Goal: Communication & Community: Participate in discussion

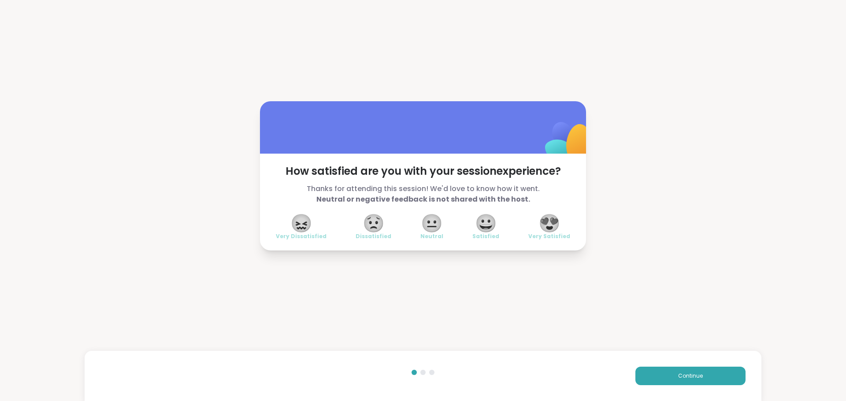
click at [546, 220] on span "😍" at bounding box center [549, 223] width 22 height 16
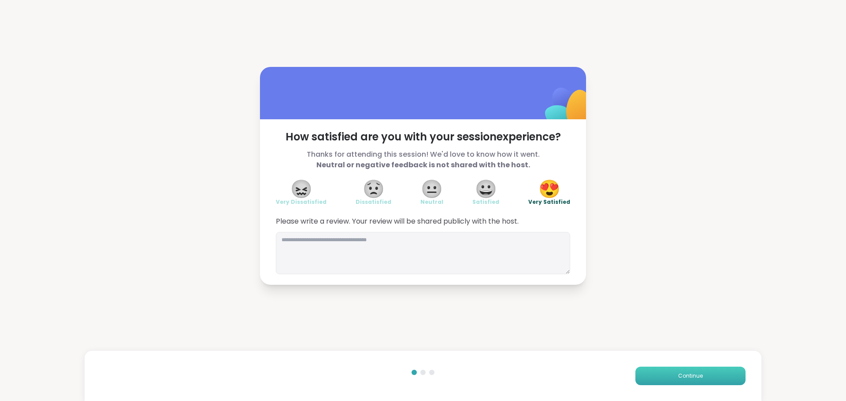
click at [672, 371] on button "Continue" at bounding box center [690, 376] width 110 height 19
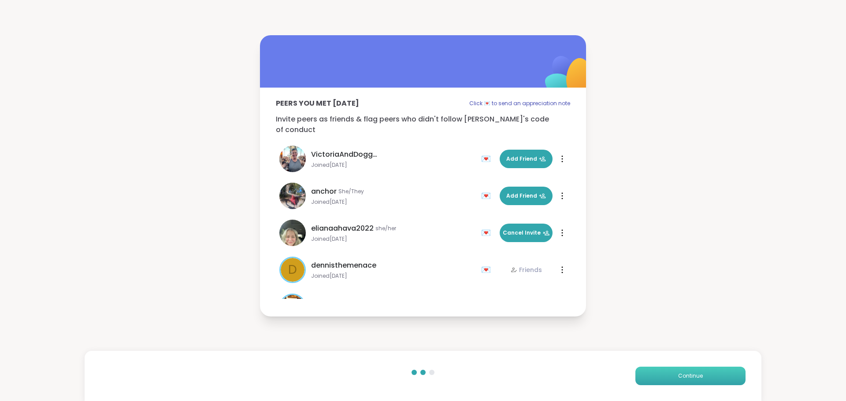
click at [672, 371] on button "Continue" at bounding box center [690, 376] width 110 height 19
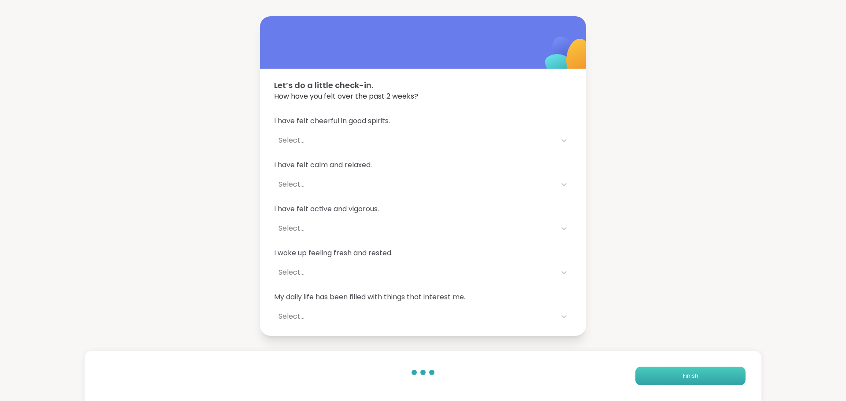
click at [672, 371] on button "Finish" at bounding box center [690, 376] width 110 height 19
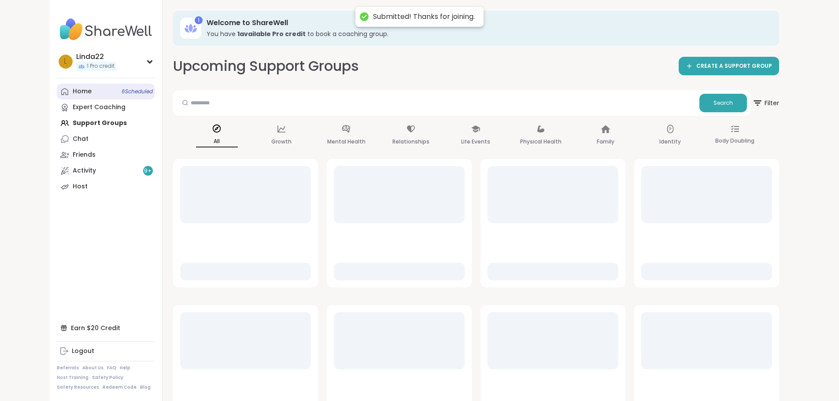
click at [95, 97] on link "Home 6 Scheduled" at bounding box center [106, 92] width 98 height 16
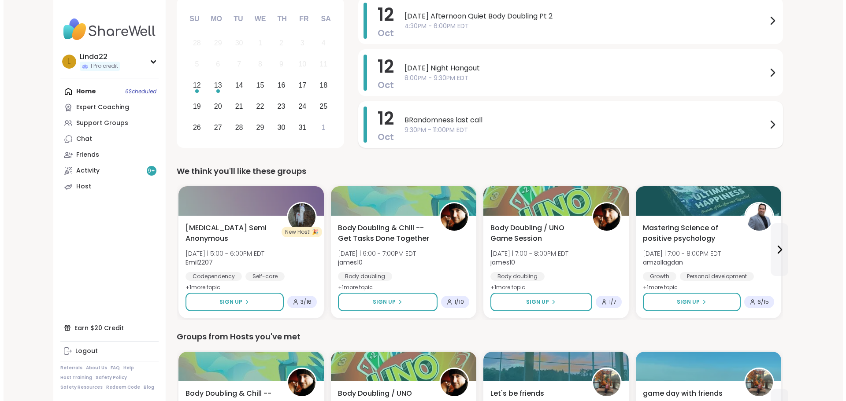
scroll to position [132, 0]
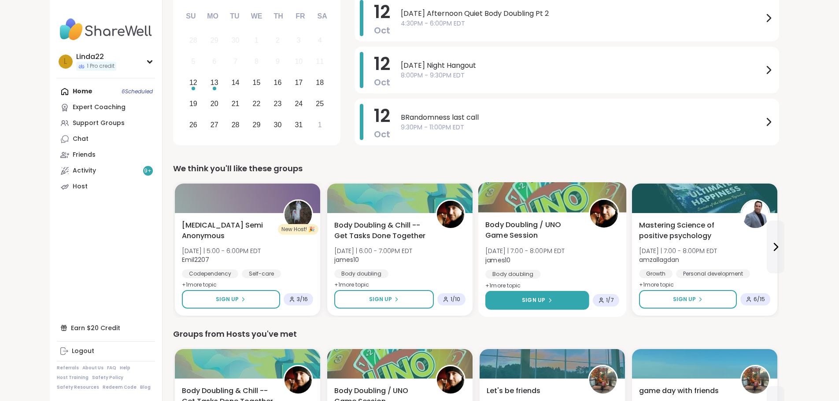
click at [486, 297] on button "Sign Up" at bounding box center [538, 300] width 104 height 19
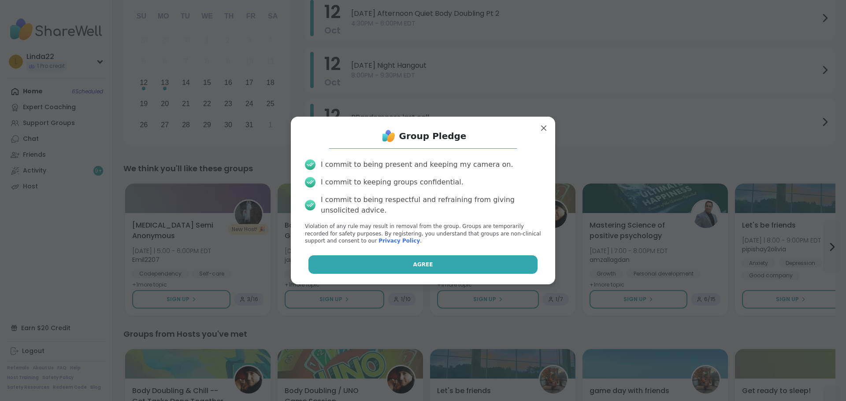
click at [457, 267] on button "Agree" at bounding box center [423, 265] width 230 height 19
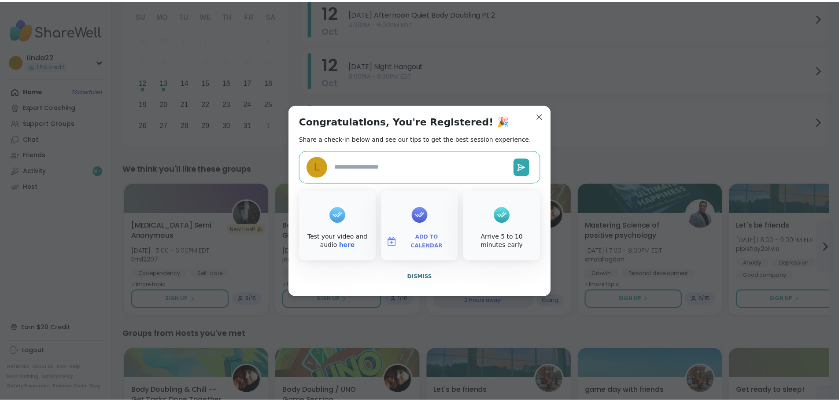
scroll to position [153, 0]
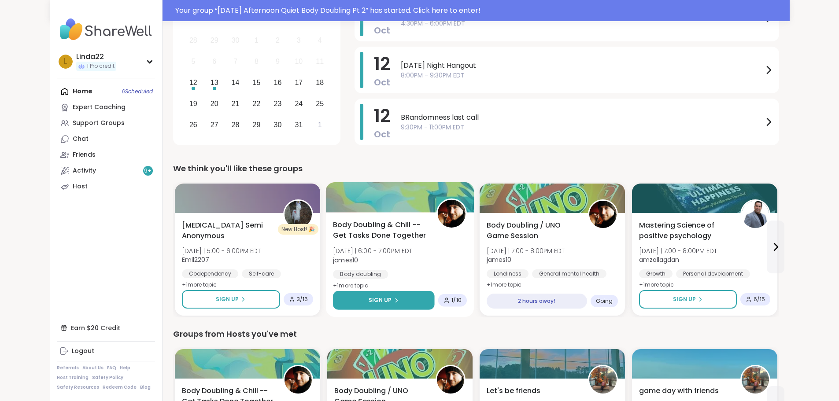
click at [367, 302] on button "Sign Up" at bounding box center [384, 300] width 102 height 19
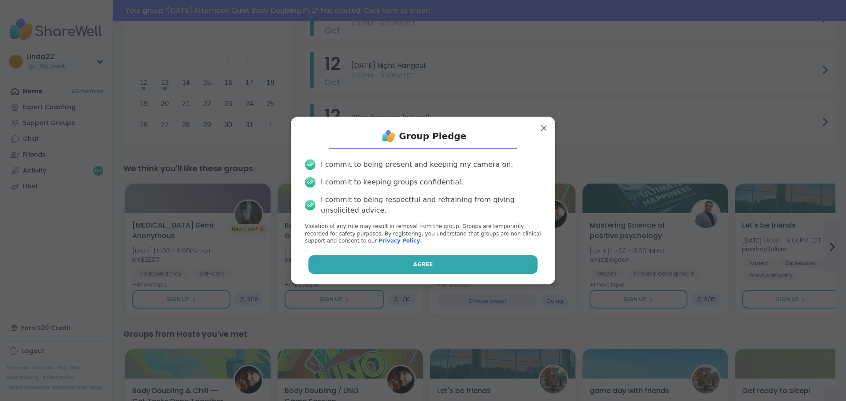
click at [409, 271] on button "Agree" at bounding box center [423, 265] width 230 height 19
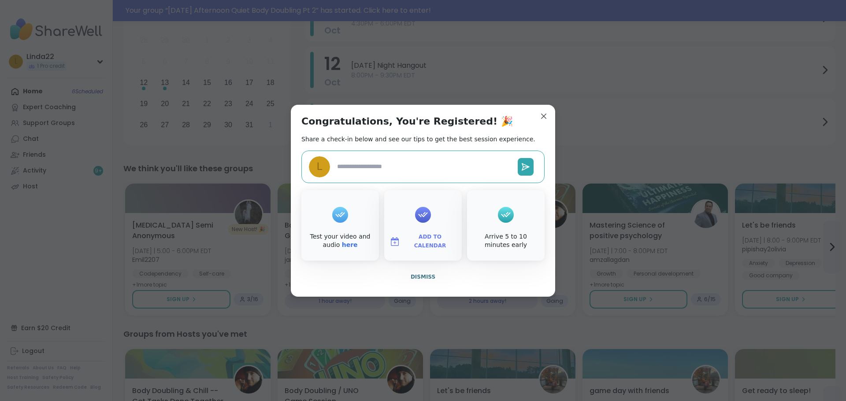
type textarea "*"
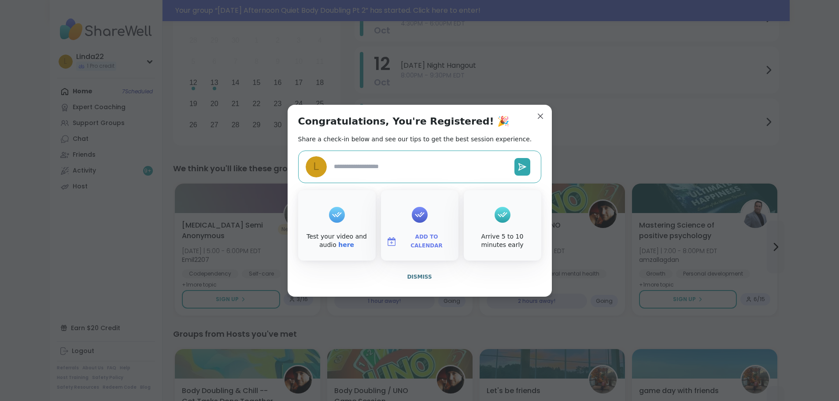
click at [538, 118] on span "BRandomness last call" at bounding box center [582, 117] width 363 height 11
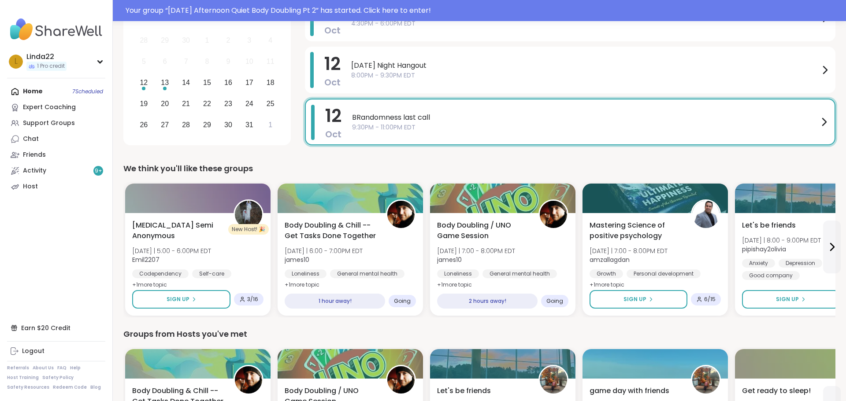
click at [503, 163] on div "We think you'll like these groups" at bounding box center [479, 169] width 712 height 12
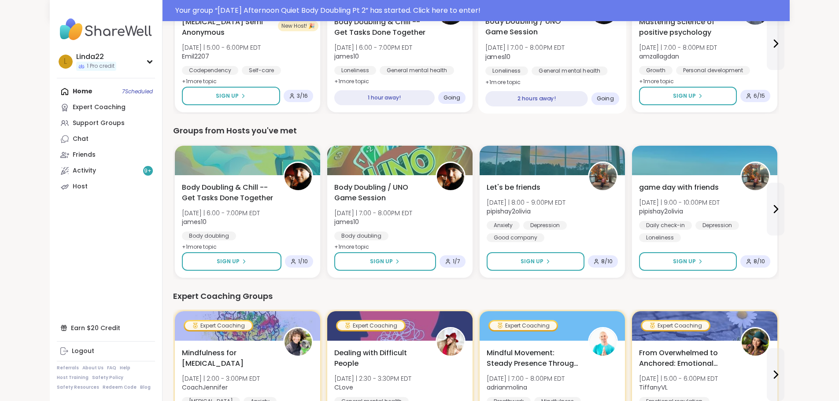
scroll to position [374, 0]
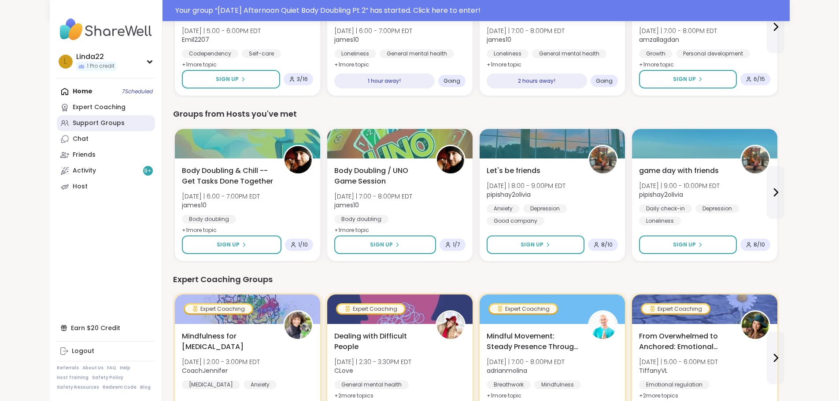
click at [73, 120] on div "Support Groups" at bounding box center [99, 123] width 52 height 9
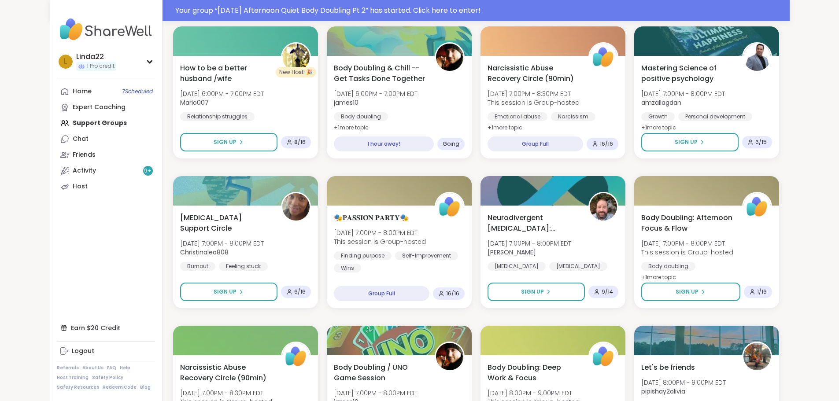
scroll to position [485, 0]
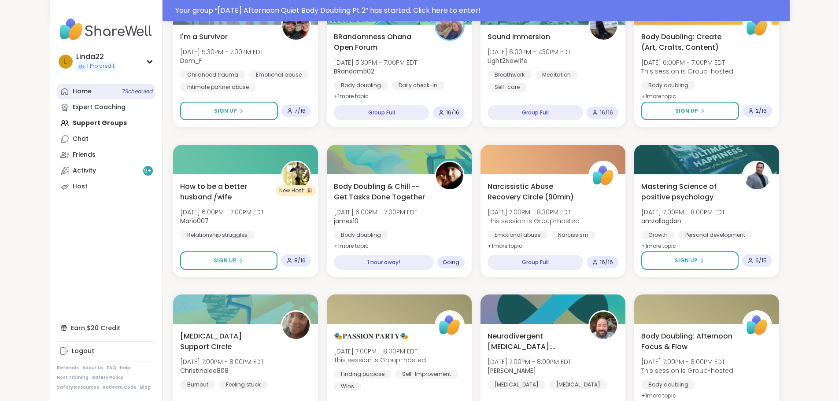
click at [122, 89] on span "7 Scheduled" at bounding box center [137, 91] width 31 height 7
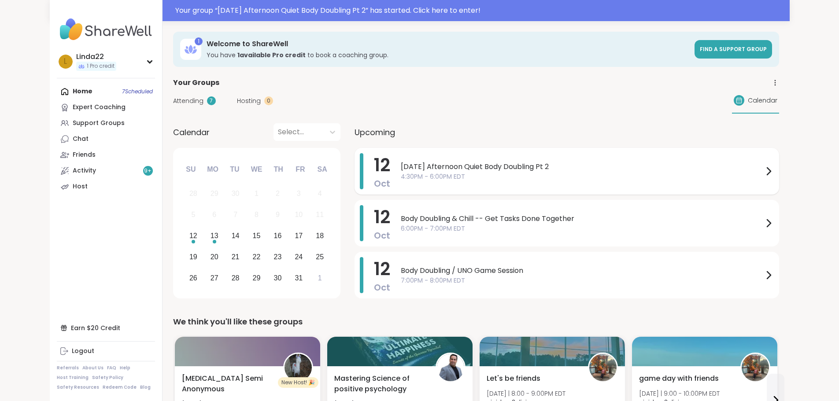
click at [401, 182] on div "Sunday Afternoon Quiet Body Doubling Pt 2 4:30PM - 6:00PM EDT" at bounding box center [587, 171] width 373 height 36
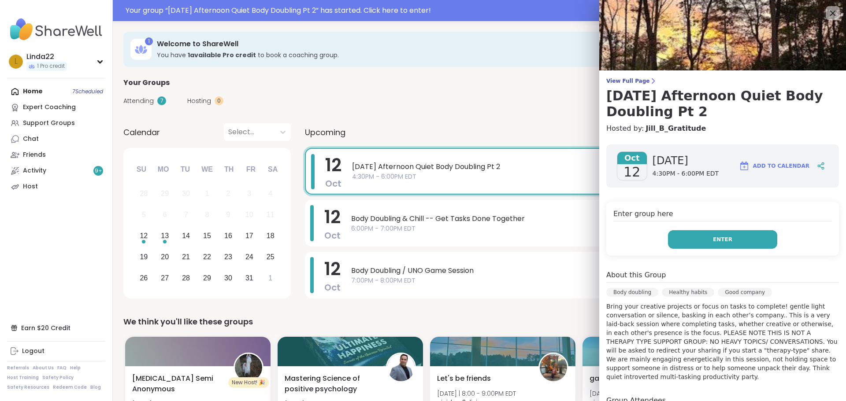
click at [677, 245] on button "Enter" at bounding box center [722, 239] width 109 height 19
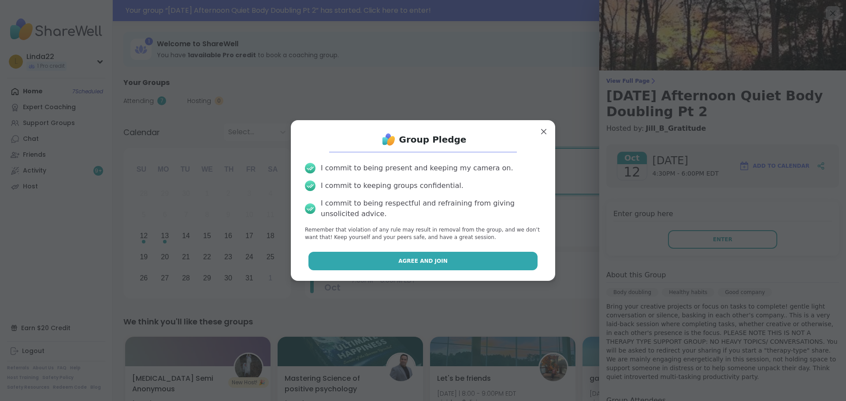
click at [506, 253] on button "Agree and Join" at bounding box center [423, 261] width 230 height 19
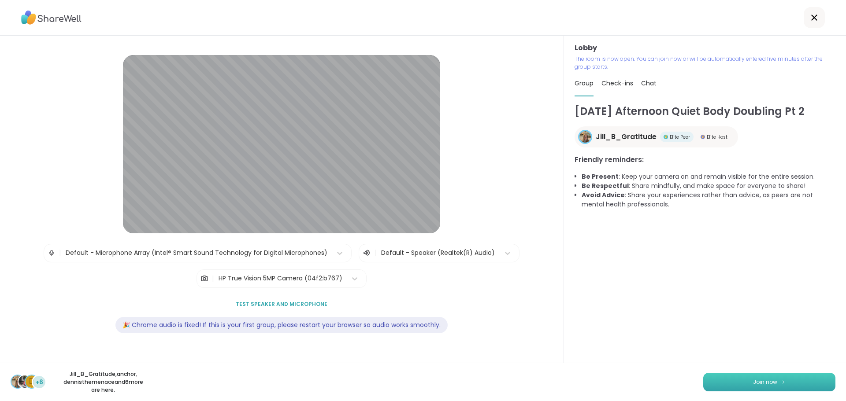
click at [711, 385] on button "Join now" at bounding box center [769, 382] width 132 height 19
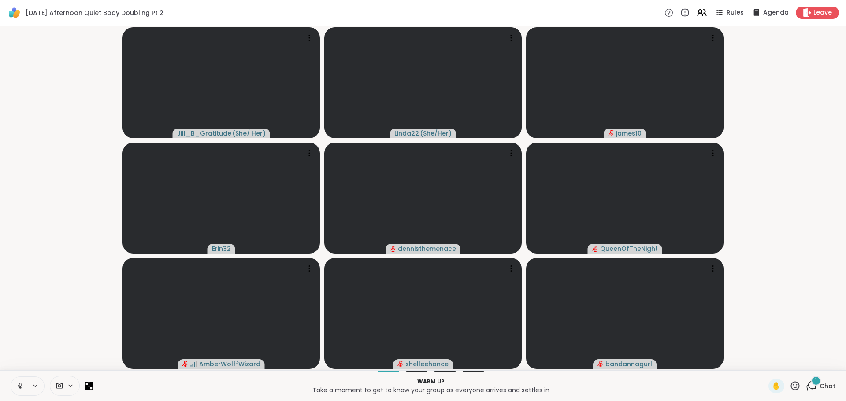
click at [21, 386] on icon at bounding box center [20, 386] width 8 height 8
click at [823, 380] on div "1 Chat" at bounding box center [821, 386] width 30 height 14
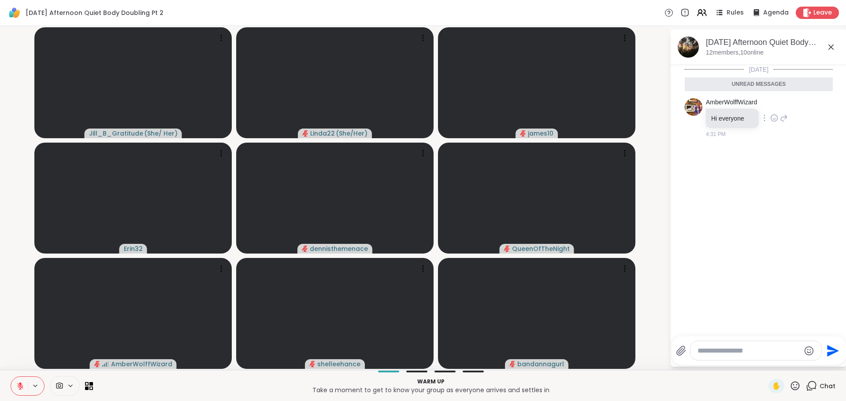
click at [777, 119] on icon at bounding box center [774, 118] width 8 height 9
click at [772, 102] on button "Select Reaction: Heart" at bounding box center [774, 104] width 18 height 18
click at [738, 352] on textarea "Type your message" at bounding box center [749, 351] width 103 height 9
type textarea "**********"
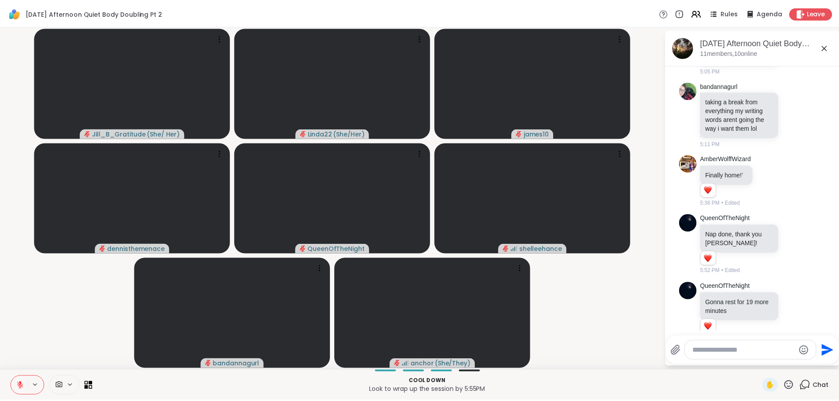
scroll to position [1370, 0]
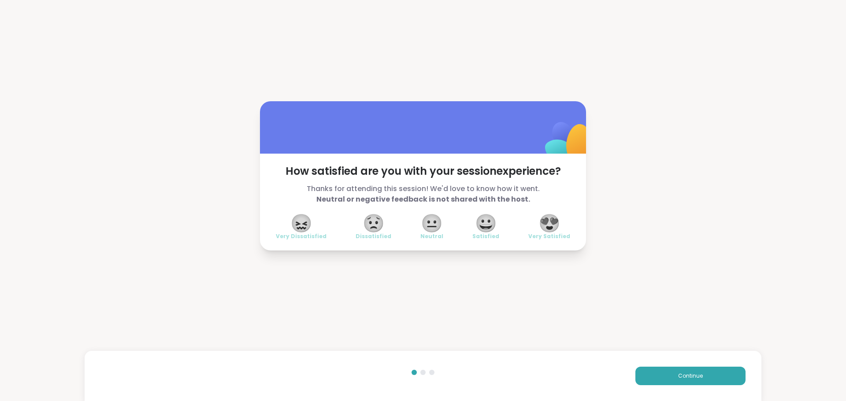
click at [842, 319] on html "How satisfied are you with your session experience? Thanks for attending this s…" at bounding box center [423, 200] width 846 height 401
click at [439, 19] on div "How satisfied are you with your session experience? Thanks for attending this s…" at bounding box center [423, 176] width 846 height 352
click at [542, 223] on span "😍" at bounding box center [549, 223] width 22 height 16
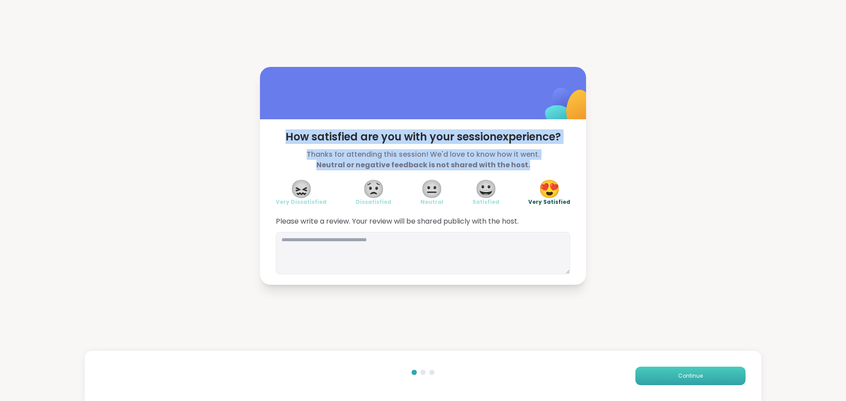
click at [668, 371] on button "Continue" at bounding box center [690, 376] width 110 height 19
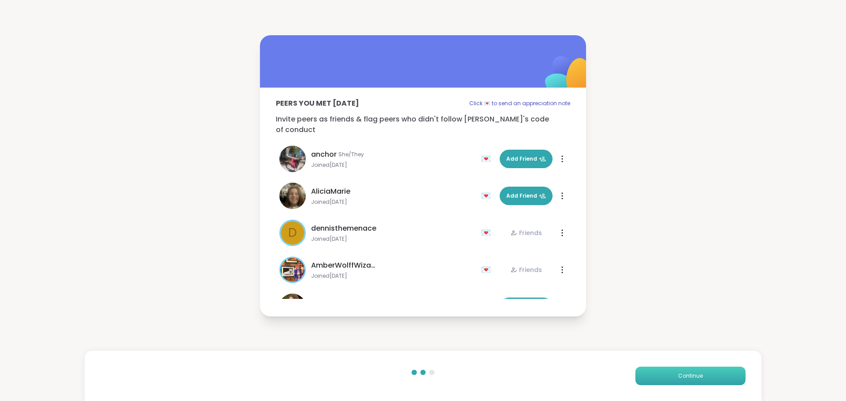
click at [668, 371] on button "Continue" at bounding box center [690, 376] width 110 height 19
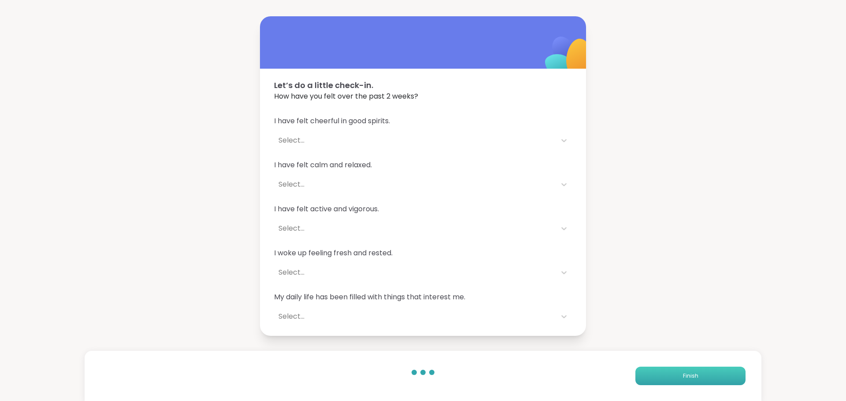
click at [668, 371] on button "Finish" at bounding box center [690, 376] width 110 height 19
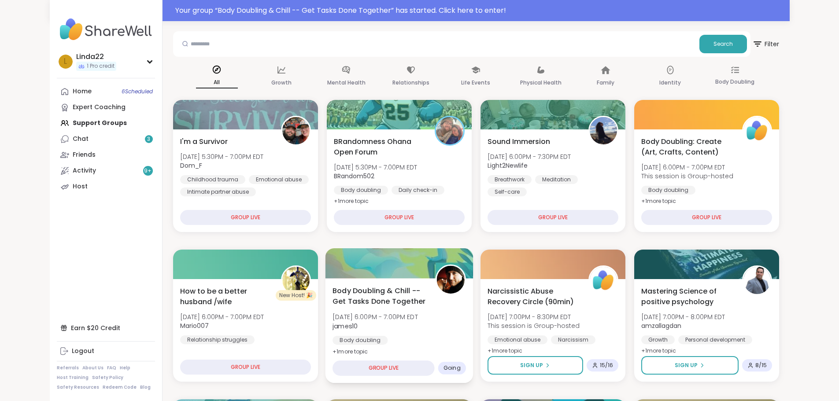
scroll to position [88, 0]
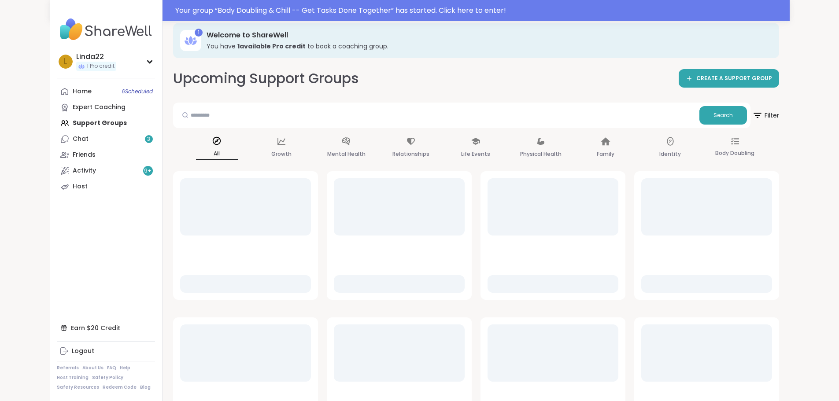
scroll to position [30, 0]
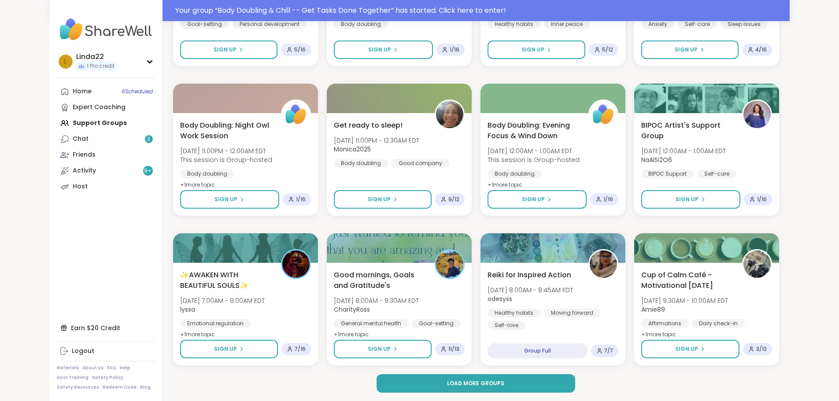
scroll to position [1146, 0]
click at [417, 390] on button "Load more groups" at bounding box center [476, 383] width 199 height 19
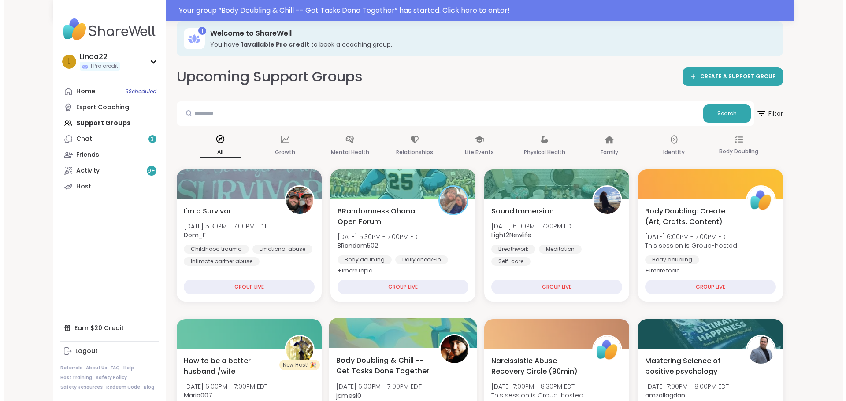
scroll to position [0, 0]
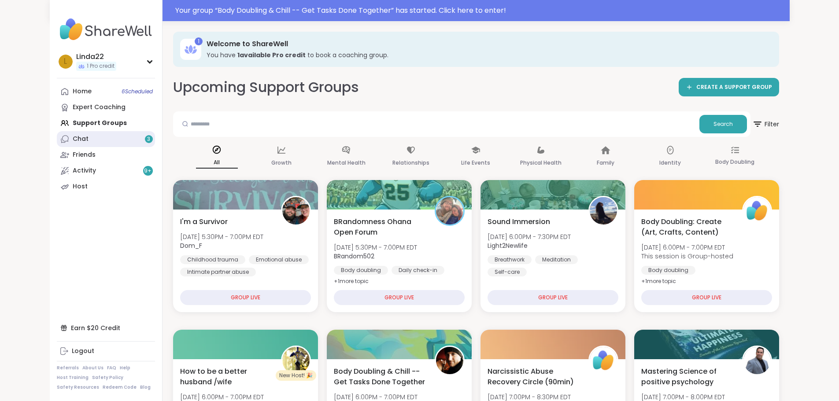
click at [62, 141] on icon at bounding box center [65, 138] width 7 height 7
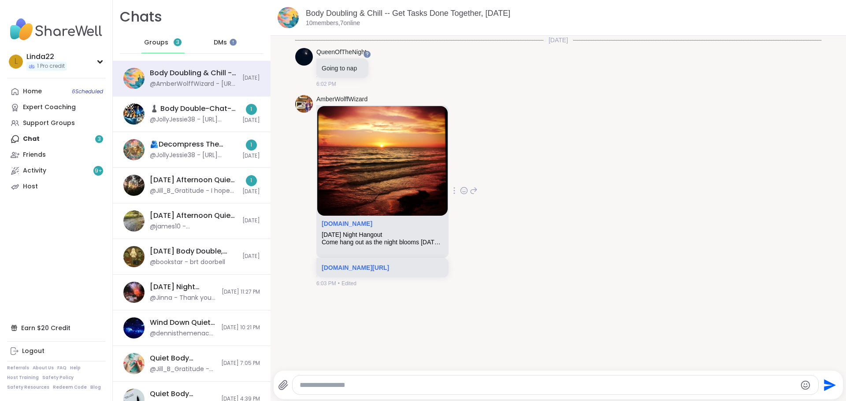
scroll to position [2, 0]
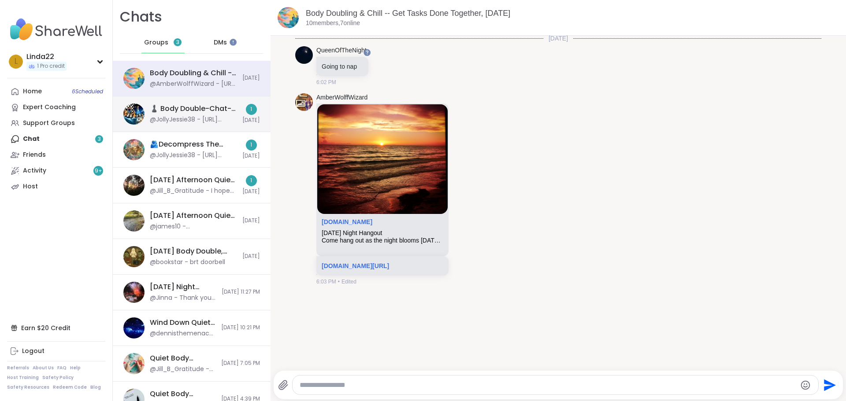
click at [212, 120] on div "@JollyJessie38 - https://sharewellnow.com/session/527d1936-303b-4ebb-b93d-d1ad8…" at bounding box center [193, 119] width 87 height 9
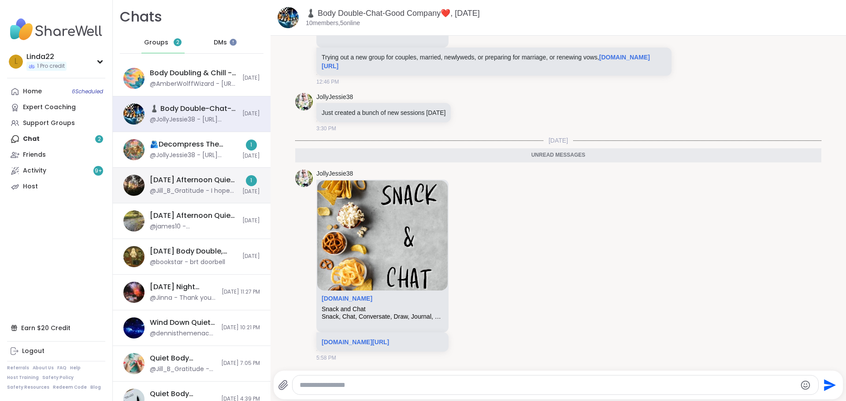
scroll to position [0, 0]
click at [177, 156] on div "@JollyJessie38 - https://sharewellnow.com/session/527d1936-303b-4ebb-b93d-d1ad8…" at bounding box center [193, 155] width 87 height 9
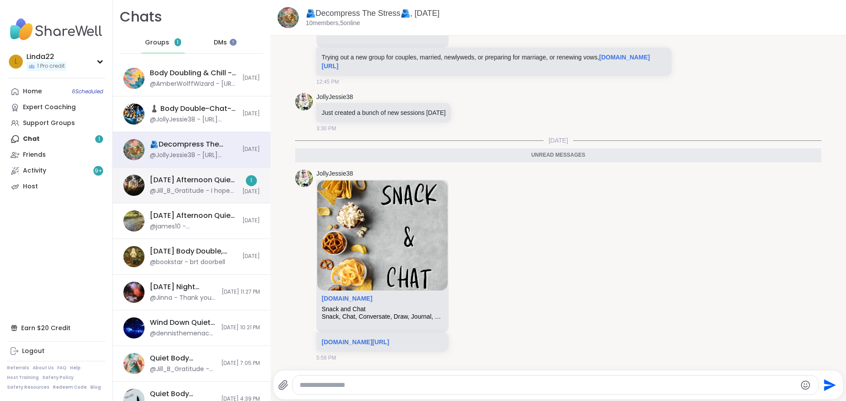
click at [179, 186] on div "Sunday Afternoon Quiet Body Doubling Pt 2 , Oct 12 @Jill_B_Gratitude - I hope e…" at bounding box center [193, 185] width 87 height 20
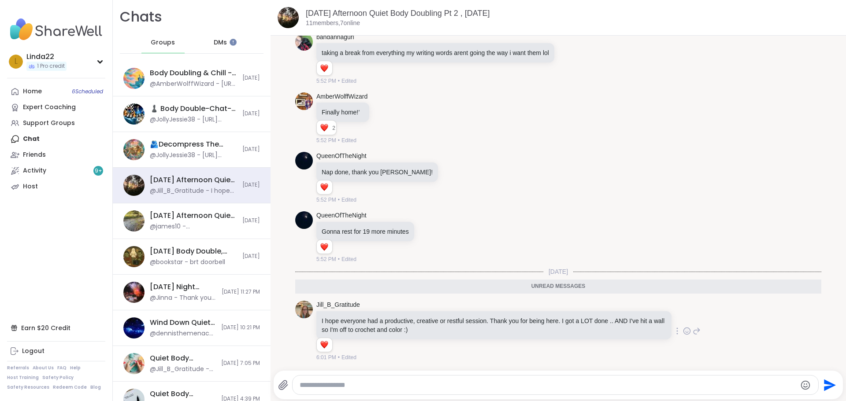
click at [683, 333] on icon at bounding box center [687, 331] width 8 height 9
click at [613, 318] on div "Select Reaction: Heart" at bounding box center [617, 317] width 8 height 8
click at [195, 152] on div "@JollyJessie38 - https://sharewellnow.com/session/527d1936-303b-4ebb-b93d-d1ad8…" at bounding box center [193, 155] width 87 height 9
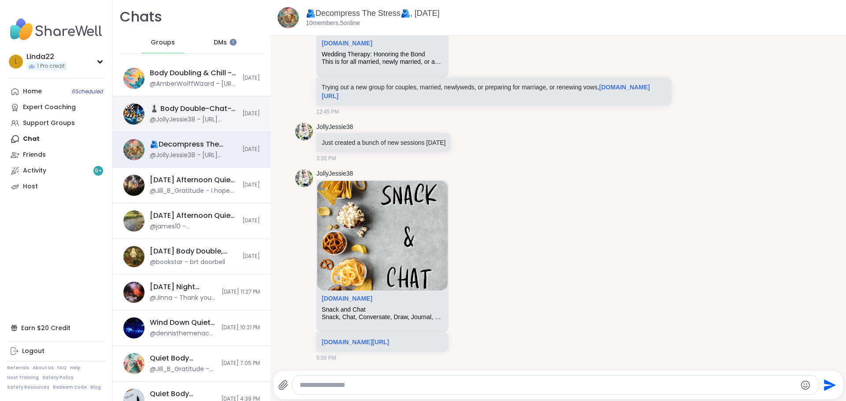
click at [197, 124] on div "♟️ Body Double-Chat-Good Company❤️, Oct 09 @JollyJessie38 - https://sharewellno…" at bounding box center [192, 115] width 158 height 36
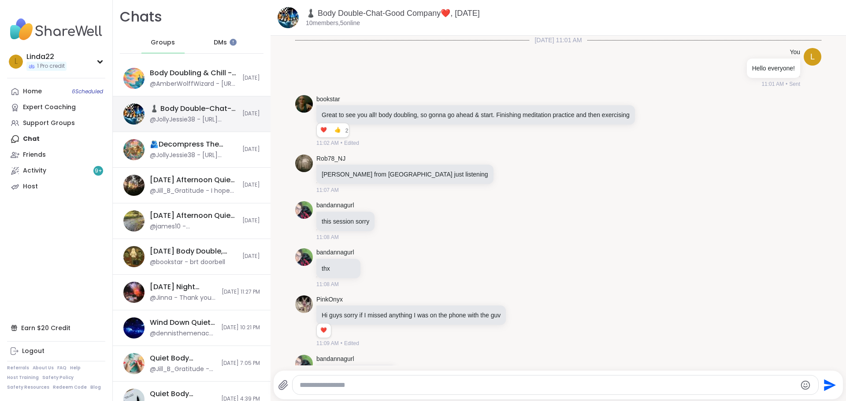
scroll to position [4143, 0]
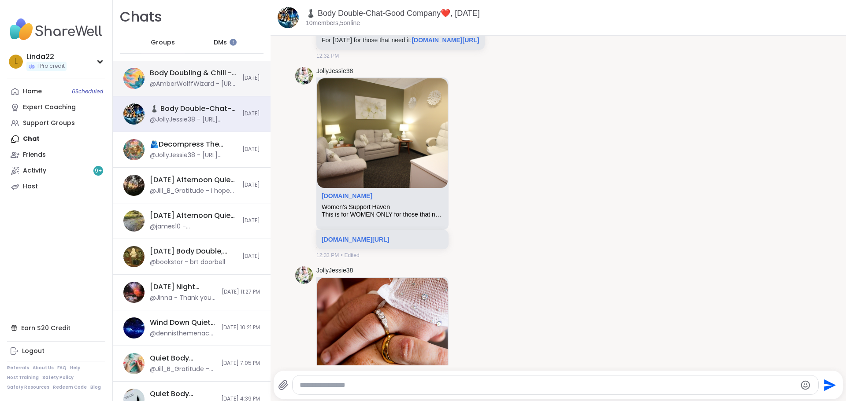
click at [213, 89] on div "Body Doubling & Chill -- Get Tasks Done Together, Oct 12 @AmberWolffWizard - ht…" at bounding box center [192, 79] width 158 height 36
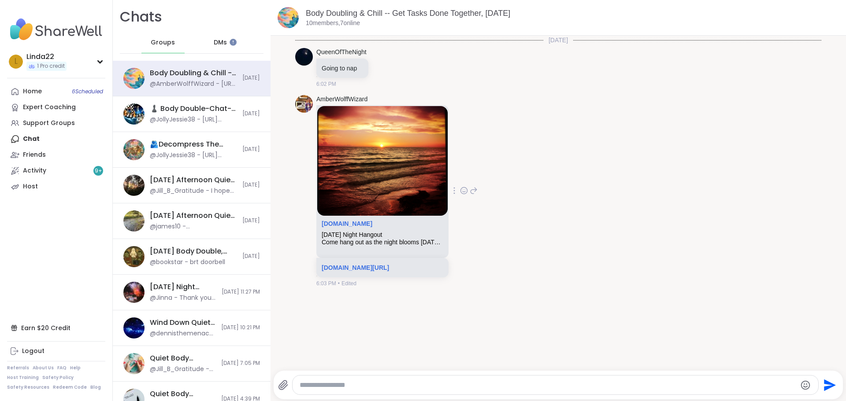
scroll to position [0, 0]
click at [66, 95] on link "Home 6 Scheduled" at bounding box center [56, 92] width 98 height 16
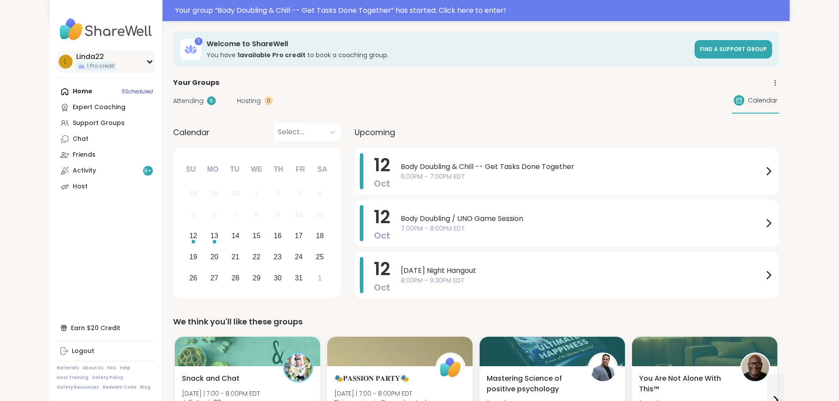
click at [71, 64] on div "L Linda22 1 Pro credit" at bounding box center [106, 61] width 98 height 22
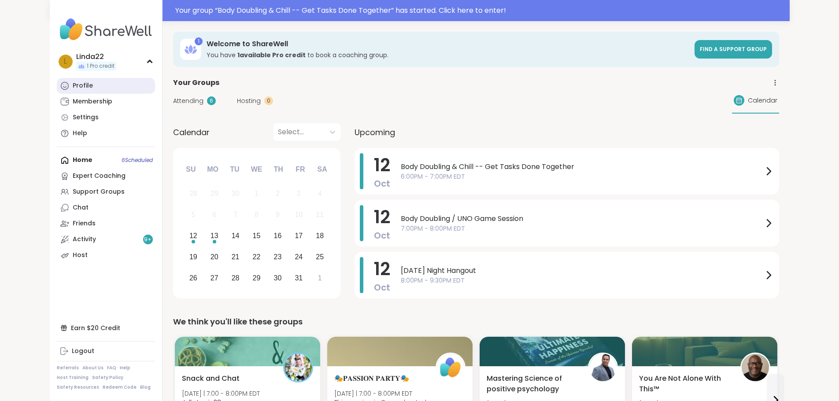
click at [64, 82] on link "Profile" at bounding box center [106, 86] width 98 height 16
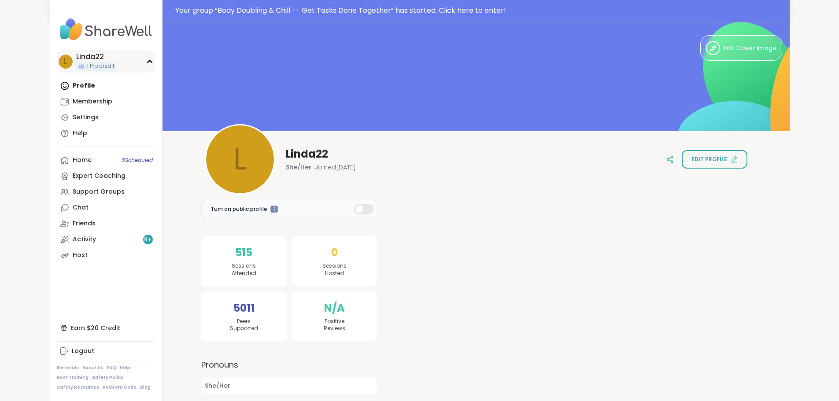
click at [76, 62] on div "1 Pro credit" at bounding box center [96, 66] width 40 height 9
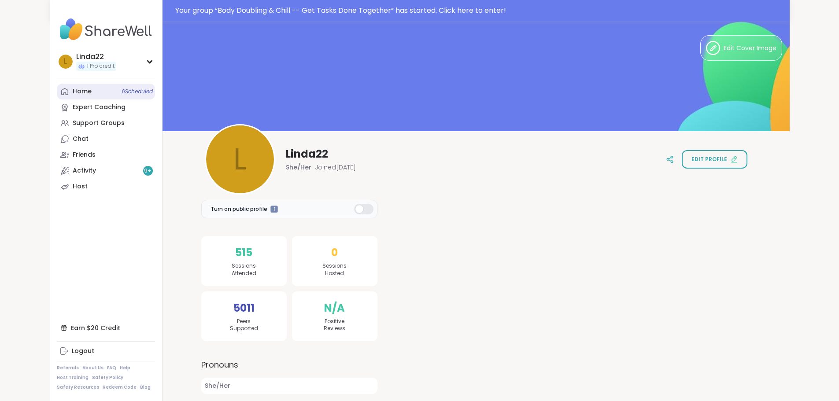
click at [59, 97] on link "Home 6 Scheduled" at bounding box center [106, 92] width 98 height 16
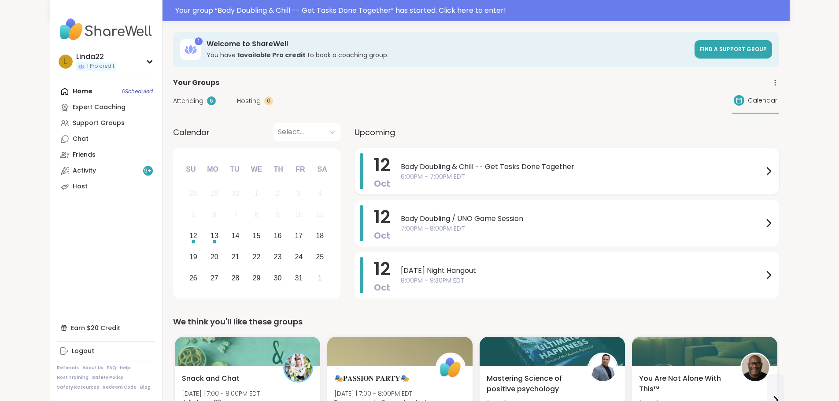
click at [401, 178] on span "6:00PM - 7:00PM EDT" at bounding box center [582, 176] width 363 height 9
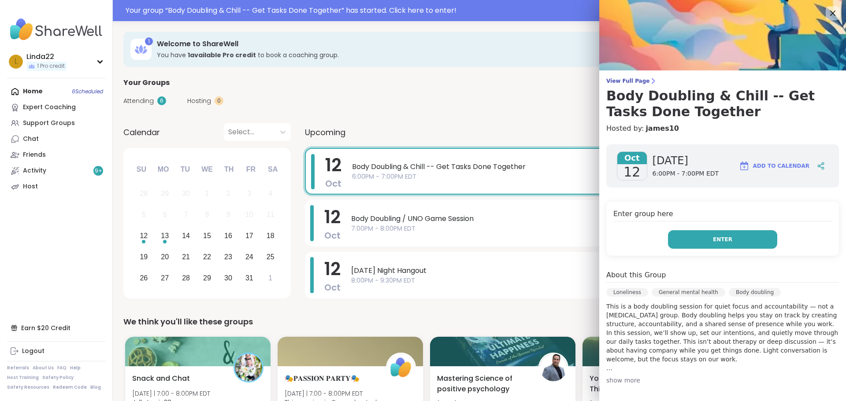
click at [668, 237] on button "Enter" at bounding box center [722, 239] width 109 height 19
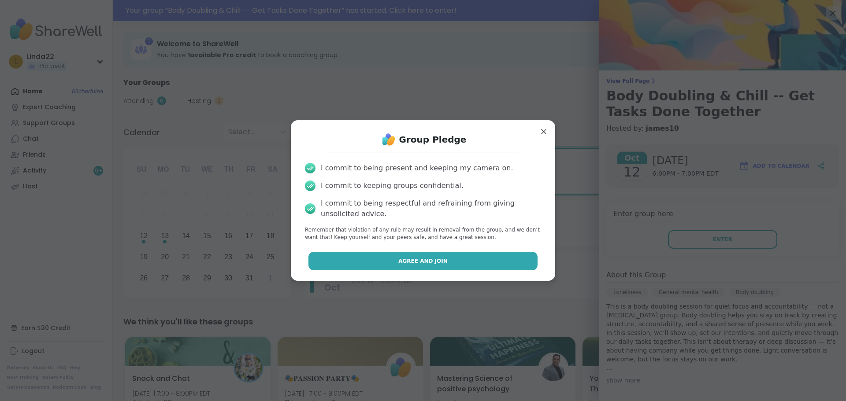
click at [490, 266] on button "Agree and Join" at bounding box center [423, 261] width 230 height 19
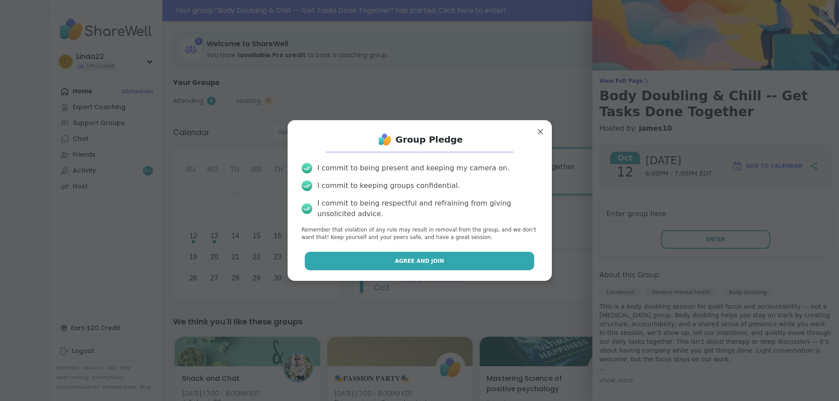
click at [490, 266] on span "[DATE] Night Hangout" at bounding box center [582, 271] width 363 height 11
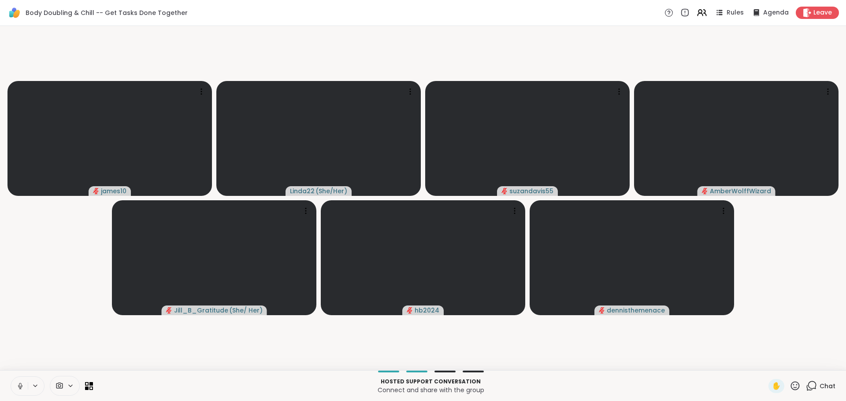
click at [19, 388] on icon at bounding box center [20, 386] width 8 height 8
click at [337, 30] on video-player-container "james10 Linda22 ( She/Her ) suzandavis55 AmberWolffWizard Jill_B_Gratitude ( Sh…" at bounding box center [422, 199] width 835 height 338
click at [810, 388] on icon at bounding box center [811, 386] width 11 height 11
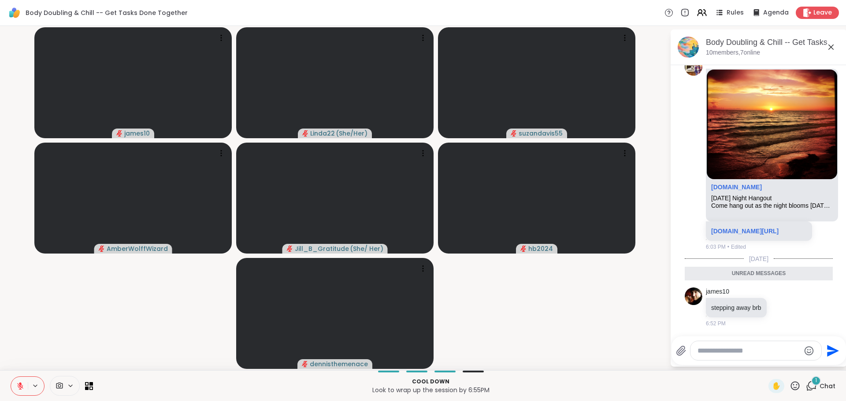
scroll to position [63, 0]
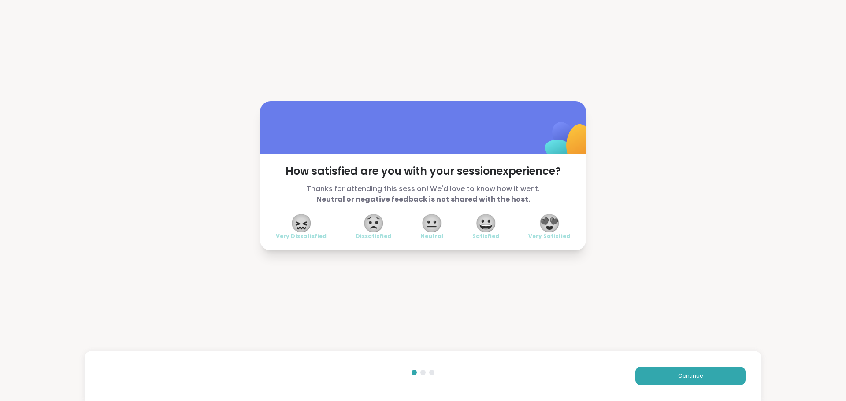
click at [550, 226] on span "😍" at bounding box center [549, 223] width 22 height 16
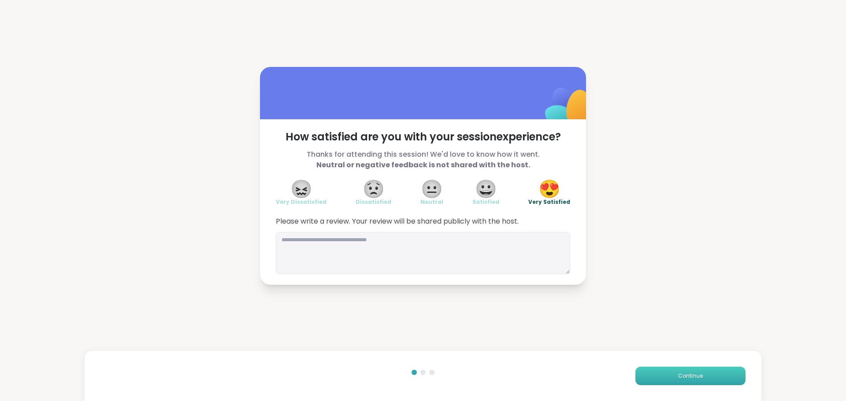
click at [654, 373] on button "Continue" at bounding box center [690, 376] width 110 height 19
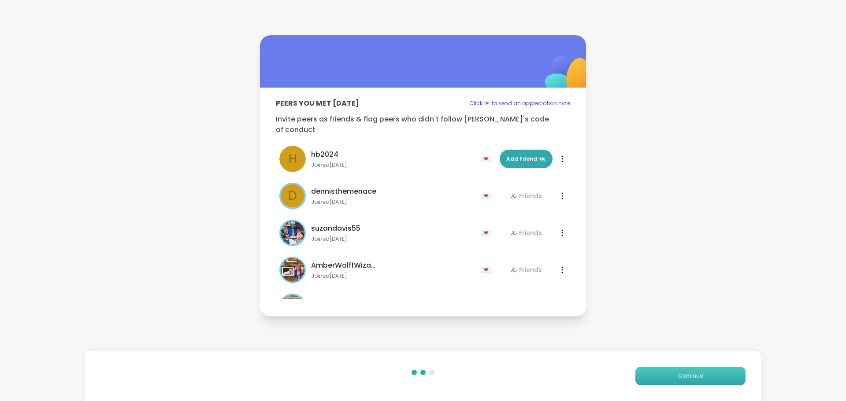
click at [654, 373] on button "Continue" at bounding box center [690, 376] width 110 height 19
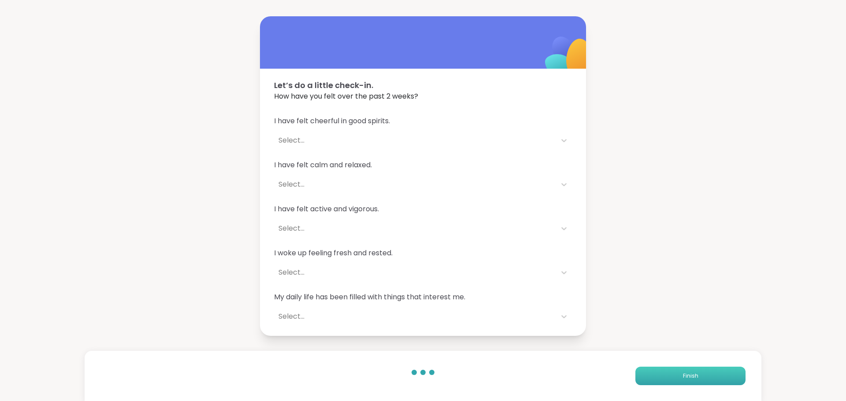
click at [653, 374] on button "Finish" at bounding box center [690, 376] width 110 height 19
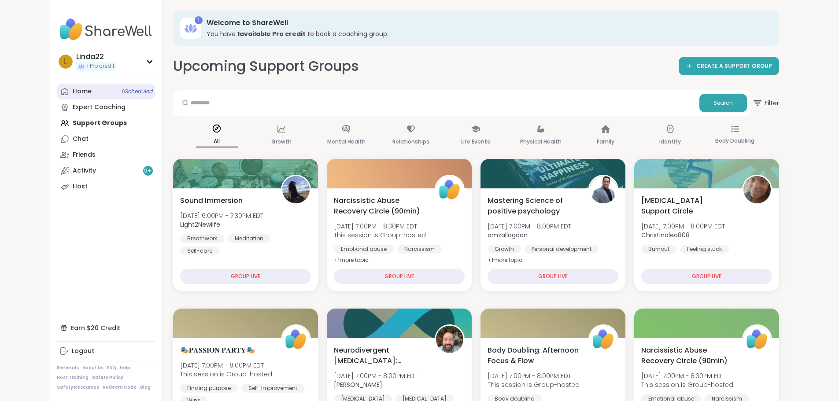
click at [122, 93] on span "6 Scheduled" at bounding box center [137, 91] width 31 height 7
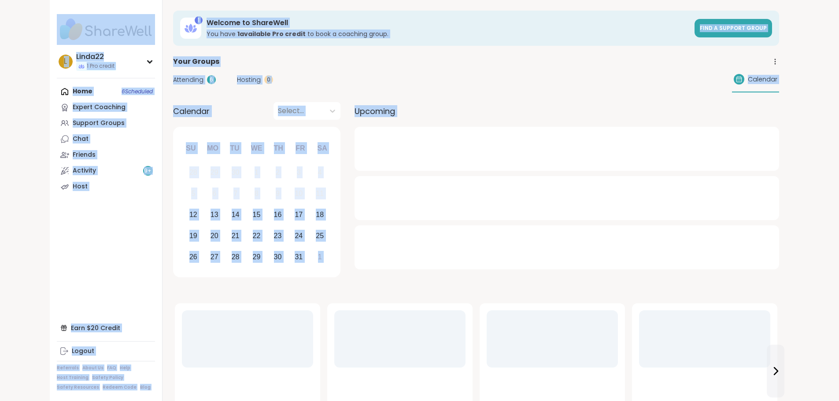
click at [98, 93] on div "Home 6 Scheduled Expert Coaching Support Groups Chat Friends Activity 9 + Host" at bounding box center [106, 139] width 98 height 111
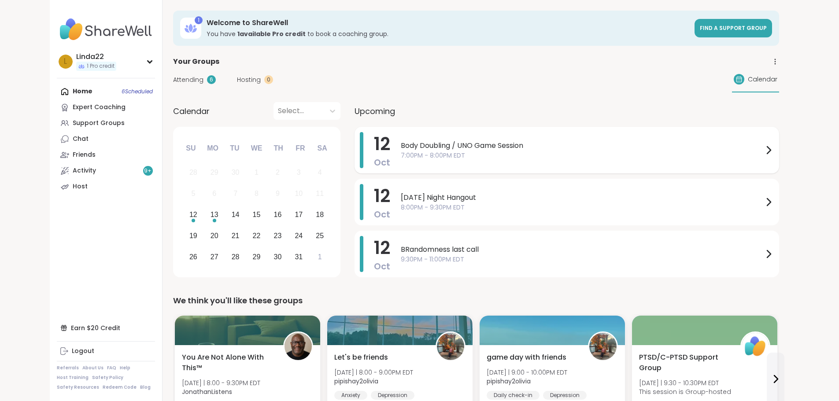
click at [414, 158] on span "7:00PM - 8:00PM EDT" at bounding box center [582, 155] width 363 height 9
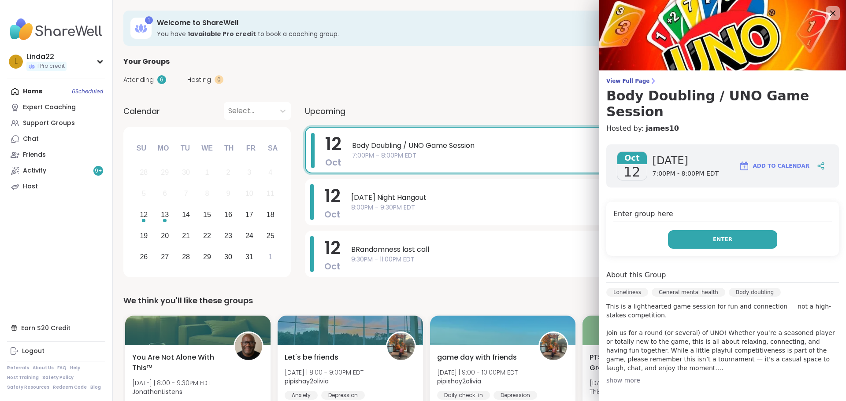
click at [676, 230] on button "Enter" at bounding box center [722, 239] width 109 height 19
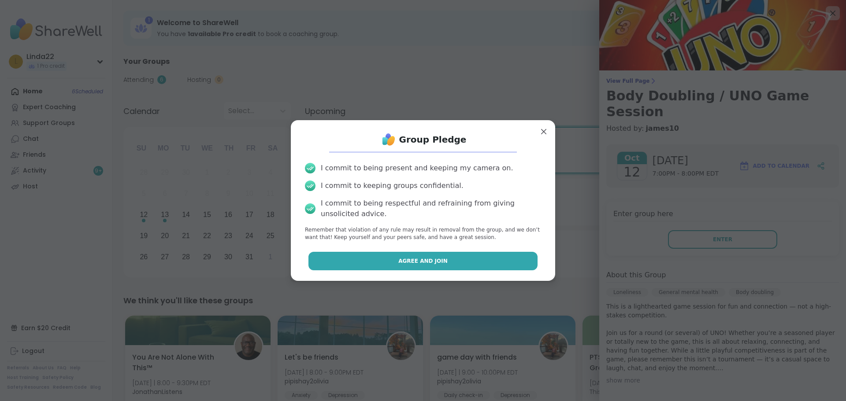
click at [468, 253] on button "Agree and Join" at bounding box center [423, 261] width 230 height 19
click at [468, 253] on span "BRandomness last call" at bounding box center [585, 250] width 468 height 11
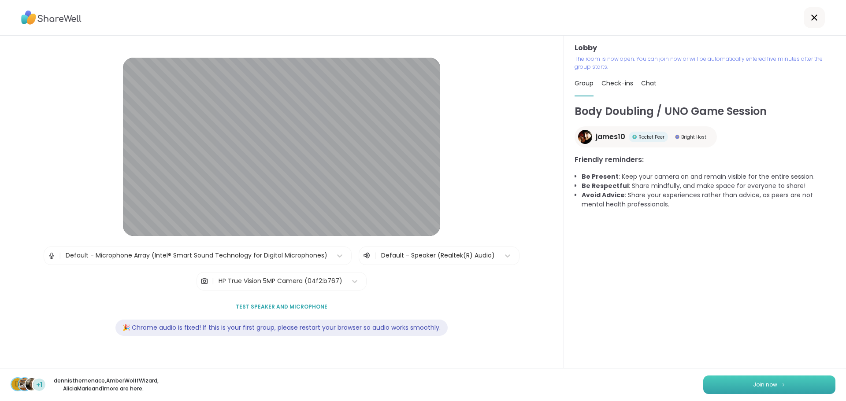
click at [719, 382] on button "Join now" at bounding box center [769, 385] width 132 height 19
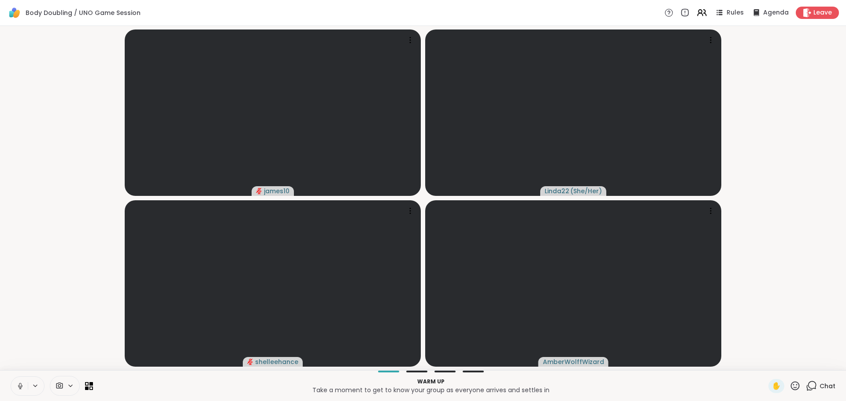
click at [21, 384] on icon at bounding box center [20, 385] width 2 height 4
click at [19, 382] on button at bounding box center [19, 386] width 17 height 19
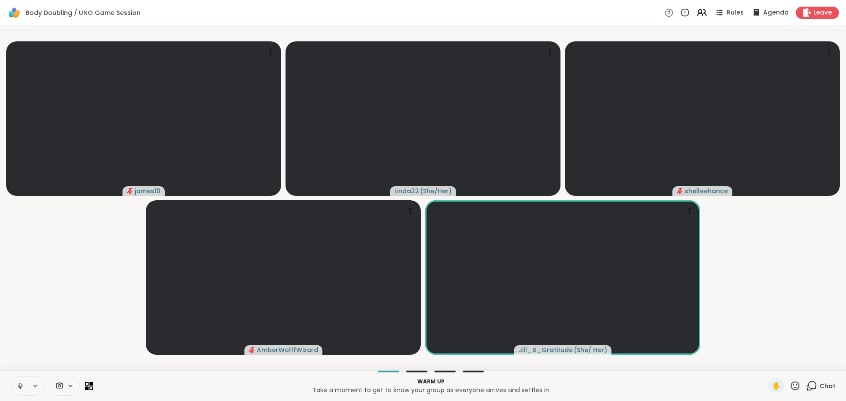
click at [20, 382] on icon at bounding box center [20, 386] width 8 height 8
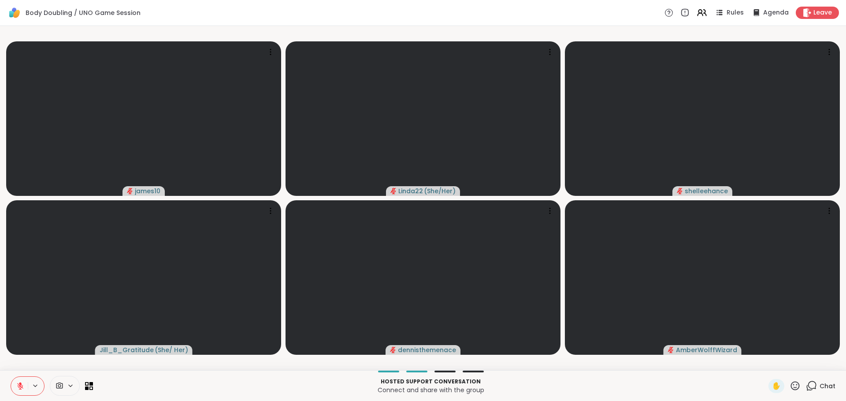
click at [311, 386] on p "Connect and share with the group" at bounding box center [430, 390] width 665 height 9
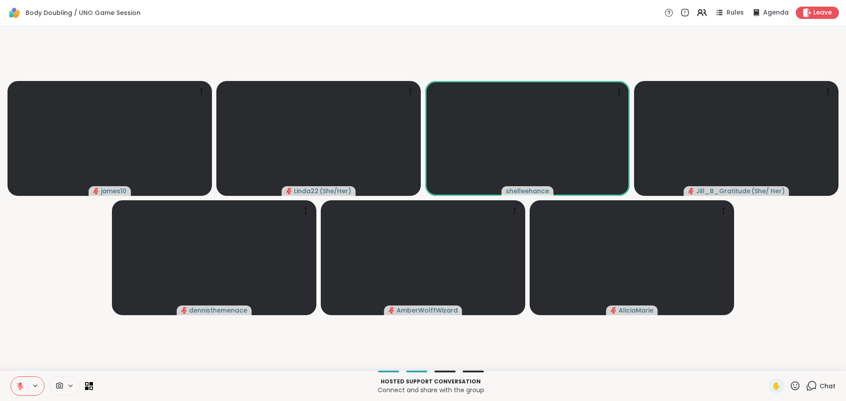
click at [20, 385] on icon at bounding box center [20, 386] width 8 height 8
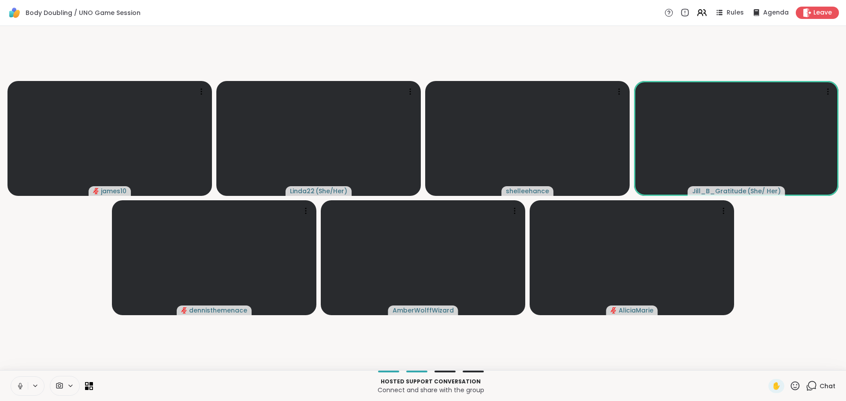
click at [19, 383] on icon at bounding box center [20, 386] width 8 height 8
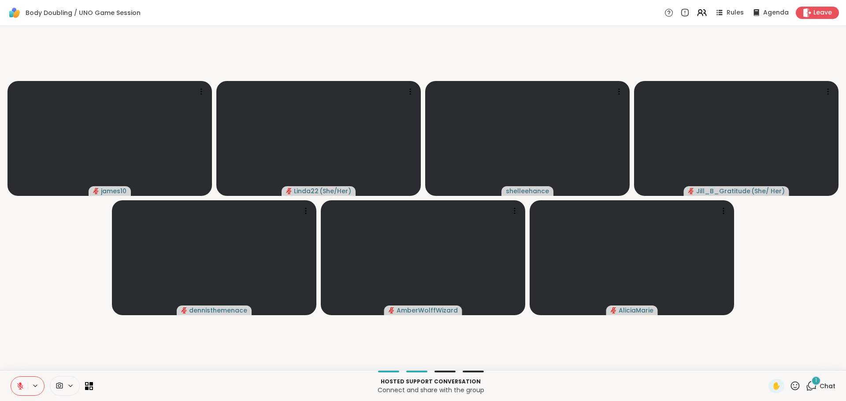
click at [820, 382] on span "Chat" at bounding box center [828, 386] width 16 height 9
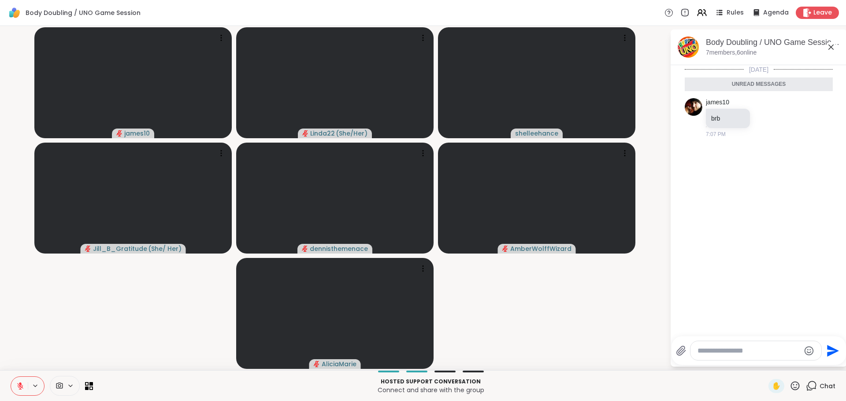
click at [770, 352] on textarea "Type your message" at bounding box center [749, 351] width 103 height 9
type textarea "**********"
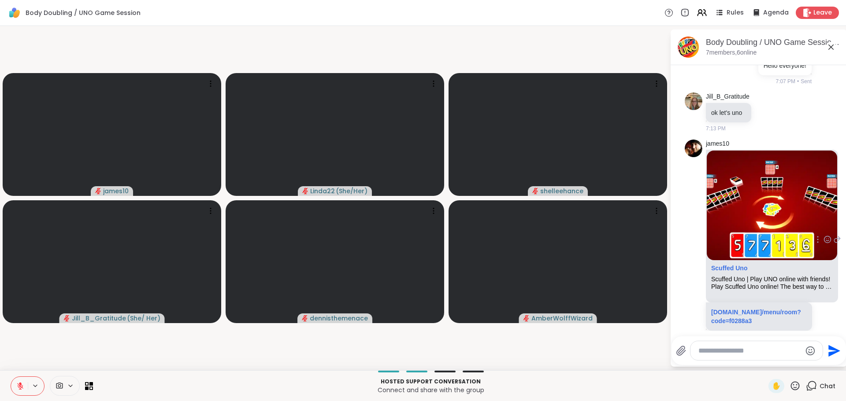
scroll to position [92, 0]
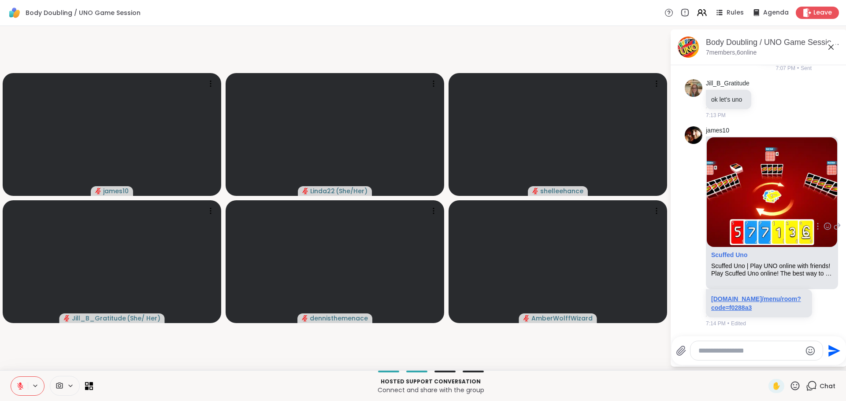
click at [714, 304] on link "scuffeduno.online/menu/room?code=f0288a3" at bounding box center [756, 304] width 90 height 16
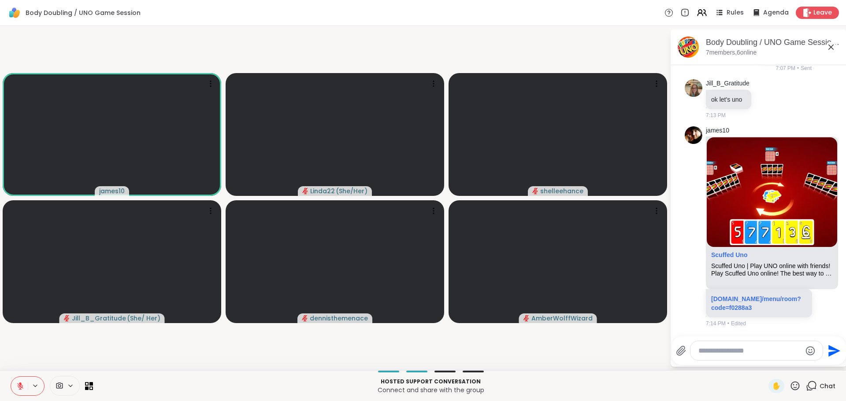
click at [19, 390] on icon at bounding box center [20, 386] width 8 height 8
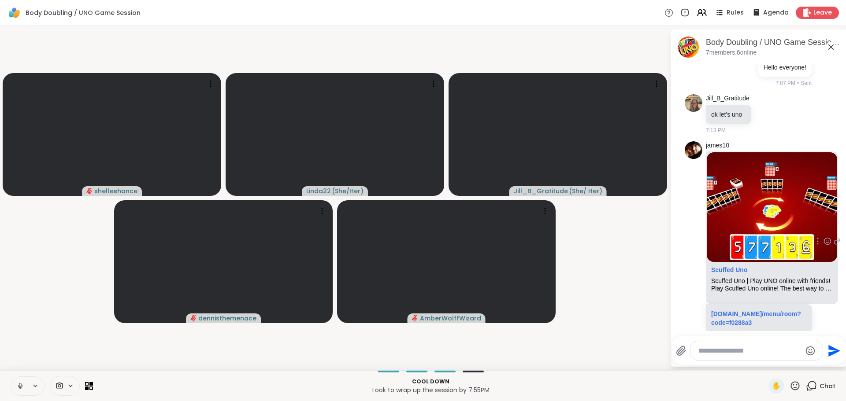
scroll to position [148, 0]
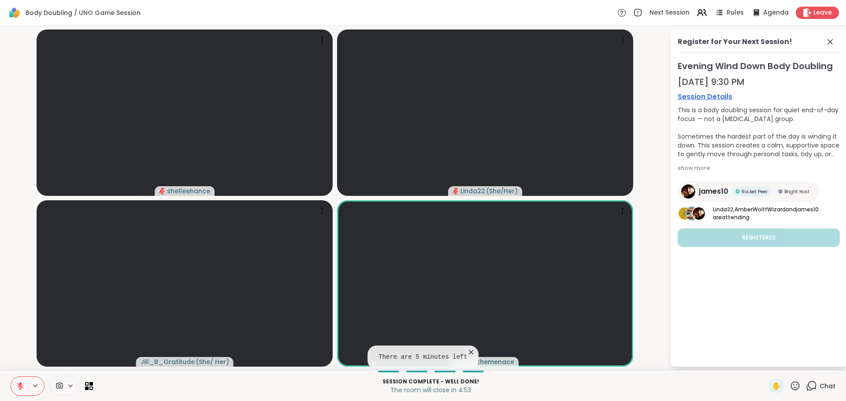
click at [467, 353] on icon at bounding box center [471, 352] width 9 height 9
click at [467, 353] on video at bounding box center [485, 284] width 296 height 167
click at [658, 318] on video-player-container "shelleehance Linda22 ( She/Her ) Jill_B_Gratitude ( She/ Her ) dennisthemenace" at bounding box center [334, 199] width 659 height 338
click at [15, 382] on button at bounding box center [19, 386] width 17 height 19
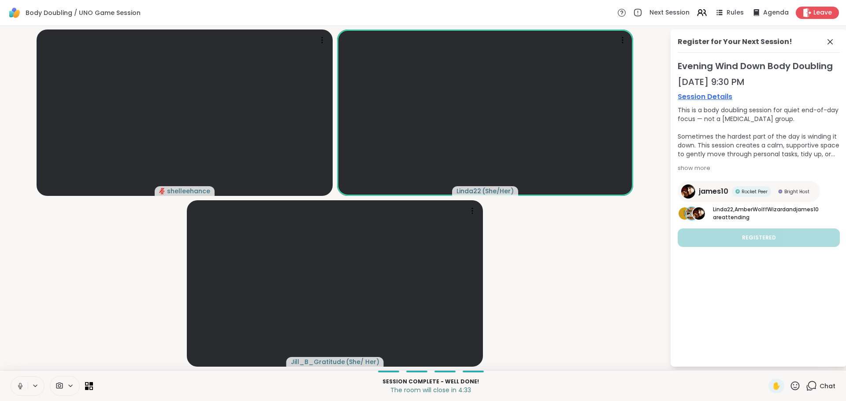
click at [21, 385] on icon at bounding box center [20, 385] width 2 height 4
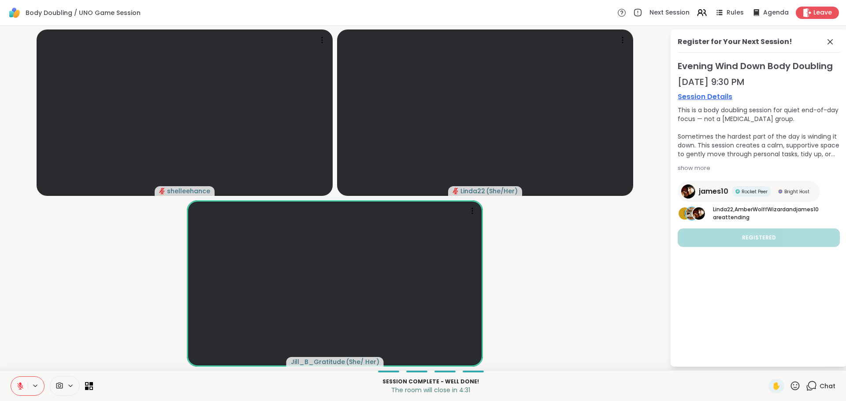
click at [23, 383] on icon at bounding box center [20, 386] width 8 height 8
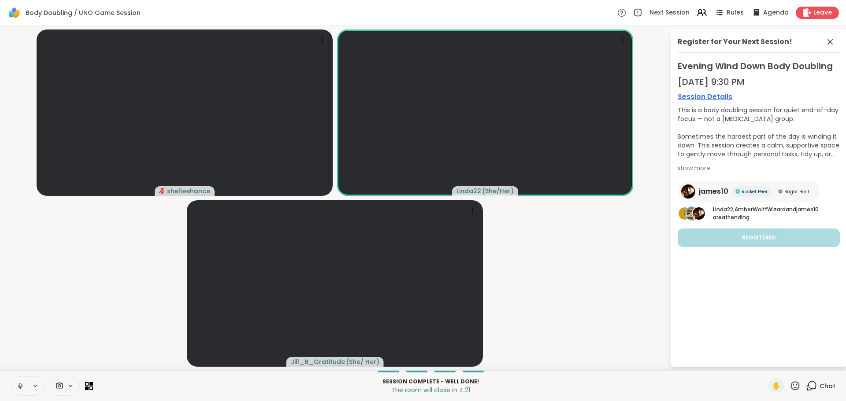
click at [19, 387] on icon at bounding box center [20, 386] width 8 height 8
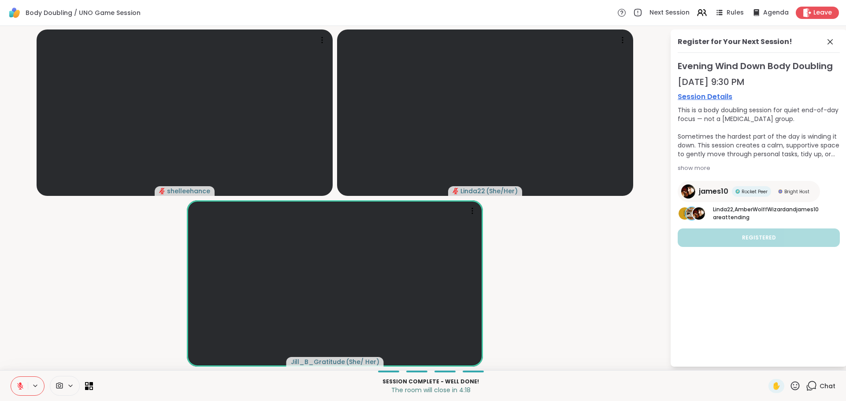
click at [18, 384] on icon at bounding box center [20, 386] width 8 height 8
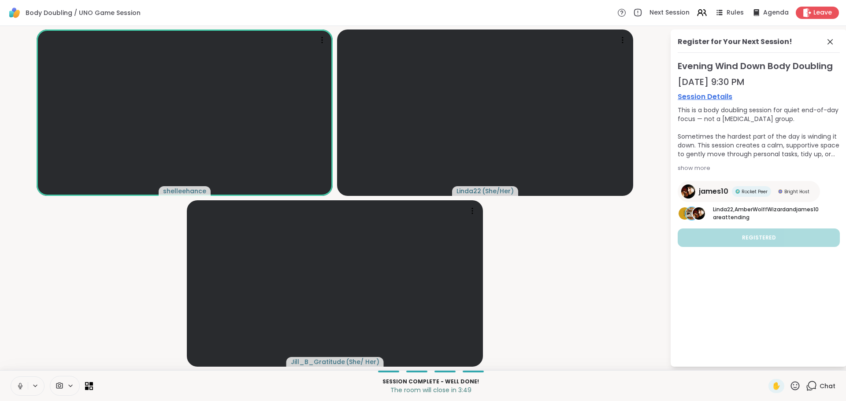
click at [18, 384] on icon at bounding box center [20, 386] width 8 height 8
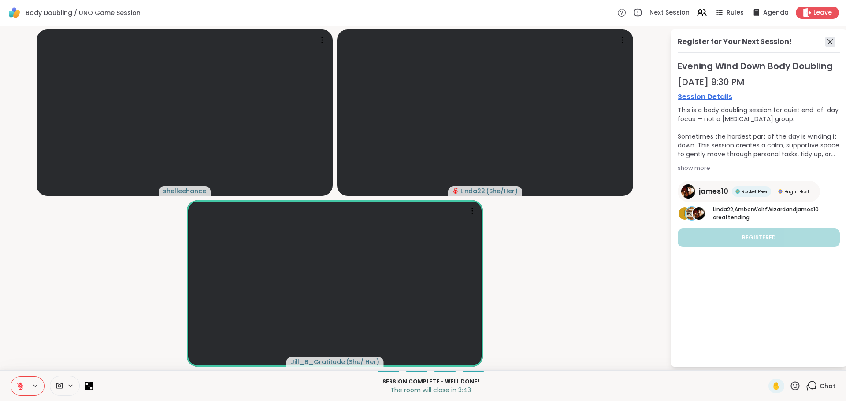
click at [832, 42] on icon at bounding box center [830, 42] width 11 height 11
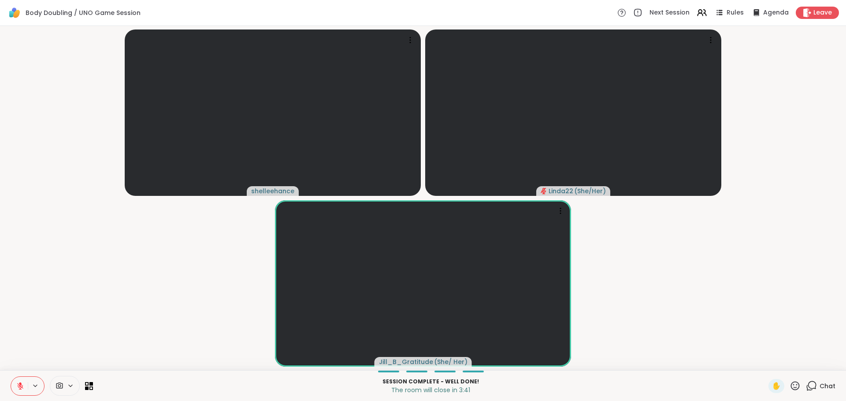
click at [15, 386] on button at bounding box center [19, 386] width 17 height 19
click at [19, 386] on icon at bounding box center [20, 386] width 4 height 3
click at [17, 384] on icon at bounding box center [20, 386] width 8 height 8
click at [20, 386] on icon at bounding box center [20, 386] width 8 height 8
click at [18, 386] on icon at bounding box center [20, 386] width 6 height 6
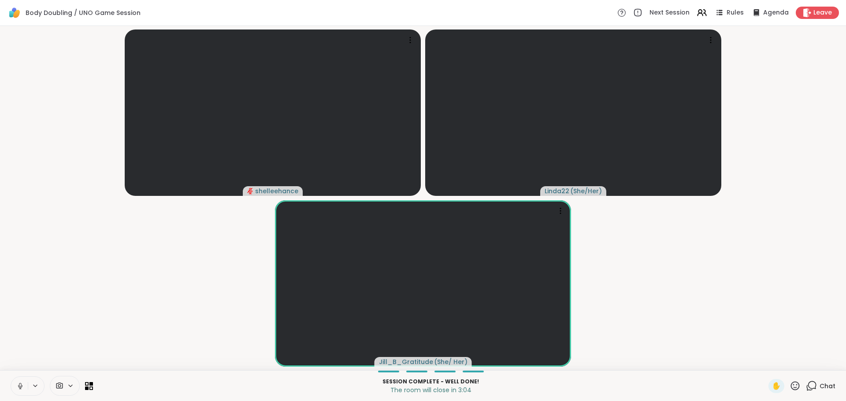
click at [21, 380] on button at bounding box center [19, 386] width 17 height 19
click at [19, 387] on icon at bounding box center [20, 386] width 8 height 8
click at [19, 384] on icon at bounding box center [20, 385] width 2 height 4
click at [19, 383] on icon at bounding box center [20, 386] width 8 height 8
click at [20, 385] on icon at bounding box center [20, 386] width 8 height 8
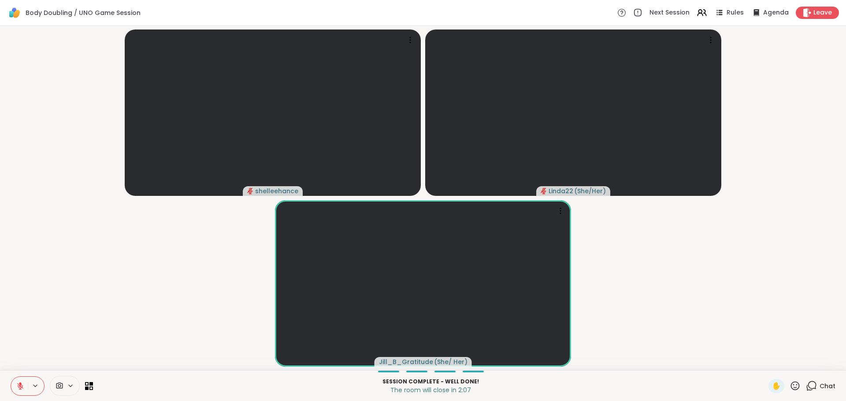
click at [19, 382] on icon at bounding box center [20, 386] width 8 height 8
click at [19, 383] on icon at bounding box center [20, 386] width 8 height 8
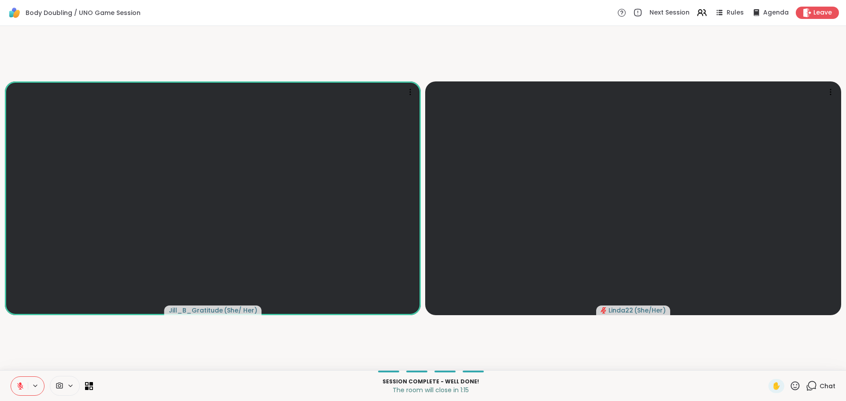
click at [18, 382] on icon at bounding box center [20, 386] width 8 height 8
click at [17, 381] on button at bounding box center [19, 386] width 17 height 19
click at [574, 341] on icon at bounding box center [578, 344] width 9 height 9
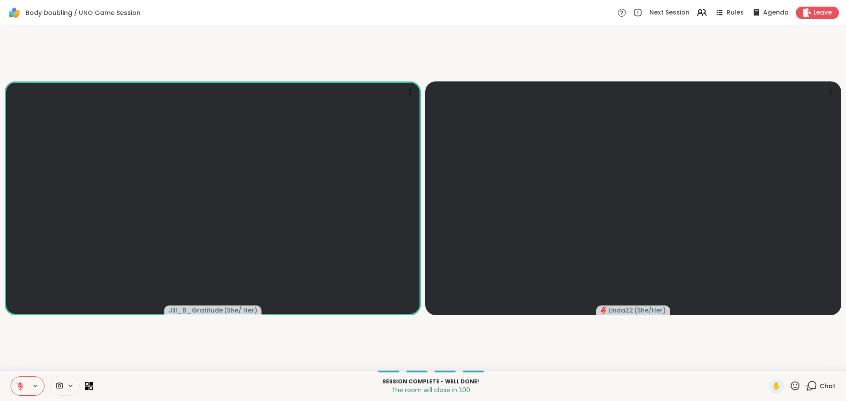
click at [18, 384] on icon at bounding box center [20, 386] width 8 height 8
click at [22, 381] on button at bounding box center [19, 386] width 17 height 19
click at [20, 382] on icon at bounding box center [20, 386] width 8 height 8
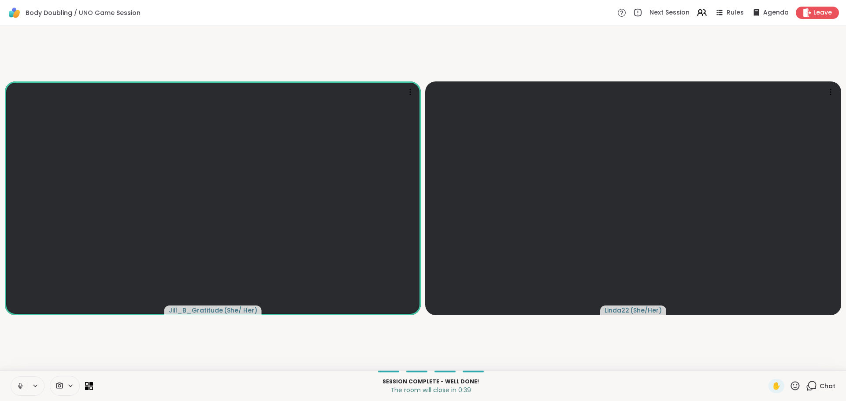
click at [22, 383] on icon at bounding box center [20, 386] width 8 height 8
click at [18, 384] on icon at bounding box center [20, 386] width 6 height 6
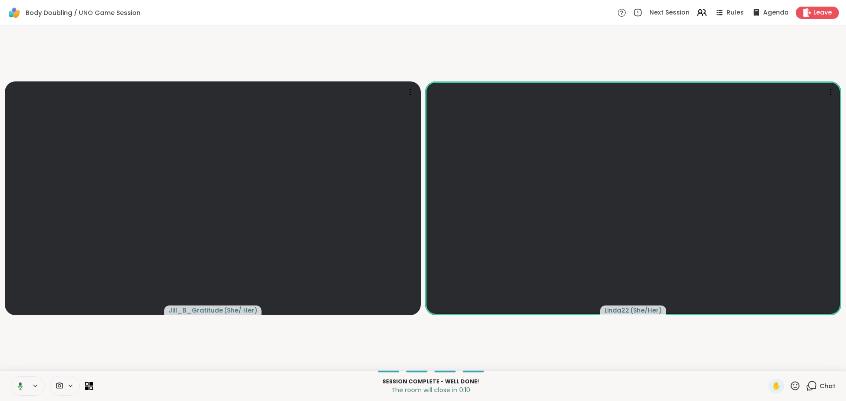
click at [21, 384] on icon at bounding box center [20, 385] width 5 height 7
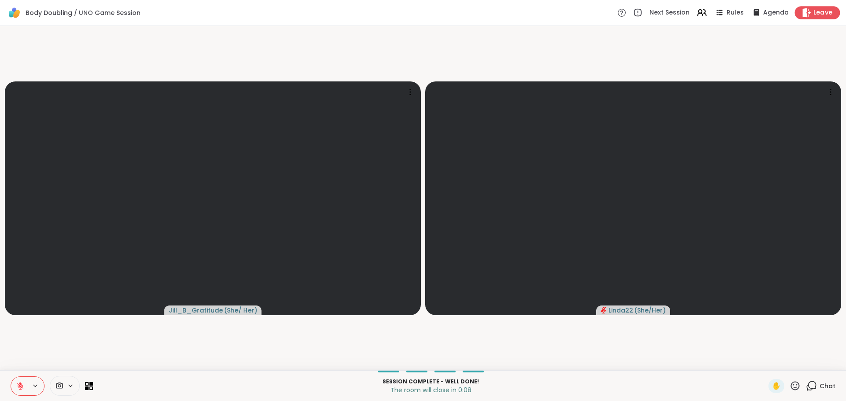
click at [813, 10] on span "Leave" at bounding box center [822, 12] width 19 height 9
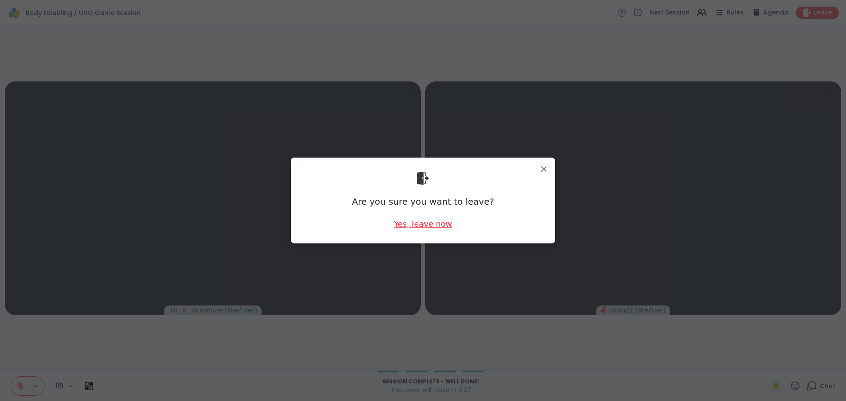
click at [416, 226] on div "Yes, leave now" at bounding box center [423, 224] width 58 height 11
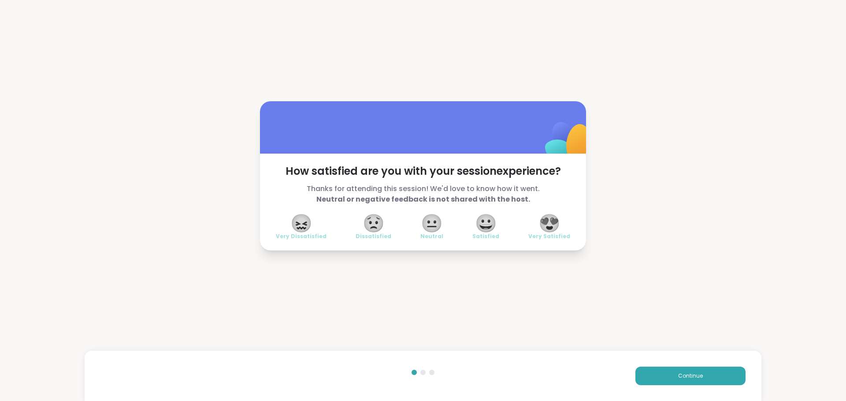
click at [550, 220] on span "😍" at bounding box center [549, 223] width 22 height 16
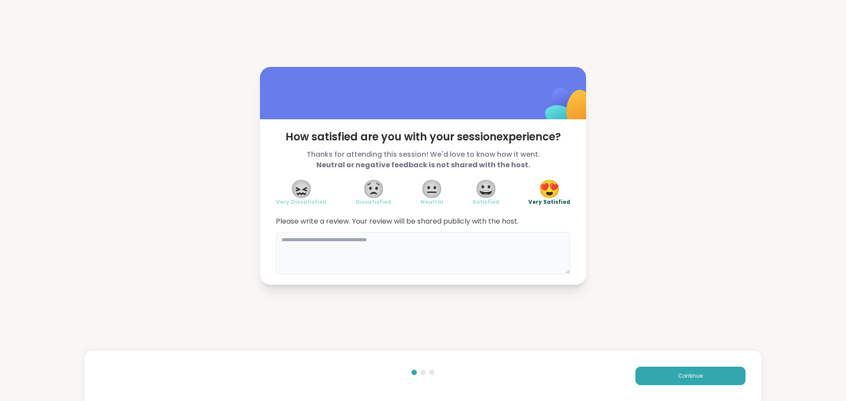
click at [428, 234] on textarea at bounding box center [423, 253] width 294 height 42
click at [426, 241] on textarea at bounding box center [423, 253] width 294 height 42
type textarea "**********"
click at [673, 371] on button "Continue" at bounding box center [690, 376] width 110 height 19
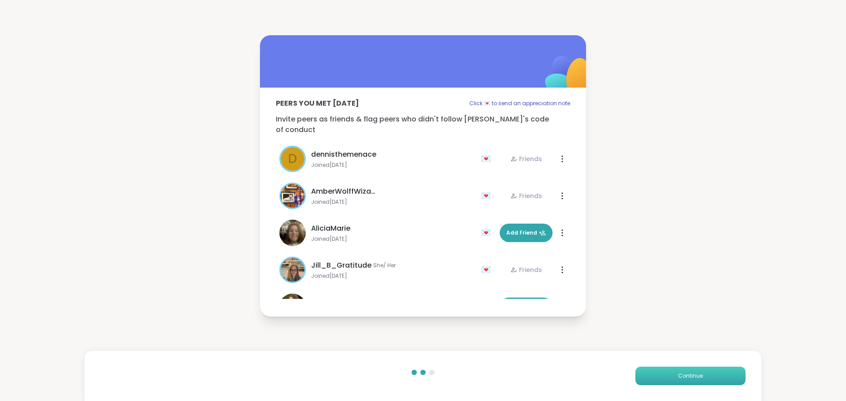
click at [673, 371] on button "Continue" at bounding box center [690, 376] width 110 height 19
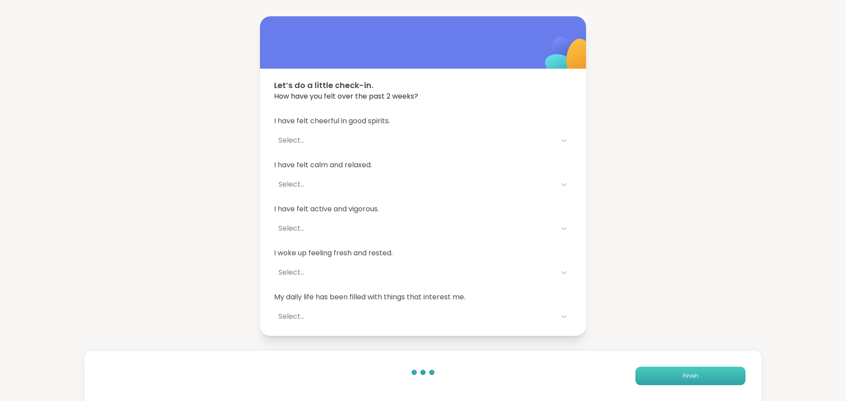
click at [673, 371] on button "Finish" at bounding box center [690, 376] width 110 height 19
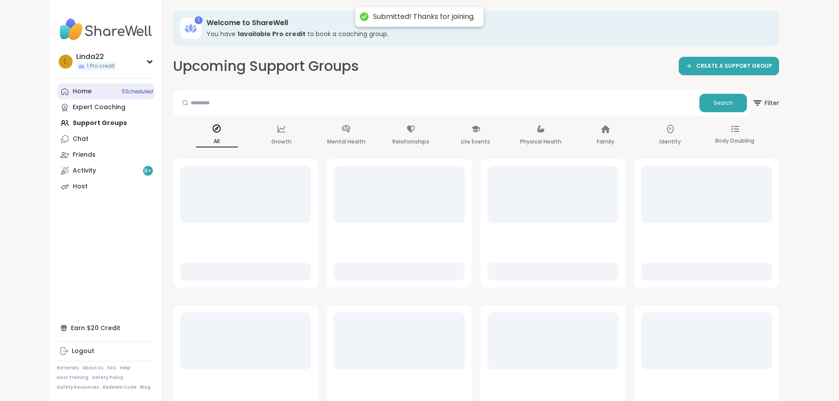
click at [60, 98] on link "Home 5 Scheduled" at bounding box center [106, 92] width 98 height 16
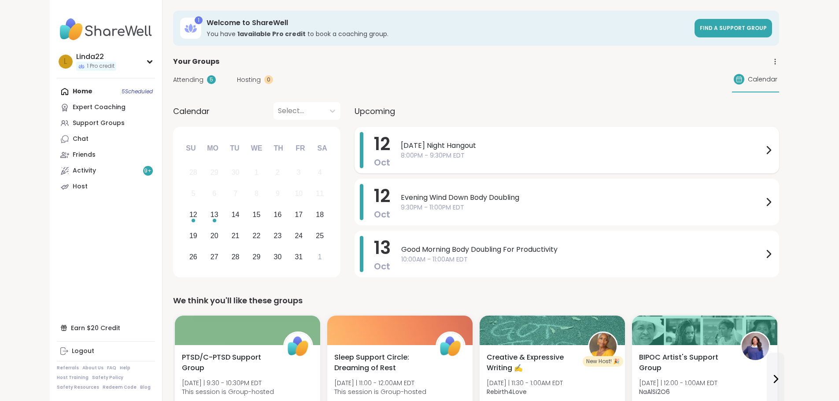
click at [411, 153] on span "8:00PM - 9:30PM EDT" at bounding box center [582, 155] width 363 height 9
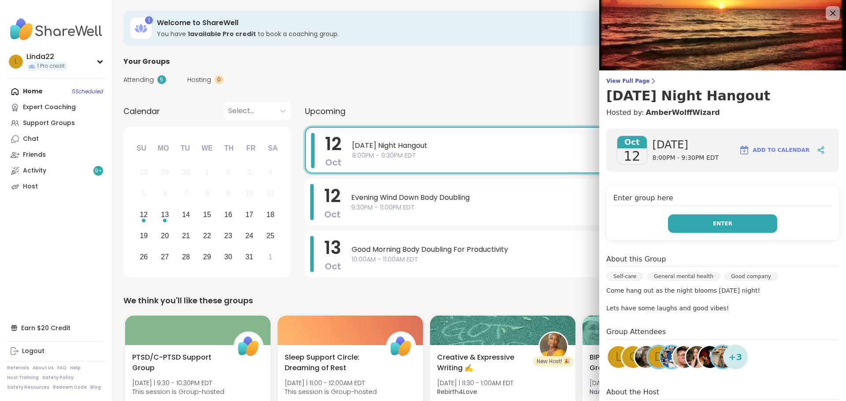
click at [681, 228] on button "Enter" at bounding box center [722, 224] width 109 height 19
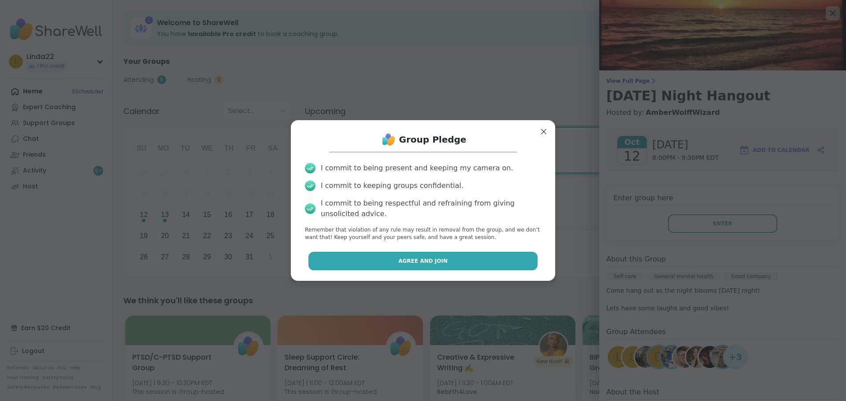
click at [422, 257] on span "Agree and Join" at bounding box center [422, 261] width 49 height 8
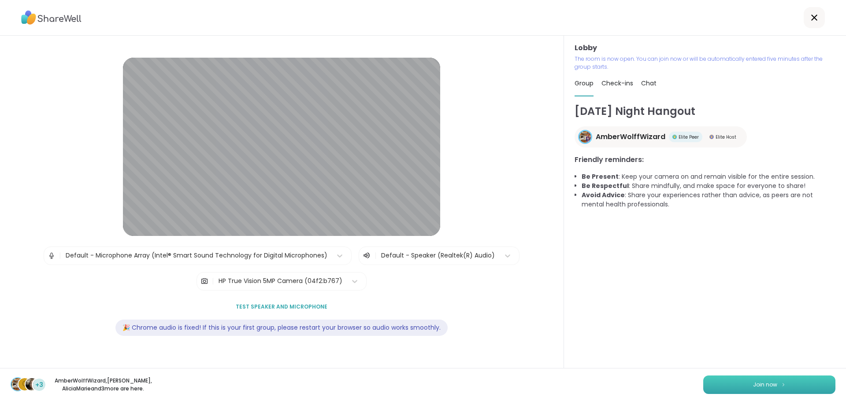
click at [721, 384] on button "Join now" at bounding box center [769, 385] width 132 height 19
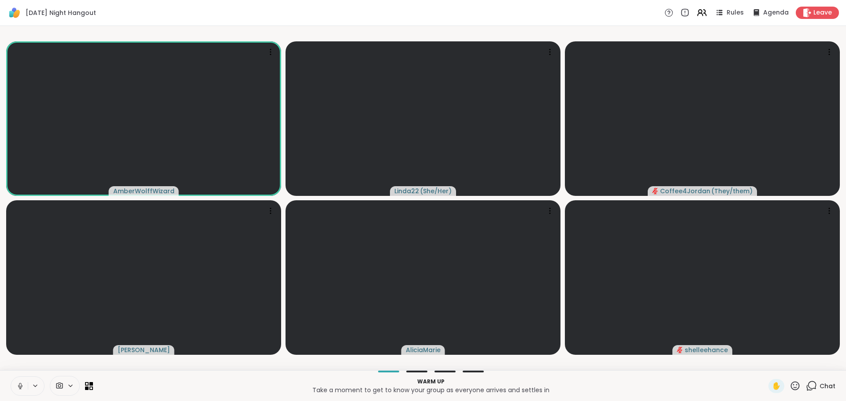
click at [18, 386] on icon at bounding box center [20, 386] width 8 height 8
click at [19, 383] on icon at bounding box center [20, 386] width 8 height 8
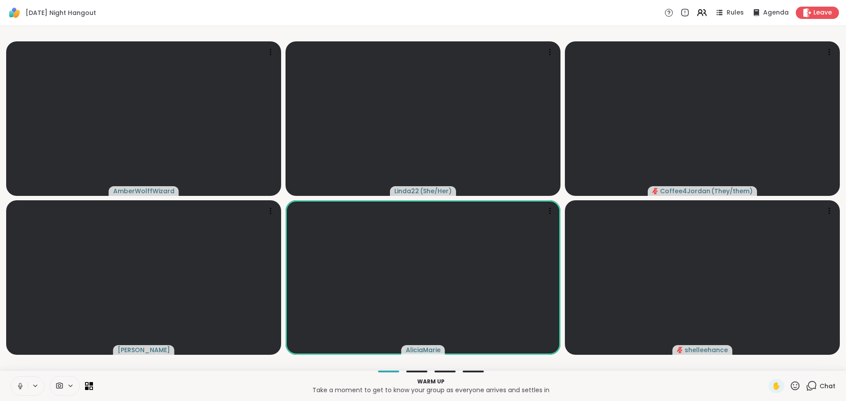
click at [21, 387] on icon at bounding box center [20, 386] width 8 height 8
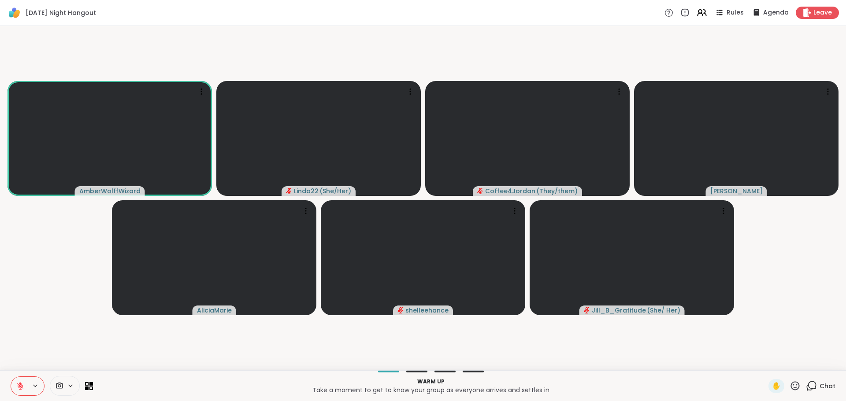
click at [791, 382] on icon at bounding box center [795, 386] width 9 height 9
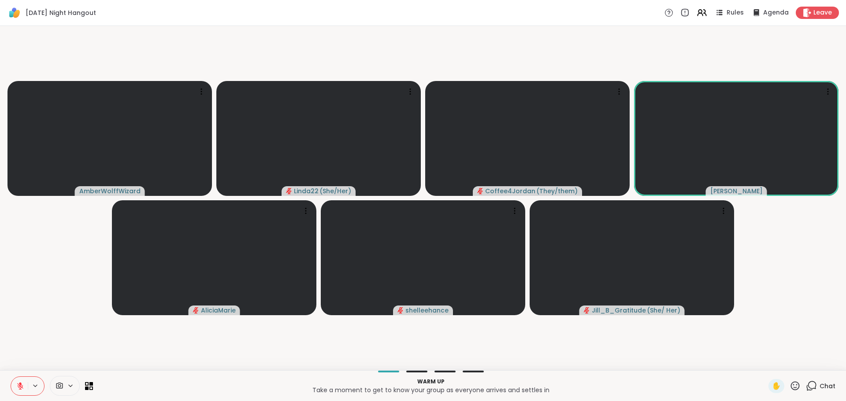
click at [23, 386] on icon at bounding box center [20, 386] width 8 height 8
click at [20, 385] on icon at bounding box center [20, 386] width 8 height 8
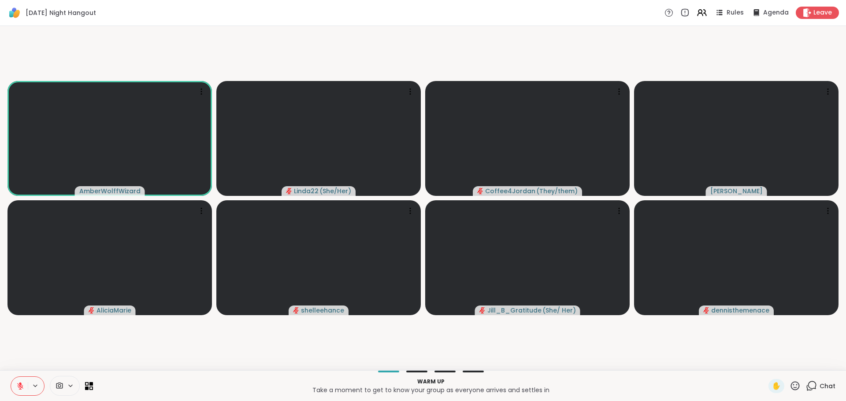
click at [21, 385] on icon at bounding box center [20, 384] width 3 height 4
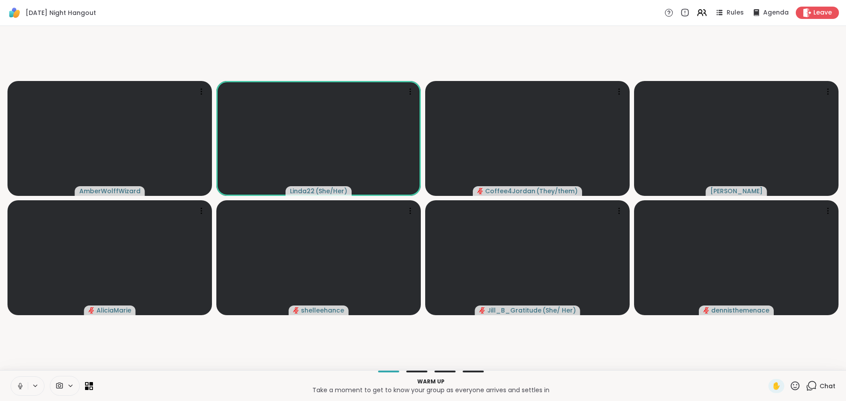
click at [21, 386] on icon at bounding box center [20, 386] width 8 height 8
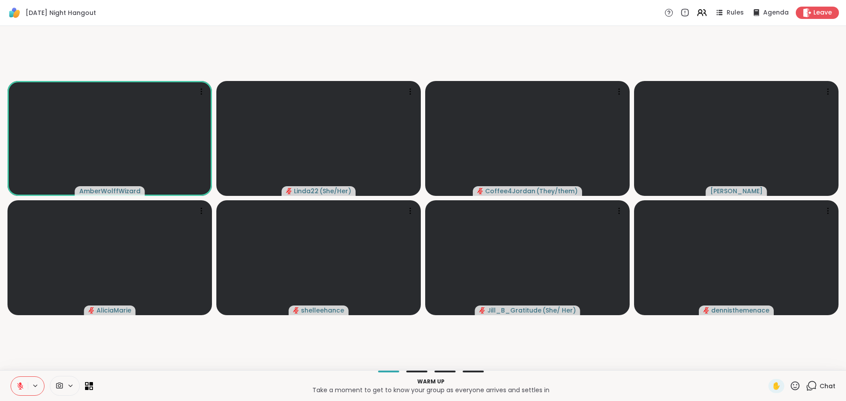
click at [811, 384] on div "Chat" at bounding box center [821, 386] width 30 height 14
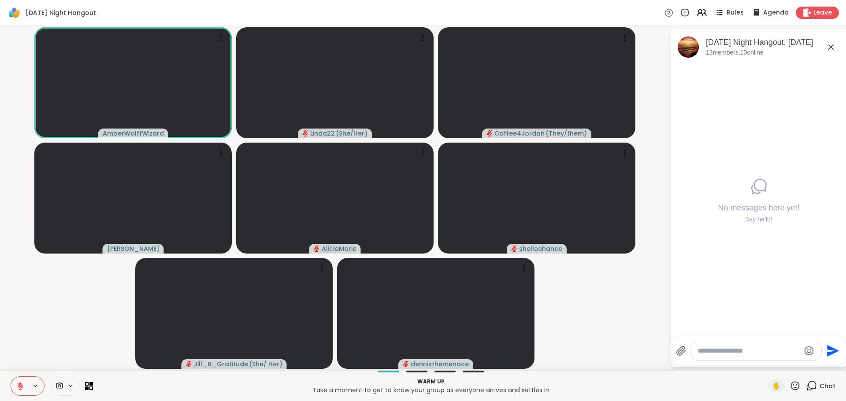
click at [769, 348] on textarea "Type your message" at bounding box center [749, 351] width 103 height 9
type textarea "**********"
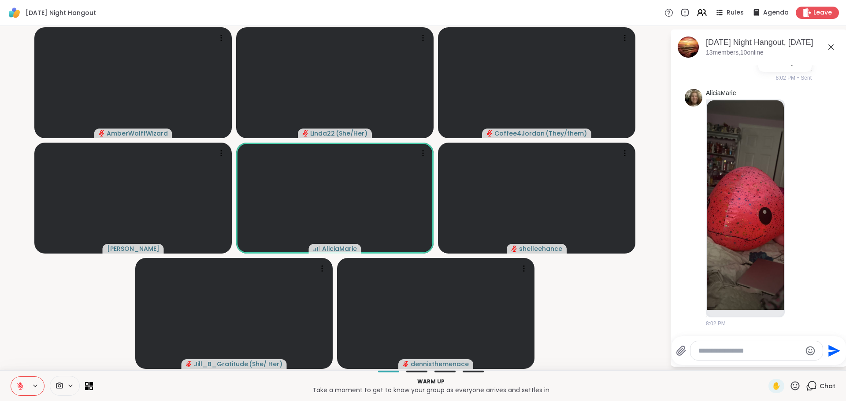
scroll to position [48, 0]
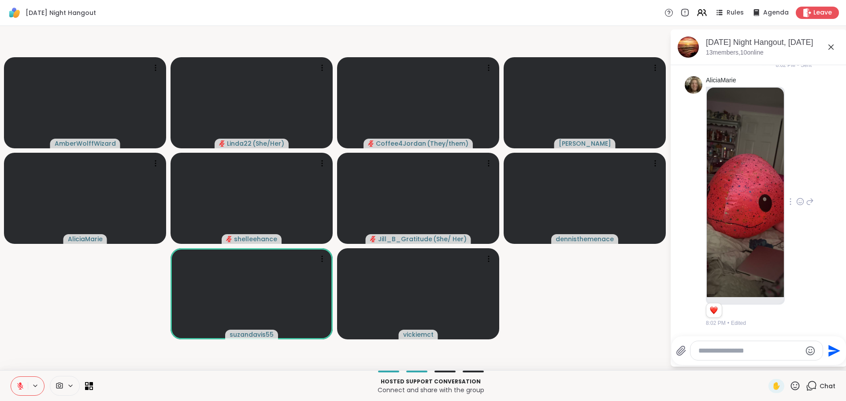
click at [740, 213] on img at bounding box center [745, 193] width 77 height 210
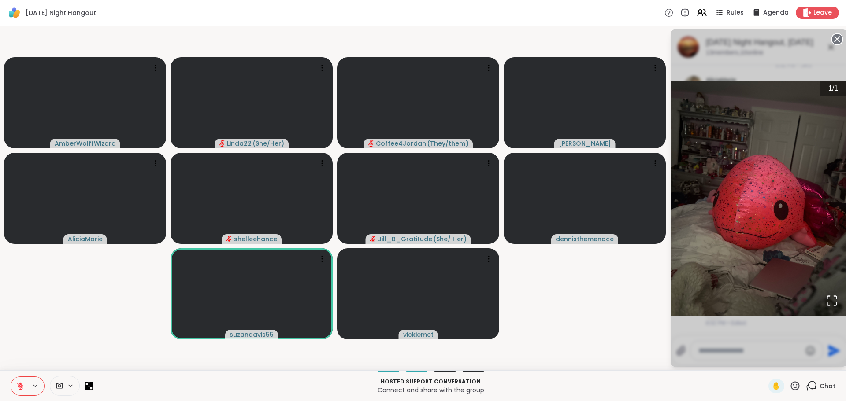
click at [835, 40] on circle at bounding box center [837, 39] width 11 height 11
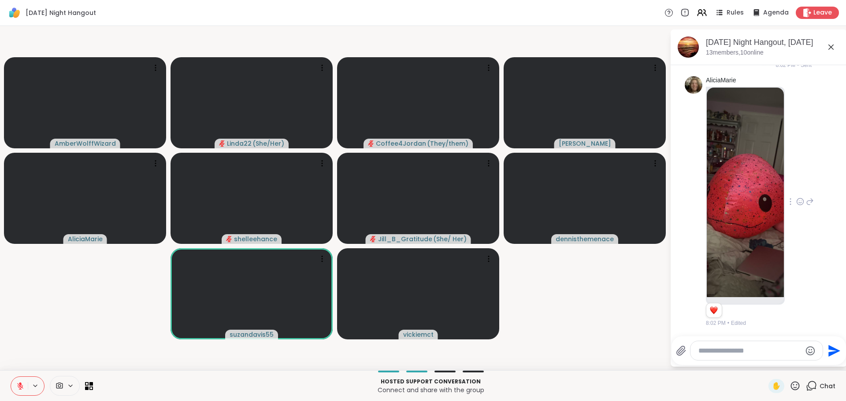
click at [758, 205] on img at bounding box center [745, 193] width 77 height 210
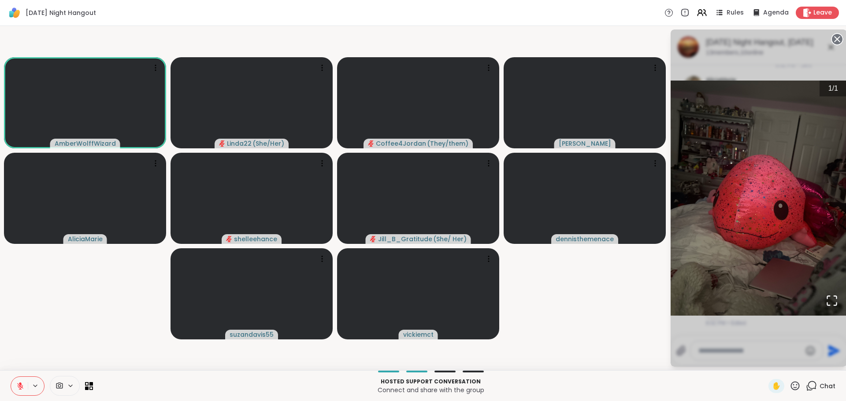
click at [834, 41] on circle at bounding box center [837, 39] width 11 height 11
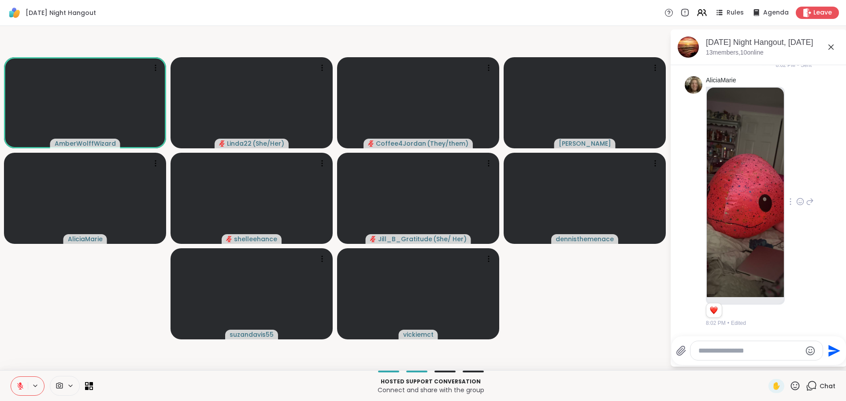
click at [796, 204] on icon at bounding box center [800, 201] width 8 height 9
click at [796, 191] on div "Select Reaction: Heart" at bounding box center [800, 188] width 8 height 8
click at [789, 191] on div "AliciaMarie 1 1 8:02 PM • Edited" at bounding box center [760, 201] width 108 height 251
click at [763, 353] on textarea "Type your message" at bounding box center [749, 351] width 103 height 9
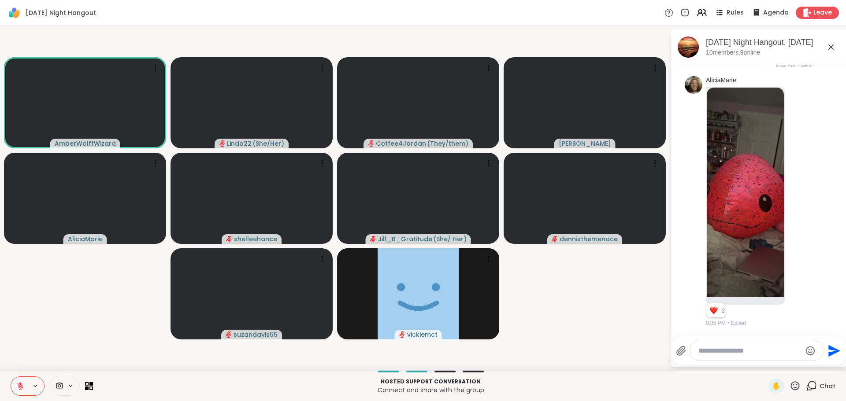
click at [790, 386] on icon at bounding box center [795, 386] width 11 height 11
click at [765, 364] on span "❤️" at bounding box center [769, 363] width 9 height 11
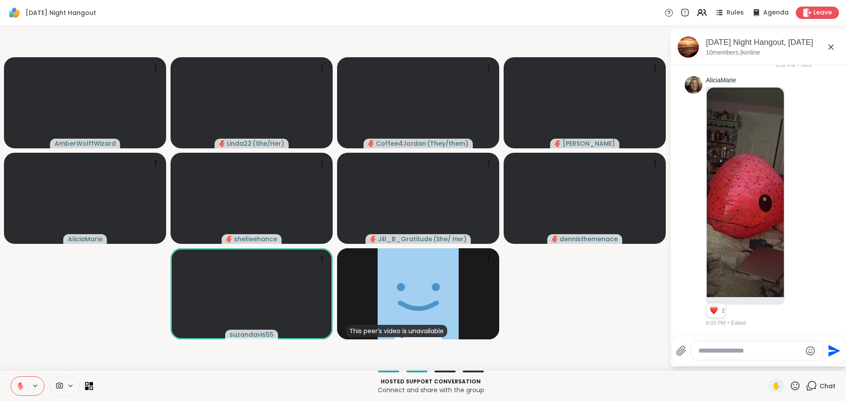
click at [750, 257] on img at bounding box center [745, 193] width 77 height 210
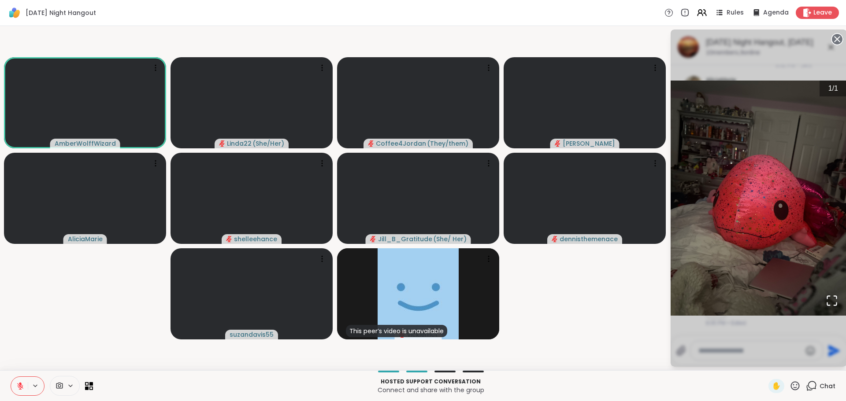
click at [835, 38] on icon at bounding box center [837, 39] width 12 height 12
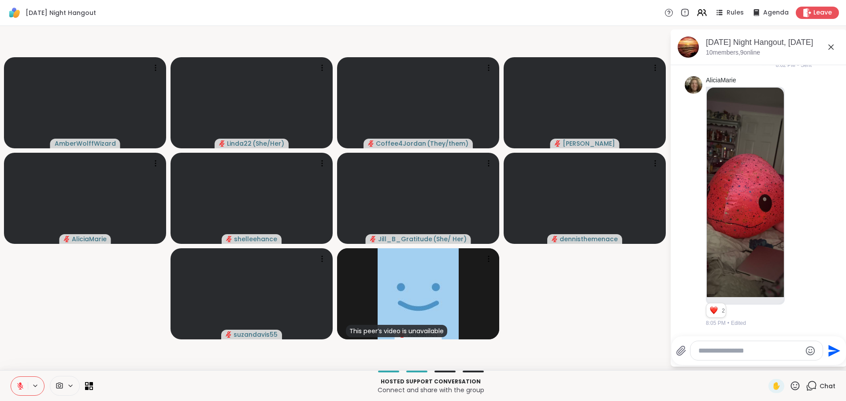
click at [17, 388] on button at bounding box center [19, 386] width 17 height 19
click at [19, 382] on button at bounding box center [19, 386] width 17 height 19
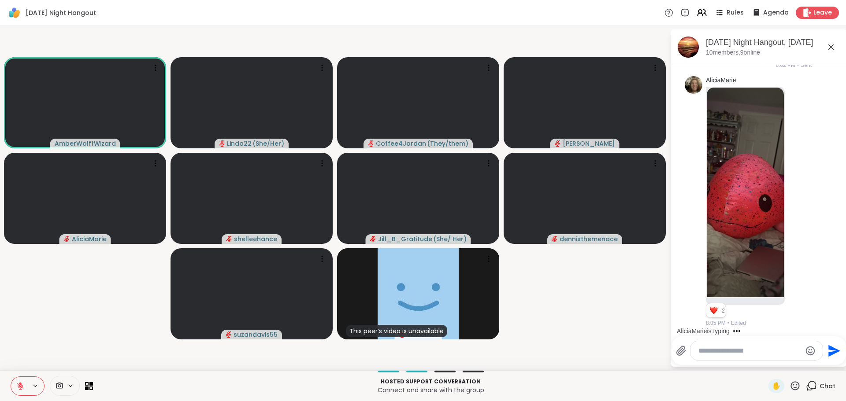
scroll to position [95, 0]
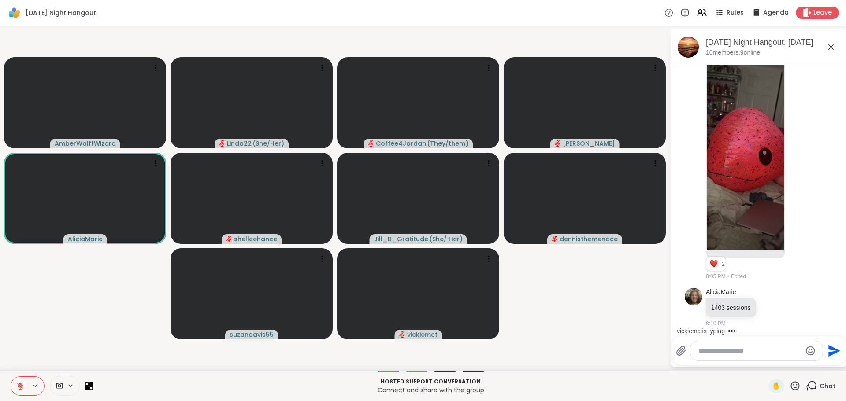
click at [791, 383] on icon at bounding box center [795, 386] width 9 height 9
click at [800, 365] on div "🌟" at bounding box center [808, 363] width 16 height 14
click at [19, 386] on icon at bounding box center [20, 386] width 8 height 8
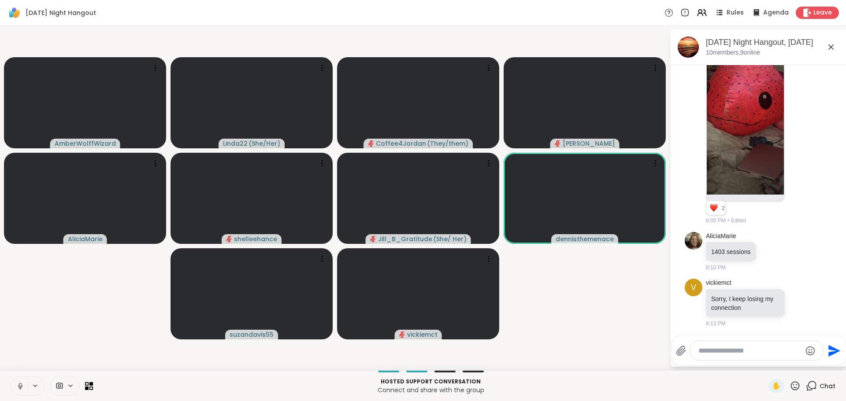
click at [21, 382] on button at bounding box center [19, 386] width 17 height 19
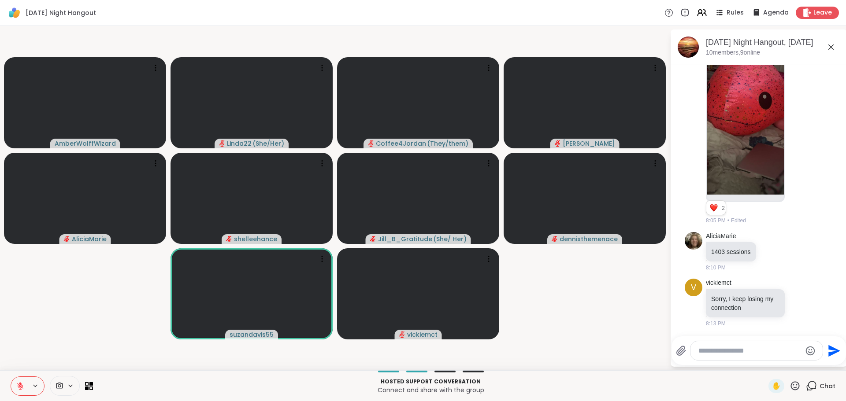
click at [790, 382] on icon at bounding box center [795, 386] width 11 height 11
click at [787, 379] on div "Hosted support conversation Connect and share with the group ✋ Chat" at bounding box center [423, 386] width 846 height 31
click at [790, 383] on icon at bounding box center [795, 386] width 11 height 11
click at [804, 361] on span "🌟" at bounding box center [808, 363] width 9 height 11
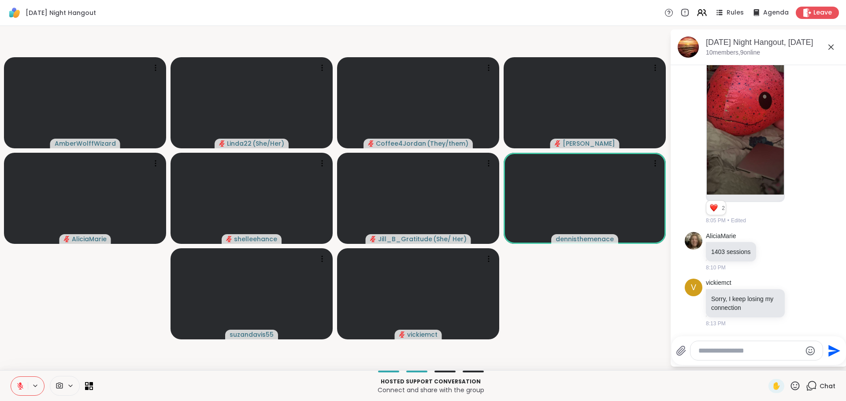
click at [264, 366] on video-player-container "AmberWolffWizard Linda22 ( She/Her ) Coffee4Jordan ( They/them ) Cyndy AliciaMa…" at bounding box center [334, 199] width 659 height 338
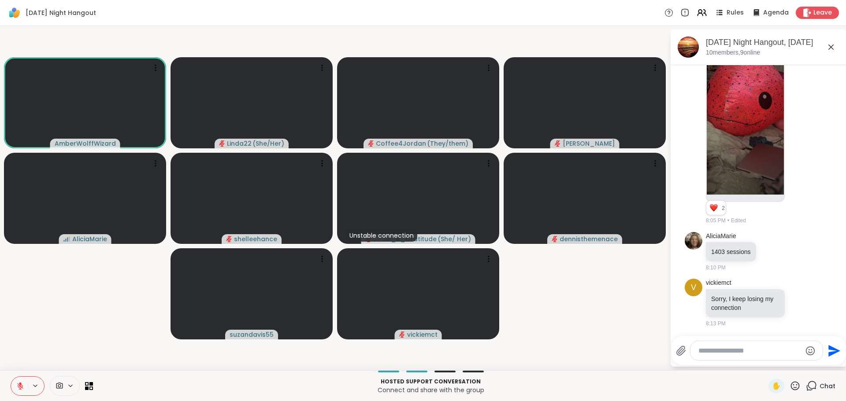
click at [791, 387] on icon at bounding box center [795, 386] width 9 height 9
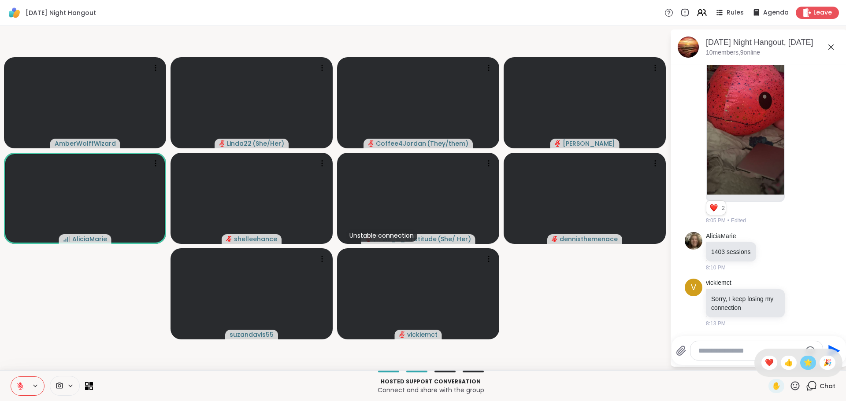
click at [804, 362] on span "🌟" at bounding box center [808, 363] width 9 height 11
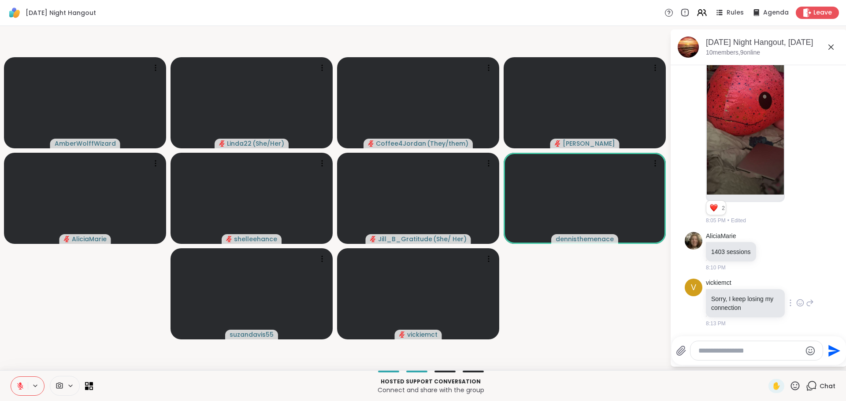
click at [796, 303] on icon at bounding box center [800, 303] width 8 height 9
click at [816, 289] on div "Select Reaction: Sad" at bounding box center [820, 289] width 8 height 8
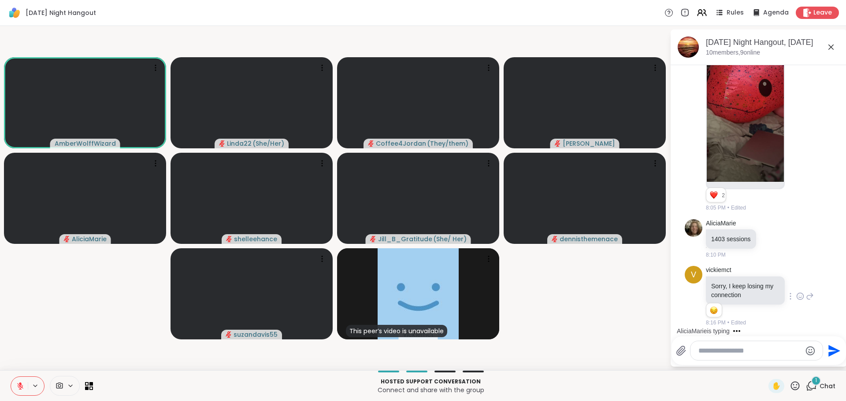
scroll to position [210, 0]
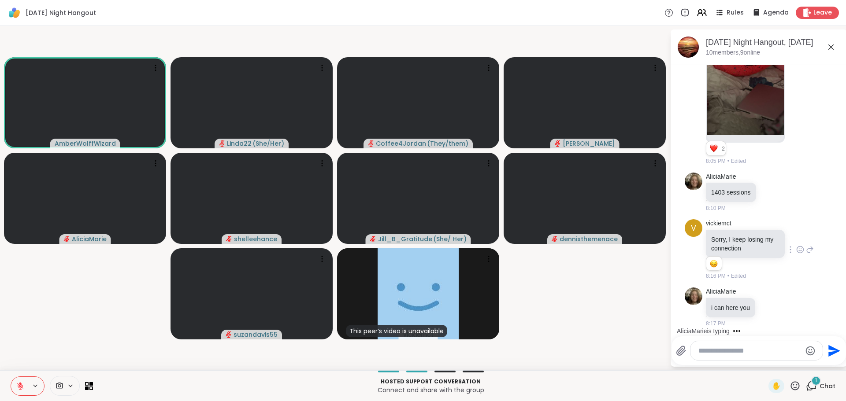
click at [134, 307] on video-player-container "AmberWolffWizard Linda22 ( She/Her ) Coffee4Jordan ( They/them ) Cyndy AliciaMa…" at bounding box center [334, 199] width 659 height 338
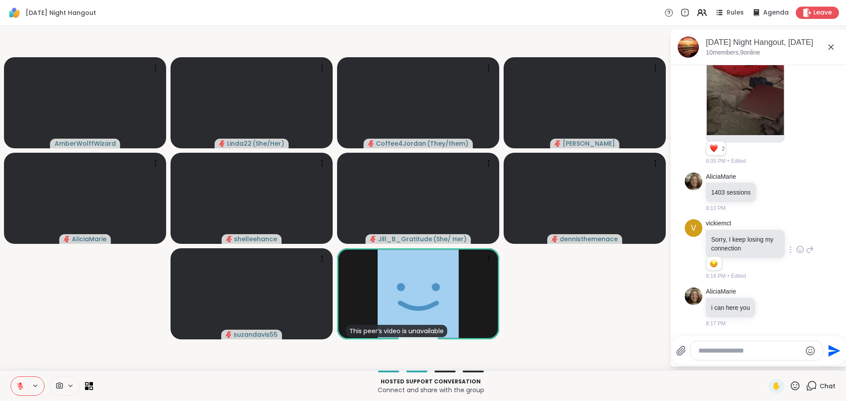
click at [56, 345] on video-player-container "AmberWolffWizard Linda22 ( She/Her ) Coffee4Jordan ( They/them ) Cyndy AliciaMa…" at bounding box center [334, 199] width 659 height 338
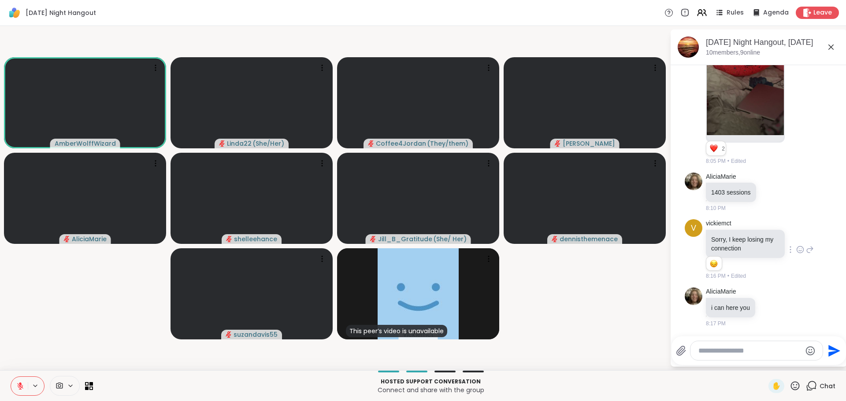
click at [706, 347] on textarea "Type your message" at bounding box center [749, 351] width 103 height 9
type textarea "**********"
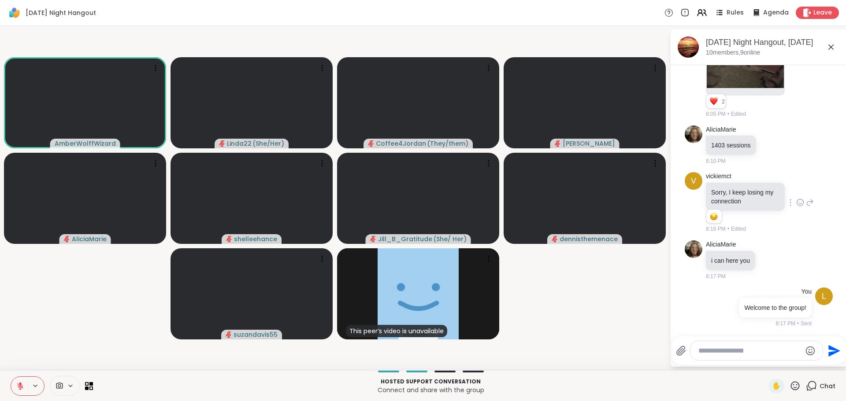
click at [584, 310] on video-player-container "AmberWolffWizard Linda22 ( She/Her ) Coffee4Jordan ( They/them ) Cyndy AliciaMa…" at bounding box center [334, 199] width 659 height 338
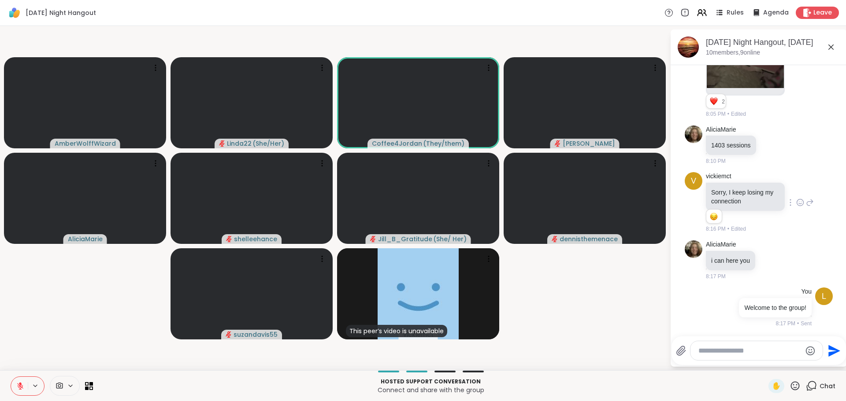
click at [790, 383] on icon at bounding box center [795, 386] width 11 height 11
click at [765, 360] on span "❤️" at bounding box center [769, 363] width 9 height 11
click at [761, 360] on div at bounding box center [756, 351] width 133 height 20
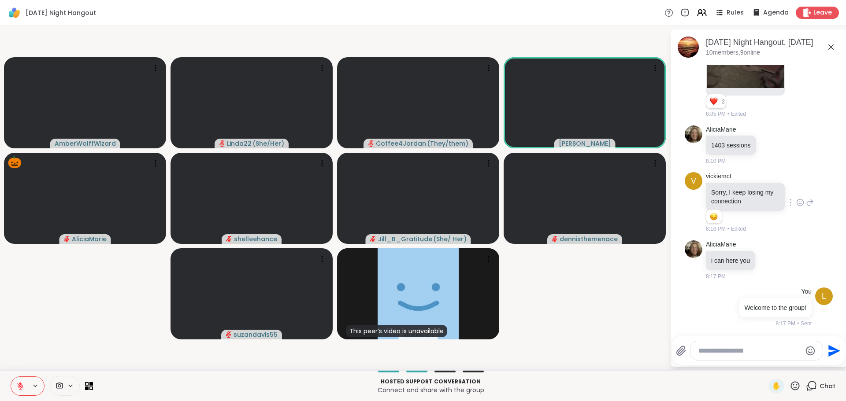
click at [601, 353] on video-player-container "AmberWolffWizard Linda22 ( She/Her ) Coffee4Jordan ( They/them ) Cyndy 🎃 Alicia…" at bounding box center [334, 199] width 659 height 338
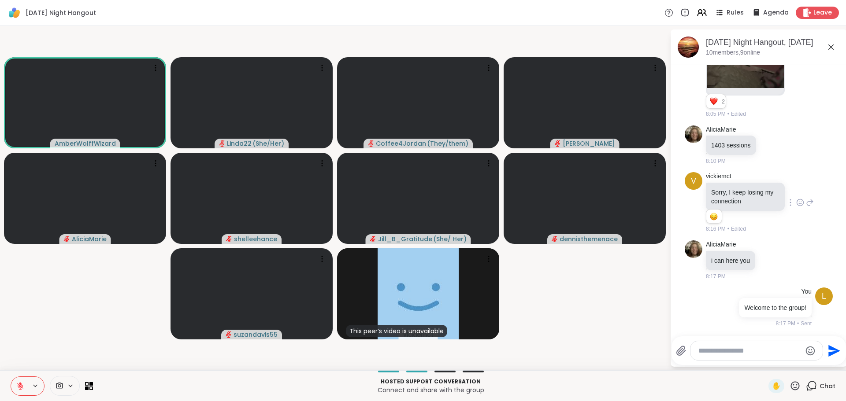
click at [16, 387] on icon at bounding box center [20, 386] width 8 height 8
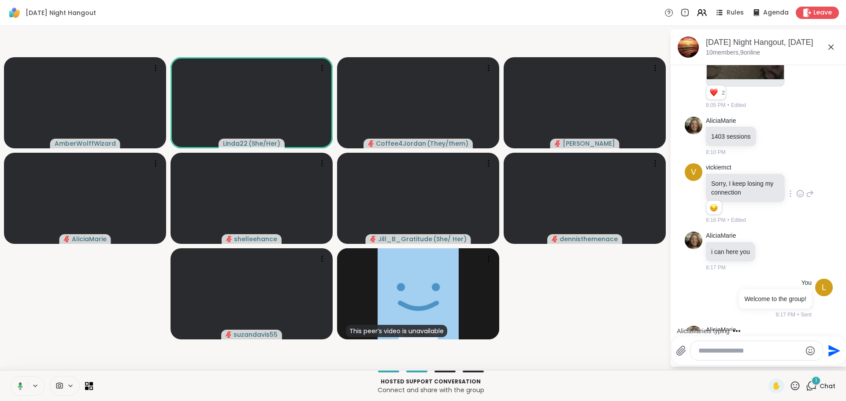
scroll to position [322, 0]
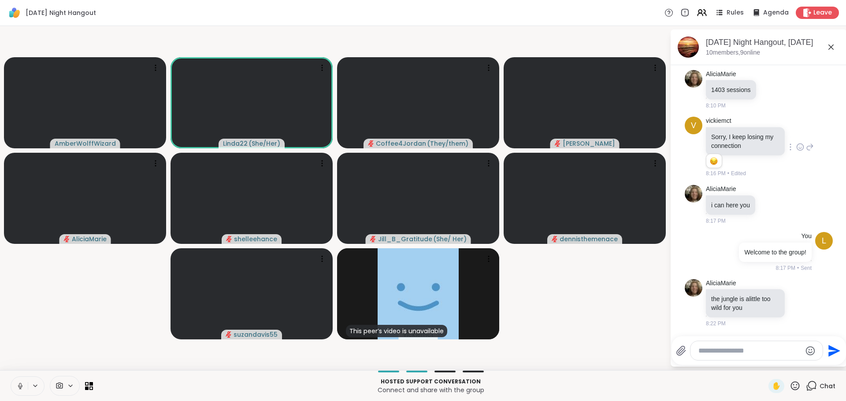
click at [18, 386] on icon at bounding box center [20, 386] width 8 height 8
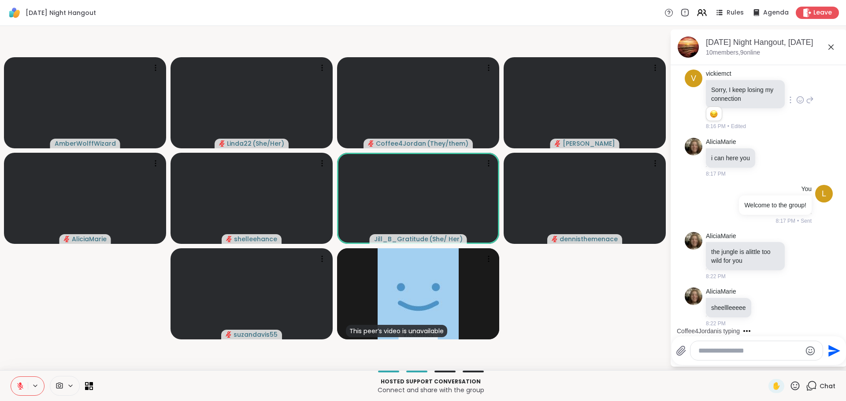
scroll to position [425, 0]
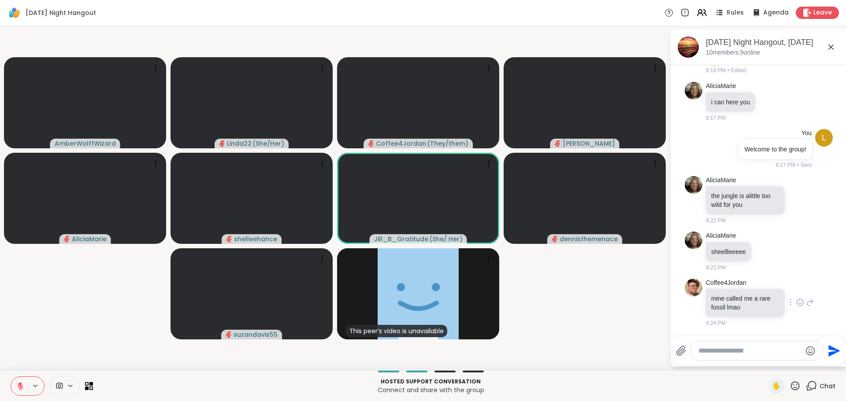
click at [796, 297] on div at bounding box center [800, 302] width 8 height 11
click at [758, 291] on div "Select Reaction: Joy" at bounding box center [762, 289] width 8 height 8
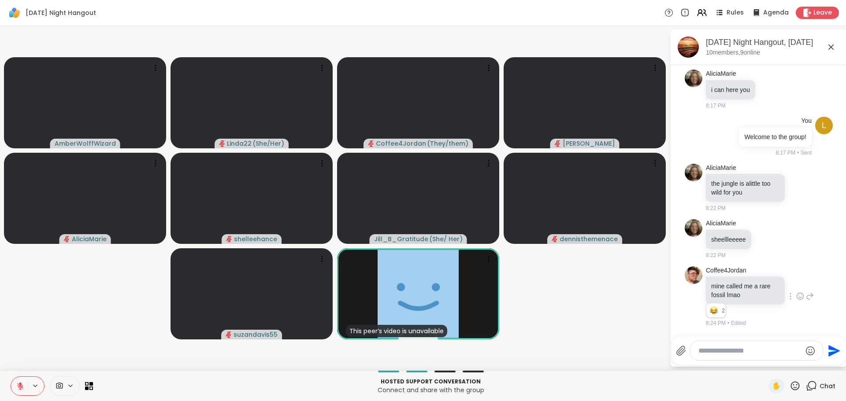
click at [16, 385] on icon at bounding box center [20, 386] width 8 height 8
click at [19, 383] on icon at bounding box center [20, 386] width 8 height 8
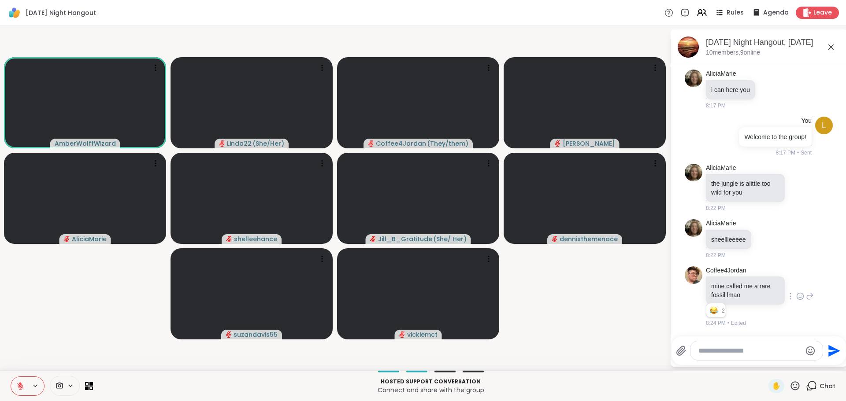
click at [19, 383] on icon at bounding box center [20, 386] width 8 height 8
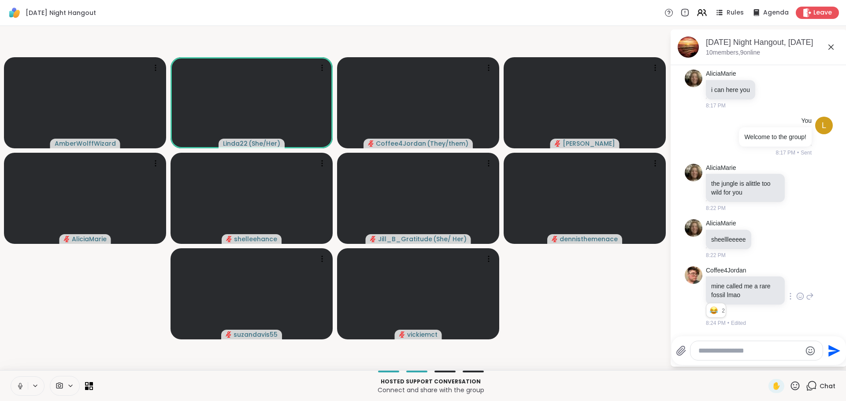
click at [20, 383] on icon at bounding box center [20, 386] width 8 height 8
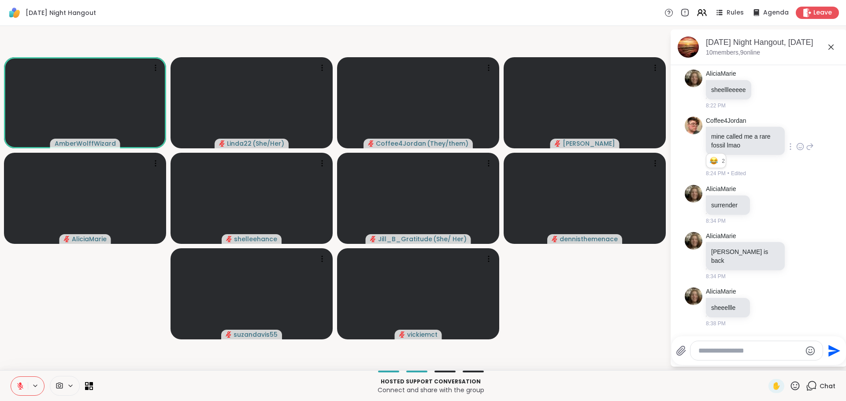
scroll to position [578, 0]
click at [584, 325] on video-player-container "AmberWolffWizard Linda22 ( She/Her ) Coffee4Jordan ( They/them ) Cyndy AliciaMa…" at bounding box center [334, 199] width 659 height 338
click at [581, 330] on video-player-container "AmberWolffWizard Linda22 ( She/Her ) Coffee4Jordan ( They/them ) Cyndy AliciaMa…" at bounding box center [334, 199] width 659 height 338
click at [18, 389] on icon at bounding box center [20, 386] width 8 height 8
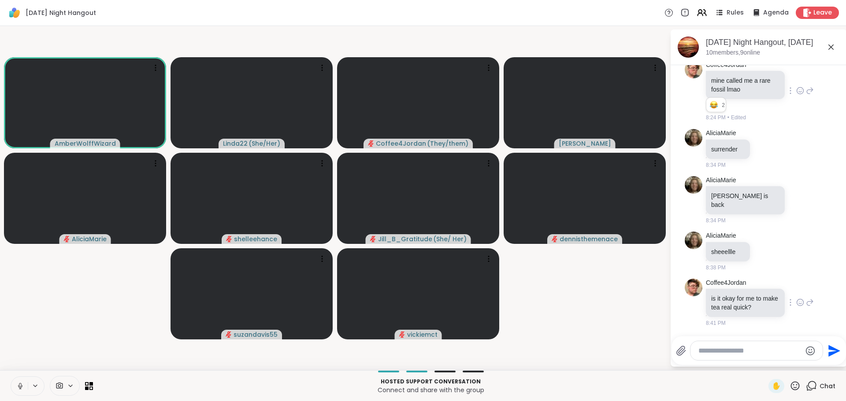
click at [796, 303] on icon at bounding box center [800, 302] width 8 height 9
click at [791, 291] on button "Select Reaction: Heart" at bounding box center [800, 289] width 18 height 18
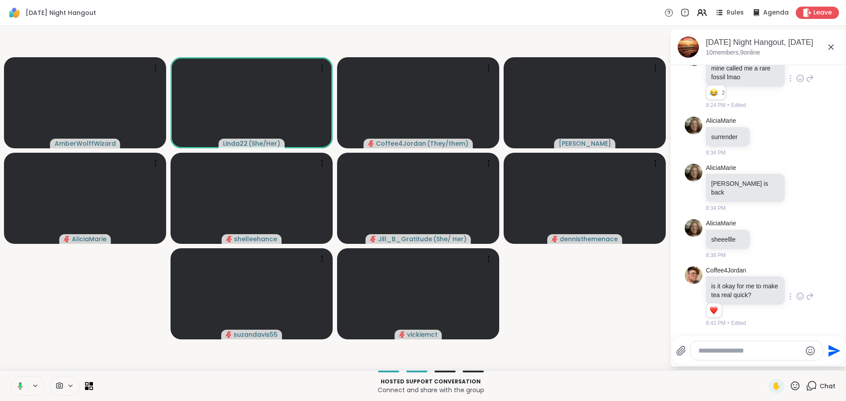
click at [19, 381] on button at bounding box center [19, 386] width 18 height 19
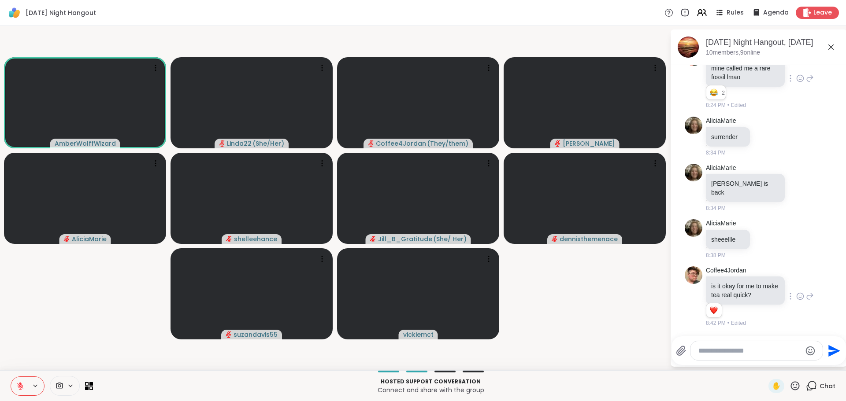
click at [791, 390] on icon at bounding box center [795, 386] width 9 height 9
click at [765, 361] on span "❤️" at bounding box center [769, 363] width 9 height 11
click at [17, 389] on button at bounding box center [19, 386] width 17 height 19
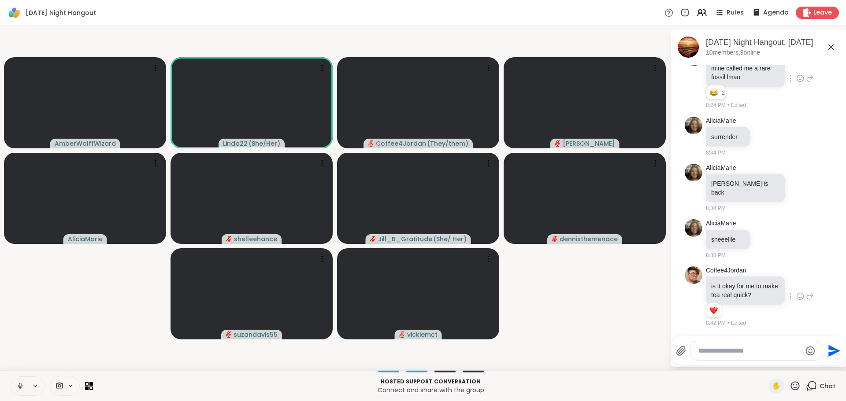
click at [17, 382] on icon at bounding box center [20, 386] width 8 height 8
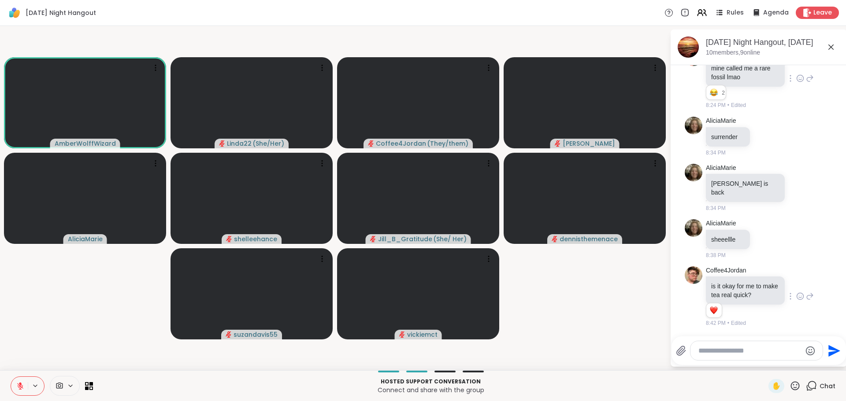
click at [17, 382] on button at bounding box center [19, 386] width 17 height 19
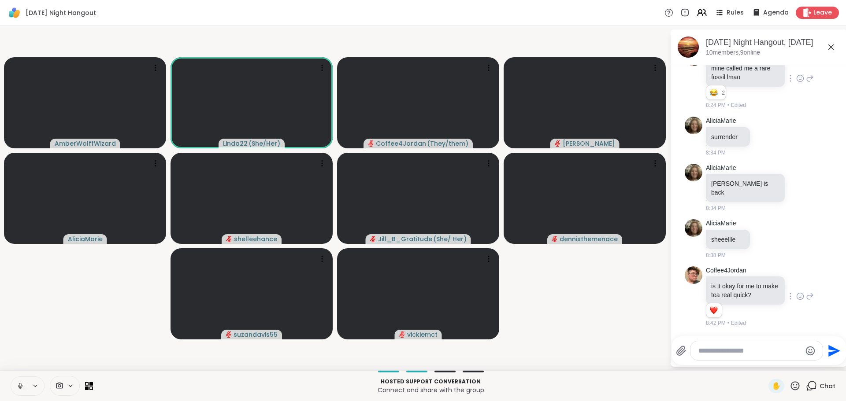
click at [17, 385] on icon at bounding box center [20, 386] width 8 height 8
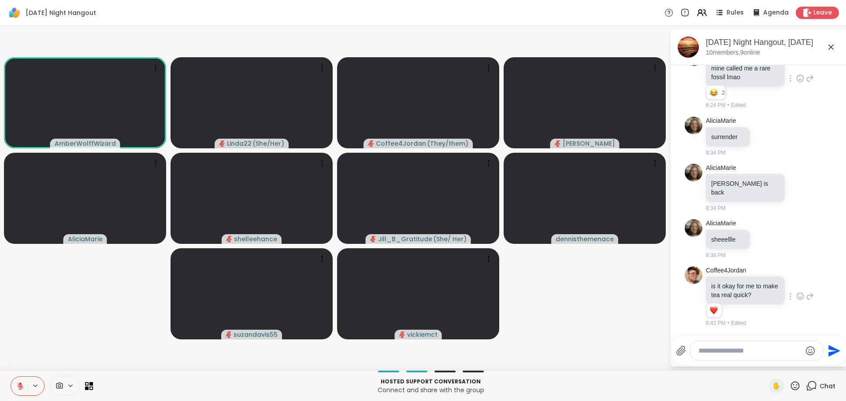
click at [73, 286] on video-player-container "AmberWolffWizard Linda22 ( She/Her ) Coffee4Jordan ( They/them ) Cyndy AliciaMa…" at bounding box center [334, 199] width 659 height 338
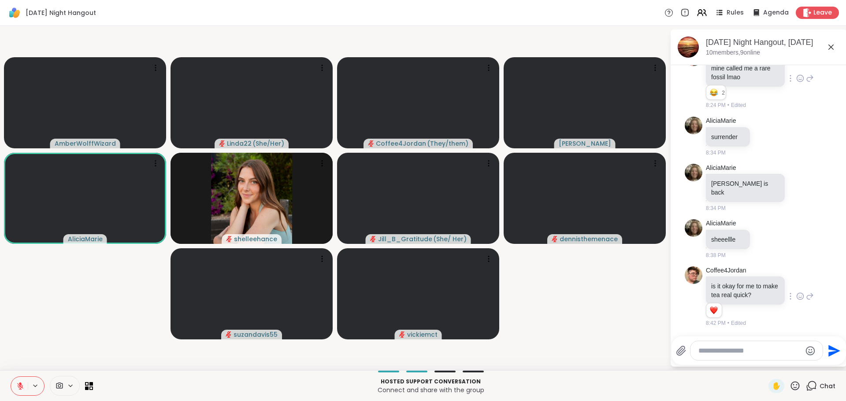
click at [19, 383] on icon at bounding box center [20, 386] width 8 height 8
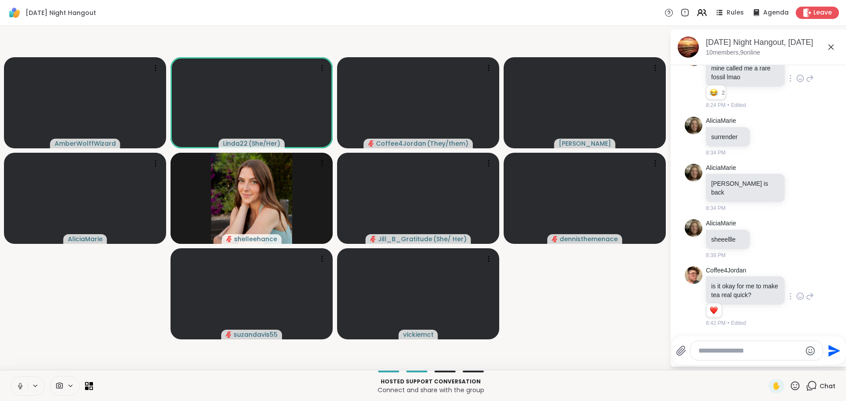
click at [19, 384] on icon at bounding box center [20, 385] width 2 height 4
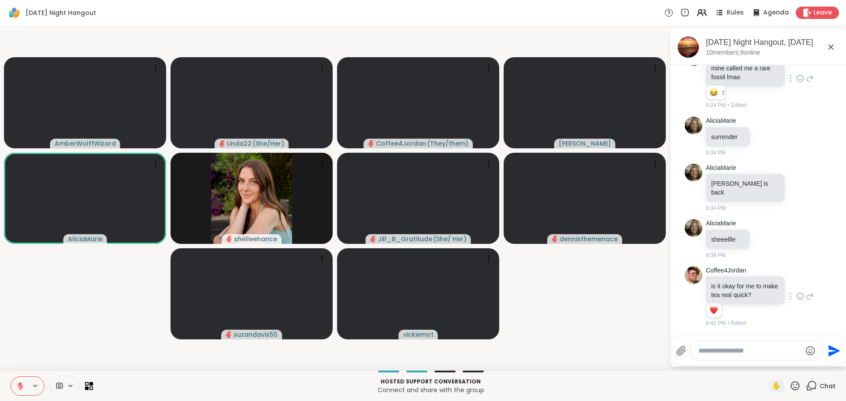
click at [20, 381] on button at bounding box center [19, 386] width 17 height 19
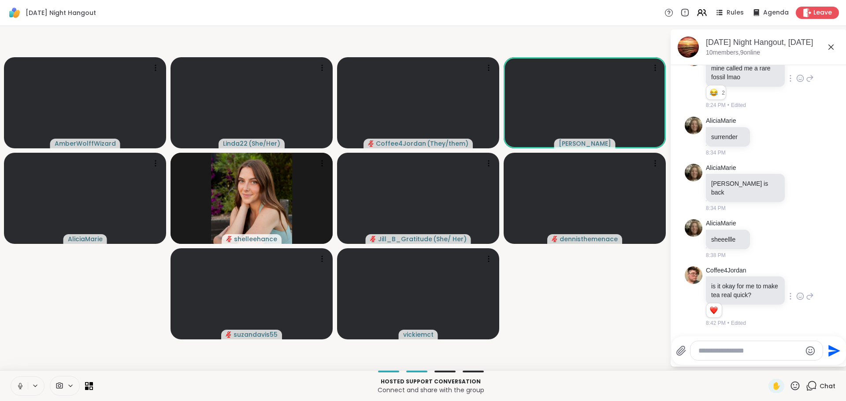
click at [18, 384] on icon at bounding box center [20, 386] width 8 height 8
click at [17, 385] on icon at bounding box center [20, 386] width 8 height 8
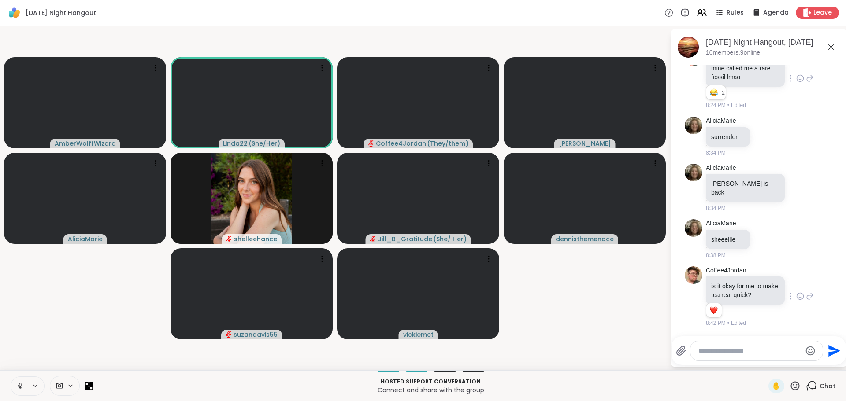
click at [19, 384] on icon at bounding box center [20, 386] width 8 height 8
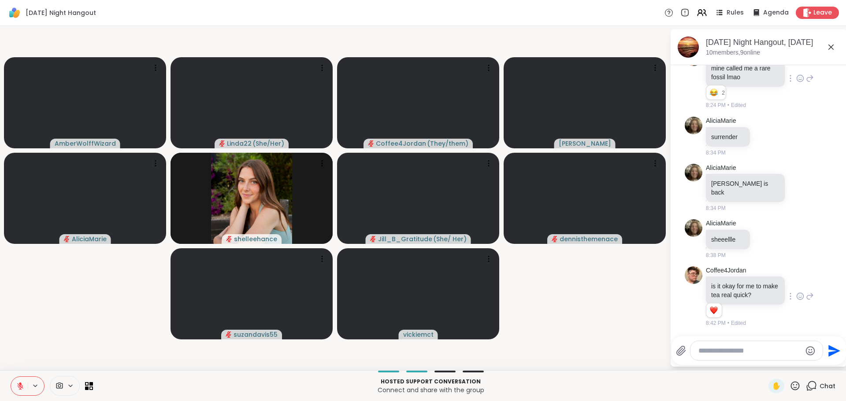
click at [19, 385] on icon at bounding box center [20, 386] width 8 height 8
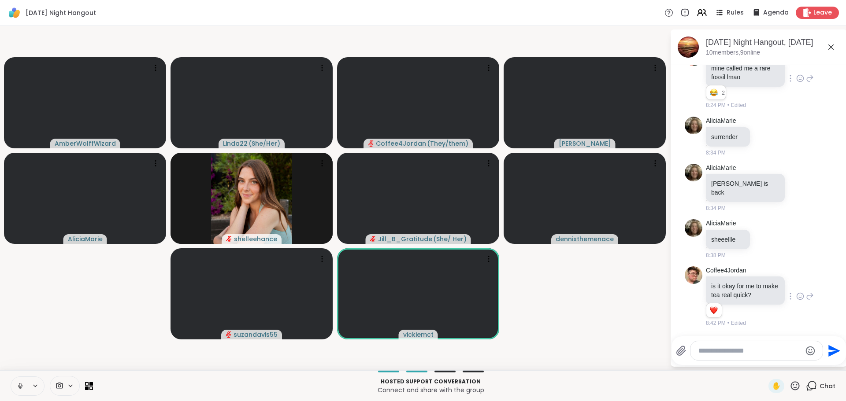
click at [19, 387] on icon at bounding box center [20, 386] width 8 height 8
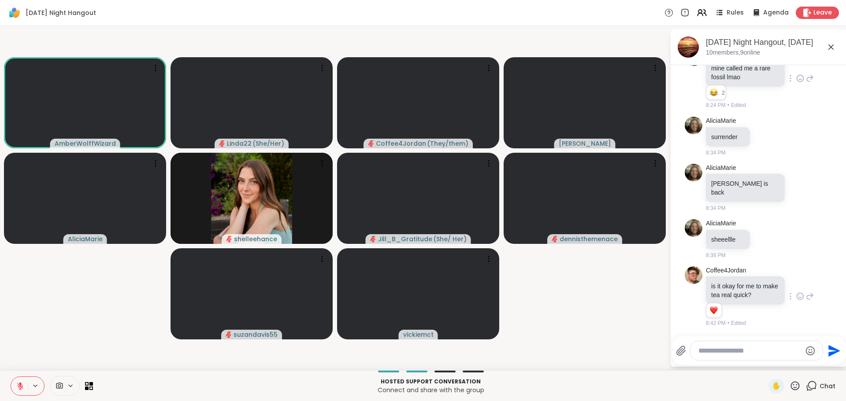
click at [19, 383] on icon at bounding box center [20, 386] width 8 height 8
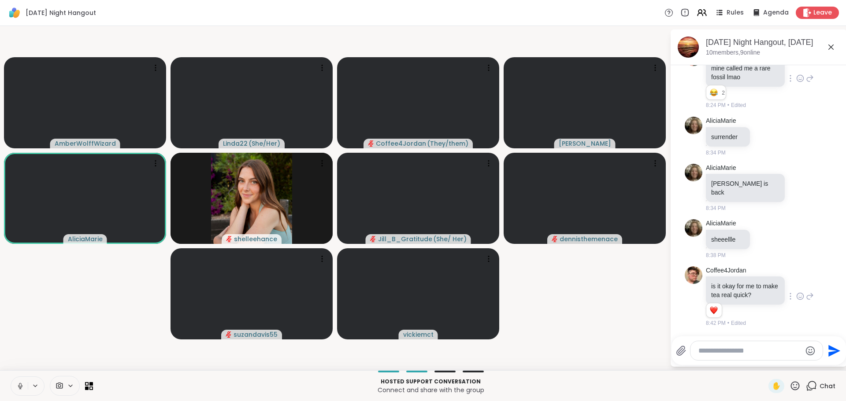
click at [20, 383] on icon at bounding box center [20, 385] width 2 height 4
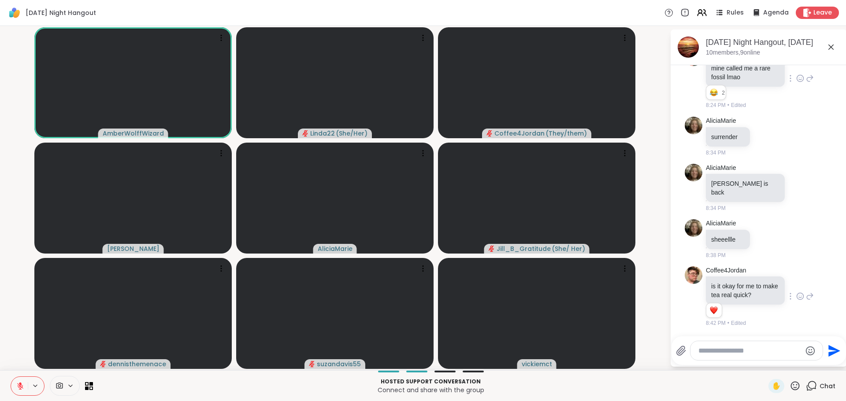
click at [20, 352] on video-player-container "AmberWolffWizard Linda22 ( She/Her ) Coffee4Jordan ( They/them ) Cyndy AliciaMa…" at bounding box center [334, 199] width 659 height 338
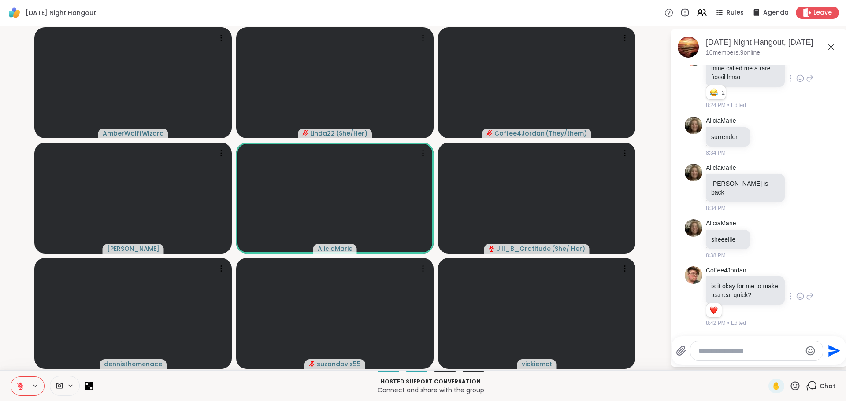
click at [14, 329] on video-player-container "AmberWolffWizard Linda22 ( She/Her ) Coffee4Jordan ( They/them ) Cyndy AliciaMa…" at bounding box center [334, 199] width 659 height 338
drag, startPoint x: 12, startPoint y: 234, endPoint x: 0, endPoint y: 422, distance: 188.5
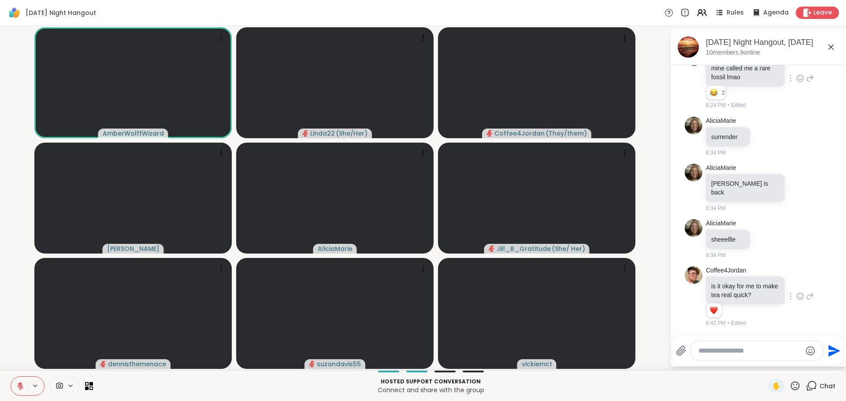
drag, startPoint x: 0, startPoint y: 422, endPoint x: 611, endPoint y: 379, distance: 612.3
click at [611, 379] on p "Hosted support conversation" at bounding box center [430, 382] width 665 height 8
click at [16, 301] on video-player-container "AmberWolffWizard Linda22 ( She/Her ) Coffee4Jordan ( They/them ) Cyndy AliciaMa…" at bounding box center [334, 199] width 659 height 338
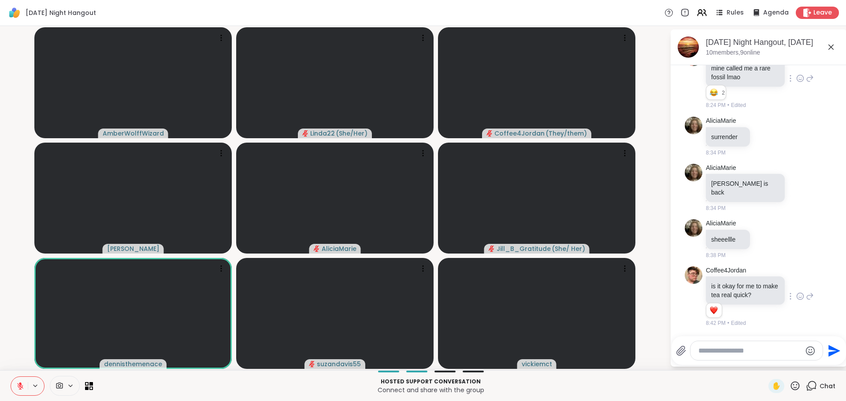
click at [16, 301] on video-player-container "AmberWolffWizard Linda22 ( She/Her ) Coffee4Jordan ( They/them ) Cyndy AliciaMa…" at bounding box center [334, 199] width 659 height 338
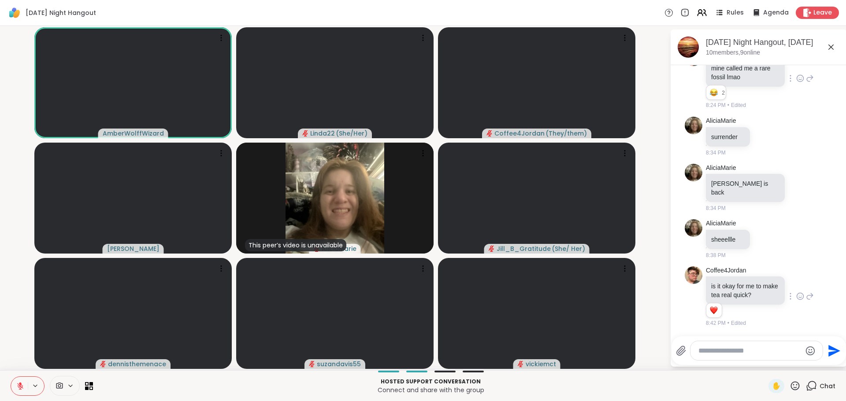
click at [13, 292] on video-player-container "AmberWolffWizard Linda22 ( She/Her ) Coffee4Jordan ( They/them ) Cyndy This pee…" at bounding box center [334, 199] width 659 height 338
click at [4, 206] on div "AmberWolffWizard Linda22 ( She/Her ) Coffee4Jordan ( They/them ) Cyndy This pee…" at bounding box center [423, 198] width 846 height 345
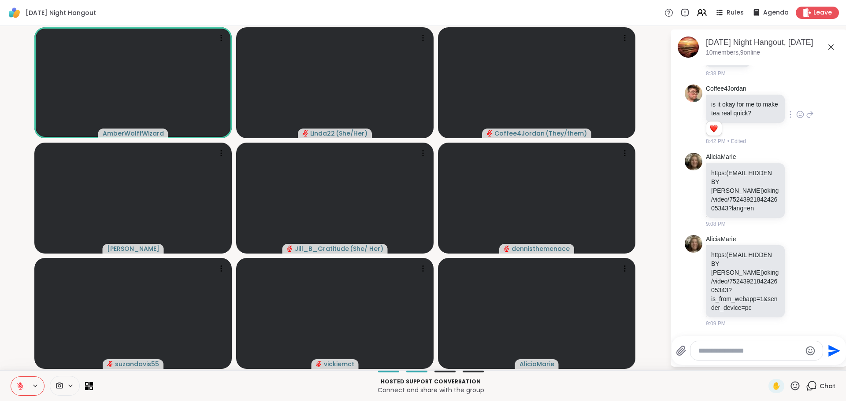
scroll to position [1022, 0]
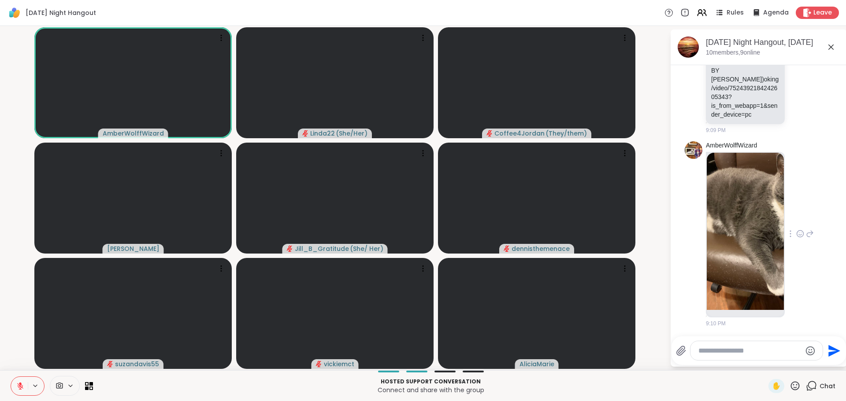
click at [758, 214] on img at bounding box center [745, 231] width 77 height 157
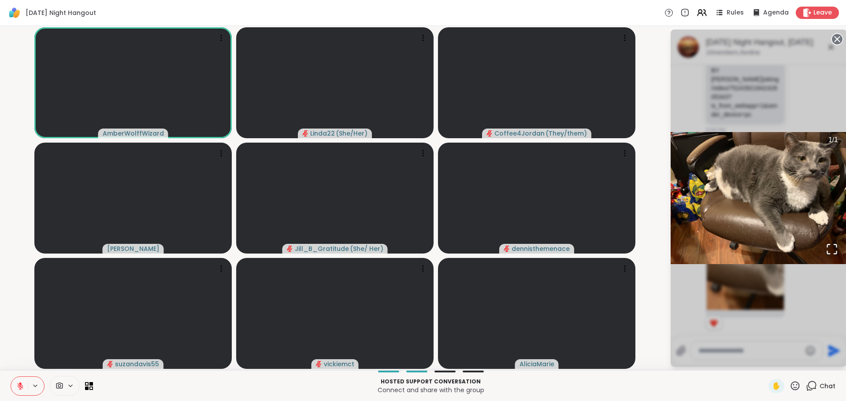
scroll to position [1034, 0]
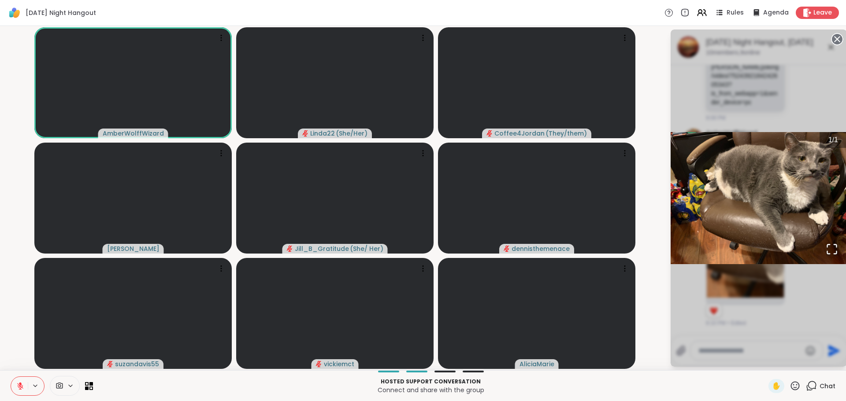
click at [833, 42] on circle at bounding box center [837, 39] width 11 height 11
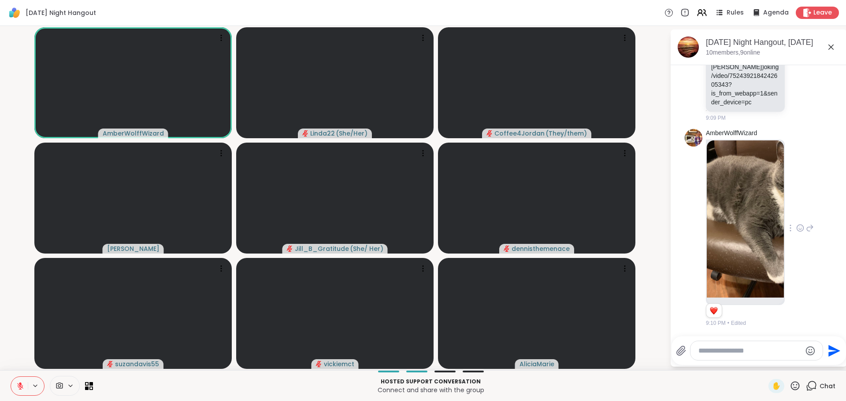
click at [796, 230] on icon at bounding box center [800, 228] width 8 height 9
click at [796, 217] on div "Select Reaction: Heart" at bounding box center [800, 214] width 8 height 8
click at [759, 220] on img at bounding box center [745, 219] width 77 height 157
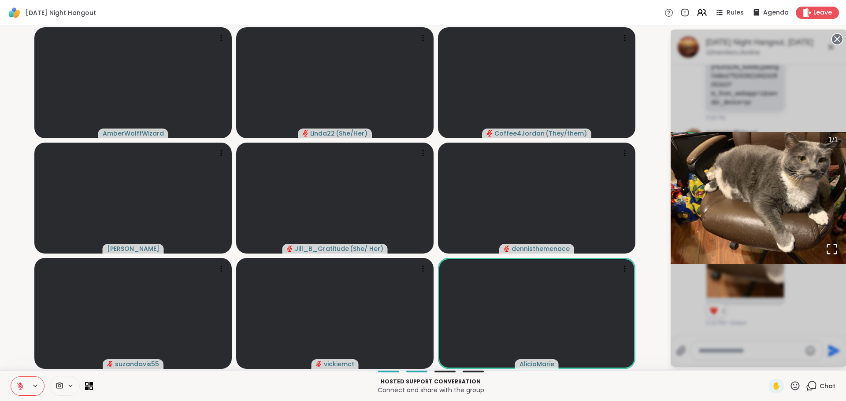
click at [835, 37] on icon at bounding box center [837, 39] width 12 height 12
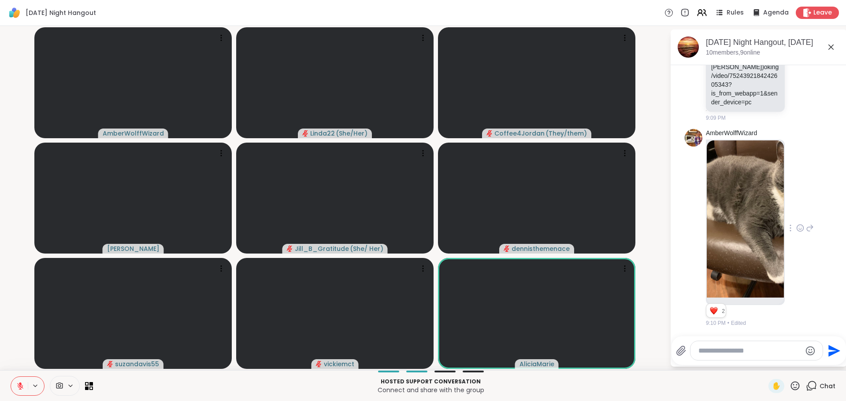
scroll to position [1280, 0]
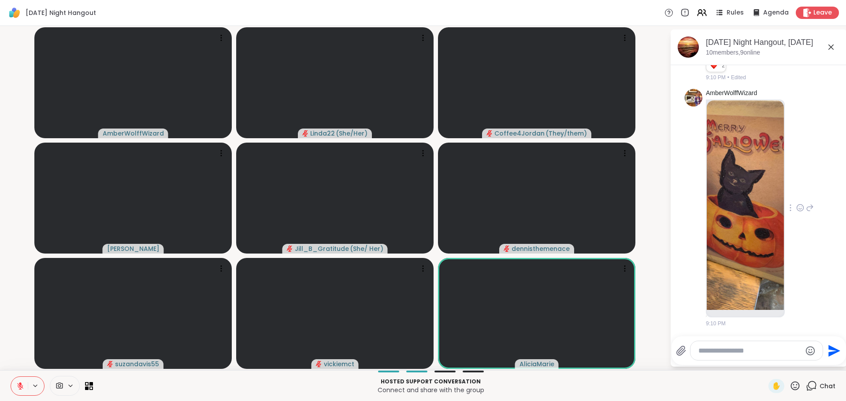
click at [751, 198] on img at bounding box center [745, 205] width 77 height 210
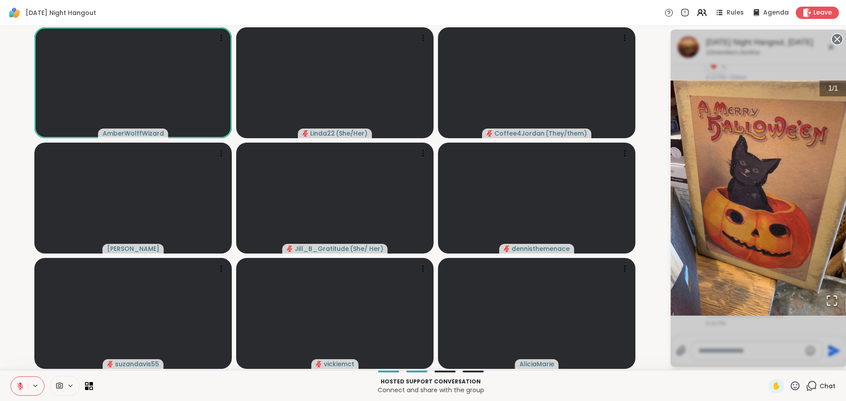
click at [836, 37] on circle at bounding box center [837, 39] width 11 height 11
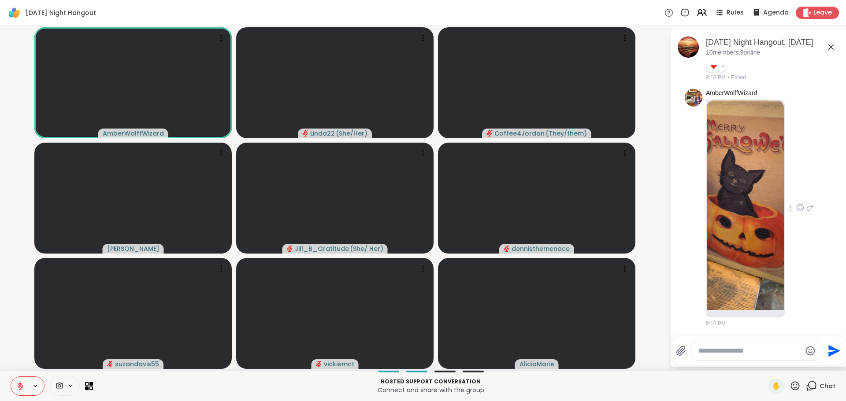
click at [796, 205] on icon at bounding box center [800, 208] width 8 height 9
click at [796, 195] on div "Select Reaction: Heart" at bounding box center [800, 194] width 8 height 8
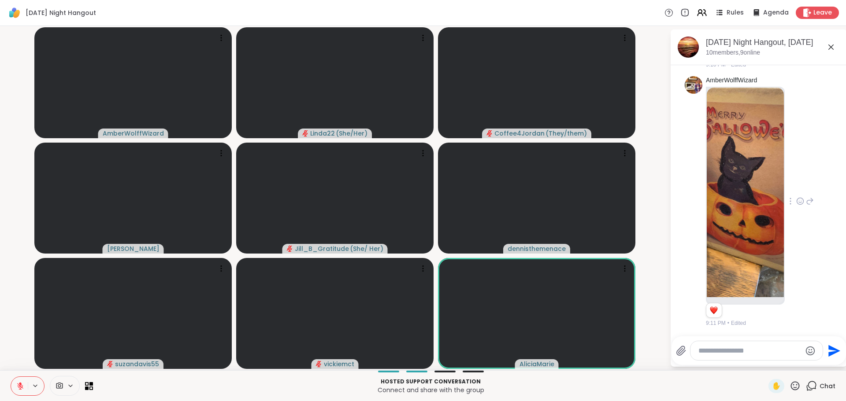
click at [652, 317] on video-player-container "AmberWolffWizard Linda22 ( She/Her ) Coffee4Jordan ( They/them ) Cyndy Jill_B_G…" at bounding box center [334, 199] width 659 height 338
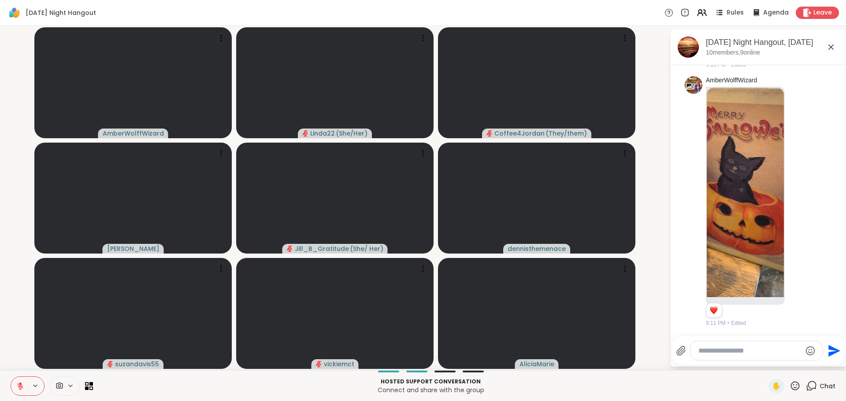
click at [20, 385] on icon at bounding box center [20, 384] width 3 height 4
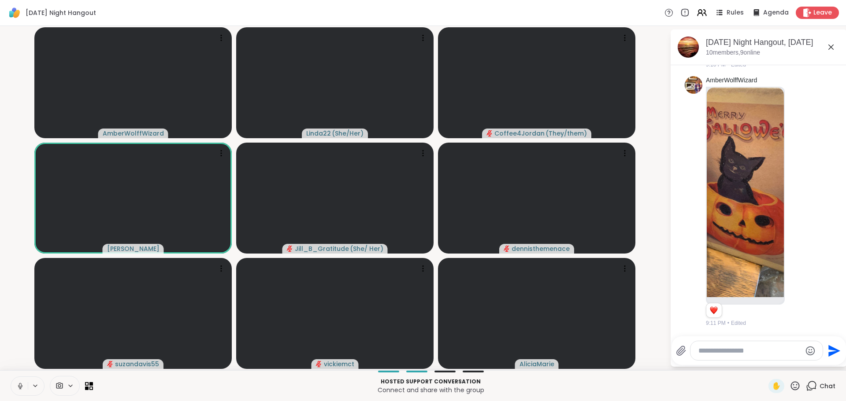
click at [18, 382] on icon at bounding box center [20, 386] width 8 height 8
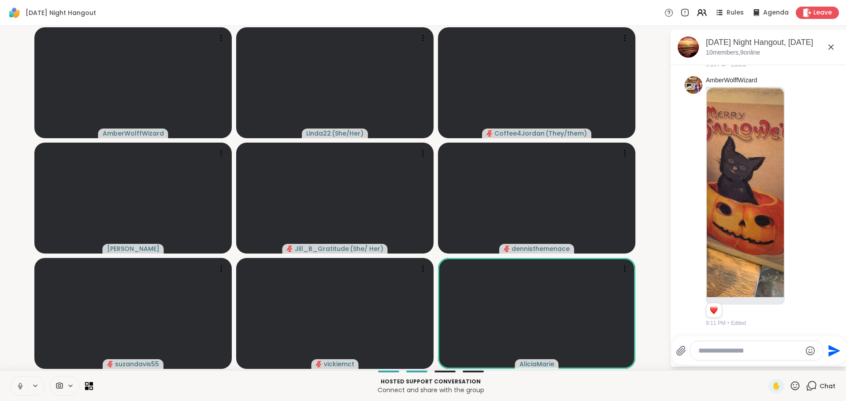
click at [18, 382] on icon at bounding box center [20, 386] width 8 height 8
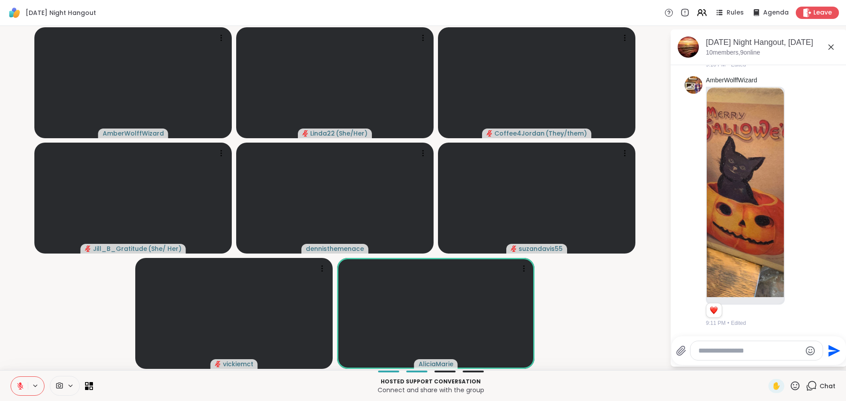
click at [629, 331] on video-player-container "AmberWolffWizard Linda22 ( She/Her ) Coffee4Jordan ( They/them ) Jill_B_Gratitu…" at bounding box center [334, 199] width 659 height 338
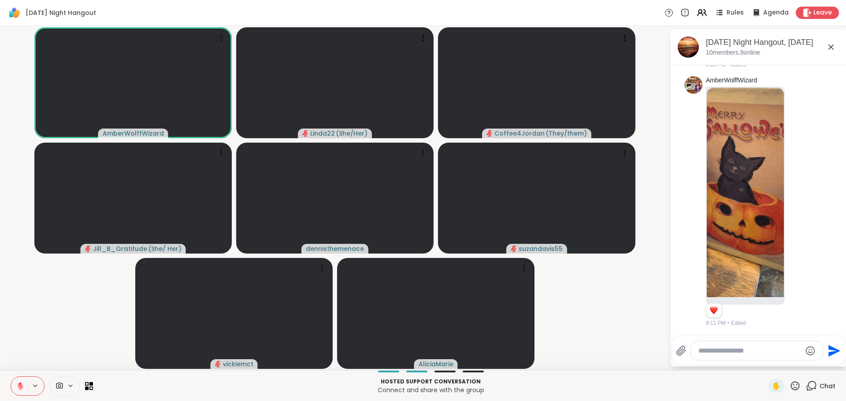
click at [633, 322] on video-player-container "AmberWolffWizard Linda22 ( She/Her ) Coffee4Jordan ( They/them ) Jill_B_Gratitu…" at bounding box center [334, 199] width 659 height 338
click at [22, 382] on icon at bounding box center [20, 386] width 8 height 8
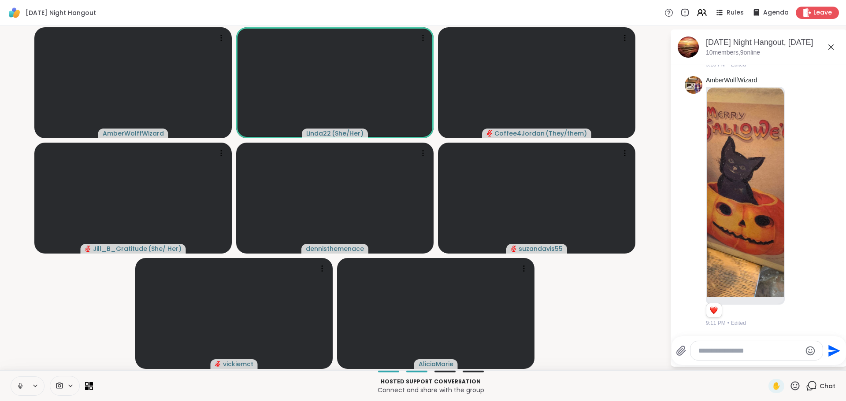
click at [19, 384] on icon at bounding box center [20, 385] width 2 height 4
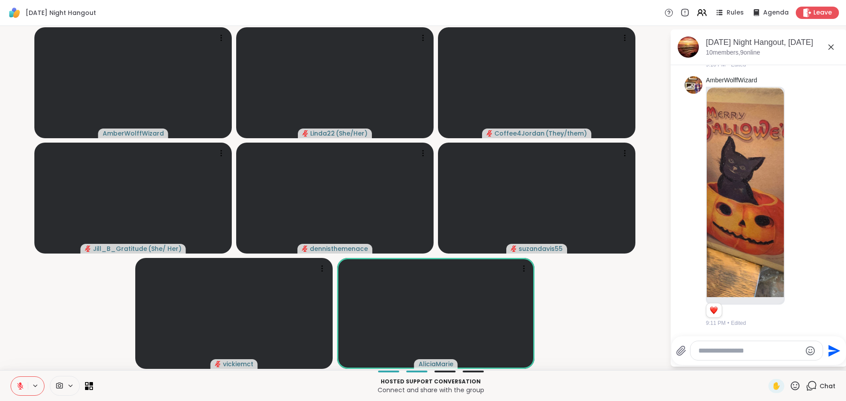
click at [790, 384] on icon at bounding box center [795, 386] width 11 height 11
click at [765, 364] on span "❤️" at bounding box center [769, 363] width 9 height 11
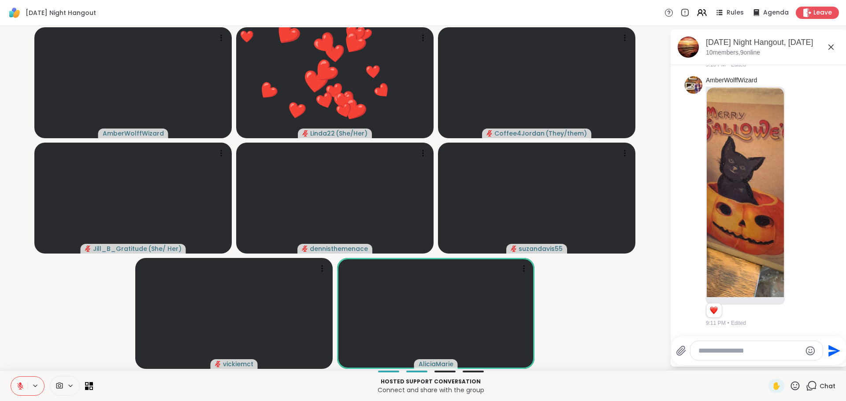
click at [107, 331] on video-player-container "AmberWolffWizard ❤️ Linda22 ( She/Her ) ❤️ ❤️ ❤️ ❤️ ❤️ ❤️ ❤️ ❤️ ❤️ ❤️ ❤️ ❤️ ❤️ …" at bounding box center [334, 199] width 659 height 338
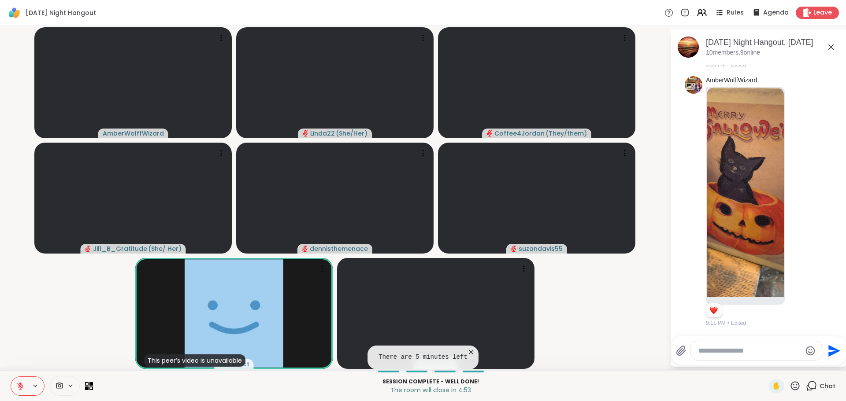
click at [468, 349] on icon at bounding box center [471, 352] width 9 height 9
click at [831, 47] on icon at bounding box center [830, 47] width 5 height 5
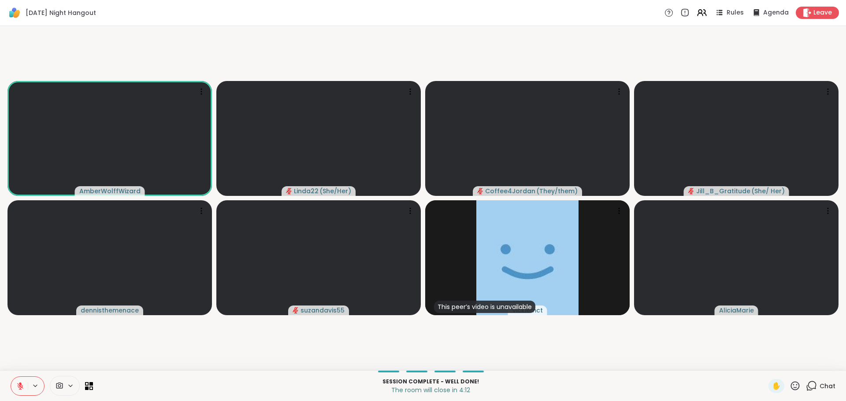
click at [526, 342] on video-player-container "AmberWolffWizard Linda22 ( She/Her ) Coffee4Jordan ( They/them ) Jill_B_Gratitu…" at bounding box center [422, 199] width 835 height 338
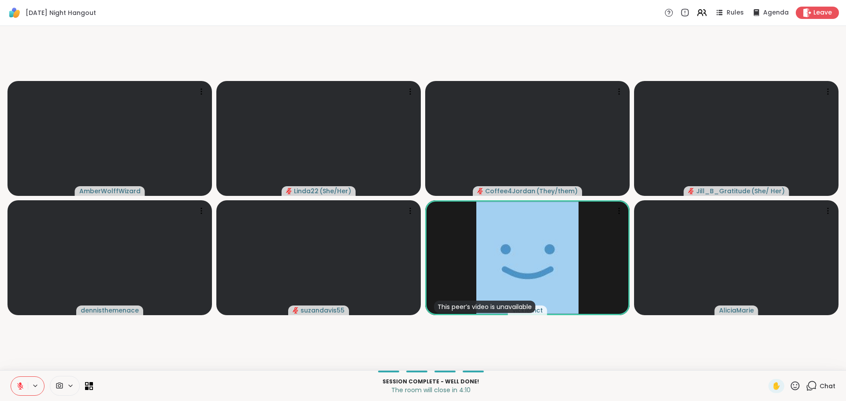
click at [19, 387] on icon at bounding box center [20, 386] width 6 height 6
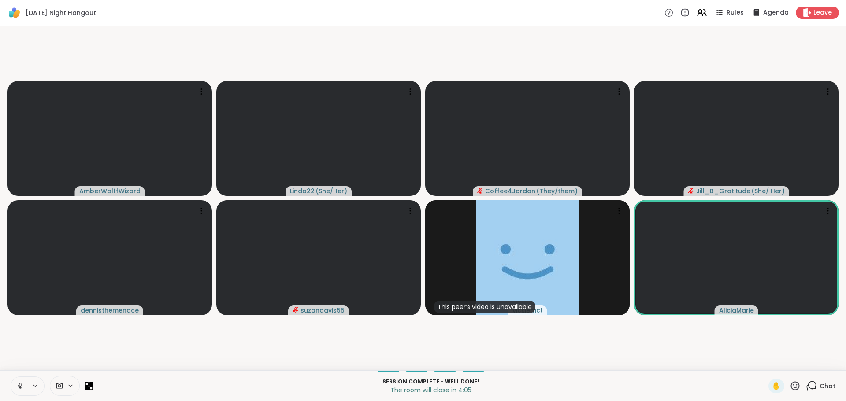
click at [20, 384] on icon at bounding box center [20, 386] width 8 height 8
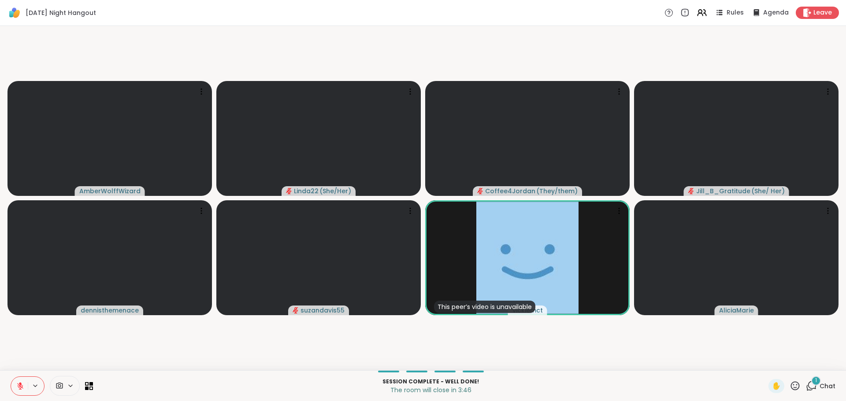
click at [827, 383] on span "Chat" at bounding box center [828, 386] width 16 height 9
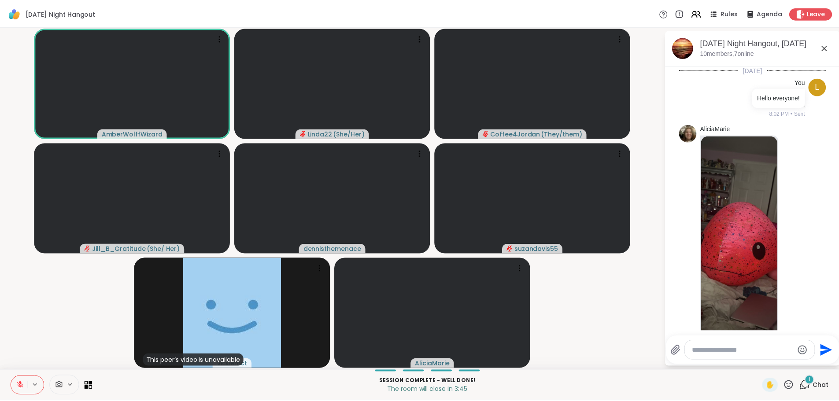
scroll to position [1396, 0]
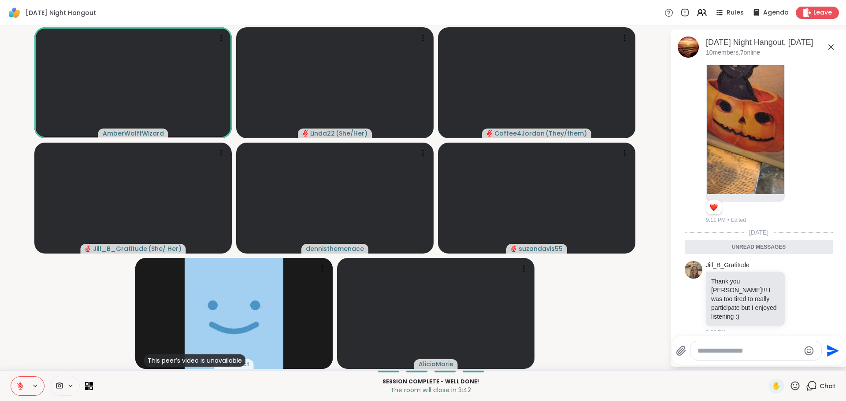
click at [756, 349] on textarea "Type your message" at bounding box center [749, 351] width 103 height 9
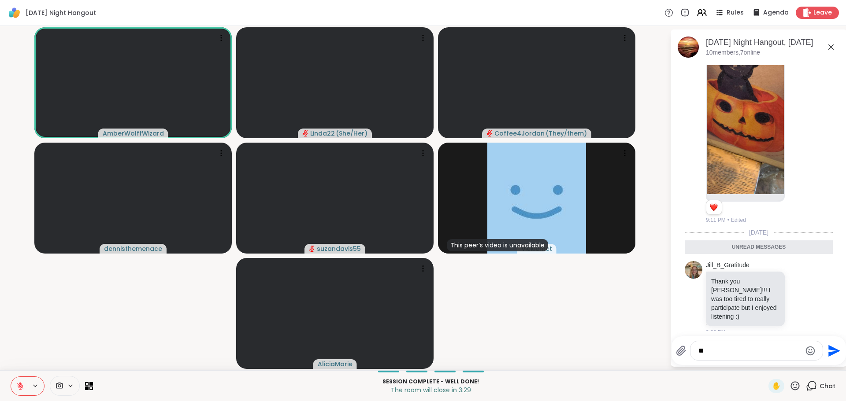
type textarea "*"
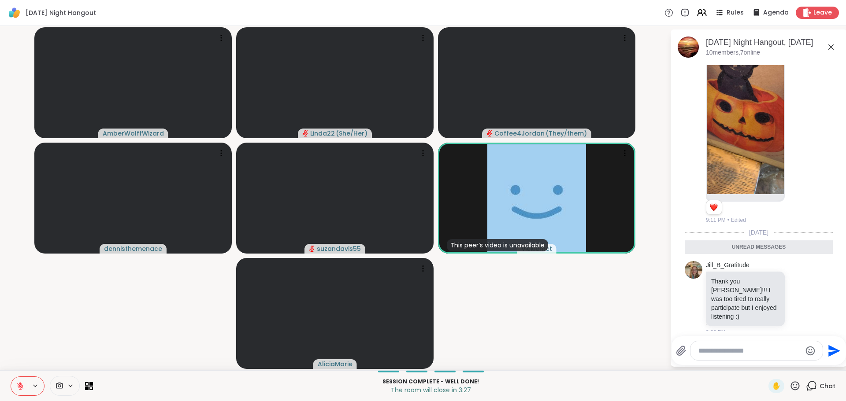
click at [832, 45] on icon at bounding box center [831, 47] width 11 height 11
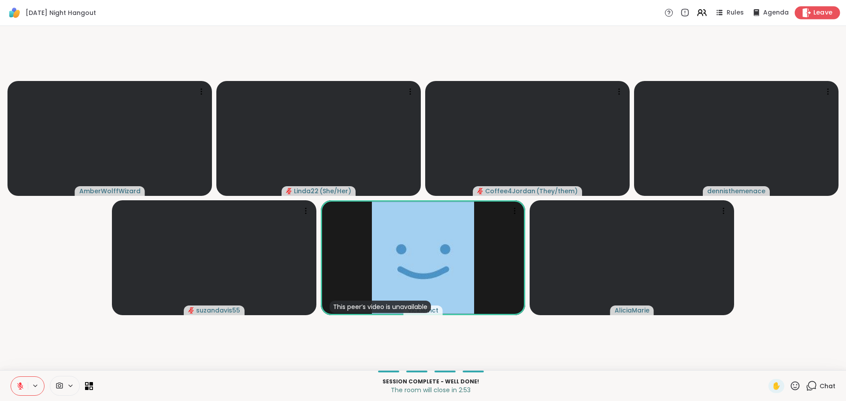
click at [803, 14] on icon at bounding box center [807, 12] width 8 height 9
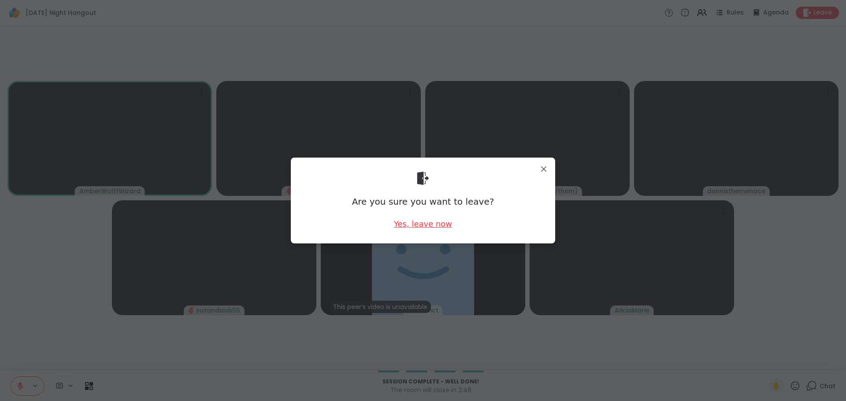
click at [427, 223] on div "Yes, leave now" at bounding box center [423, 224] width 58 height 11
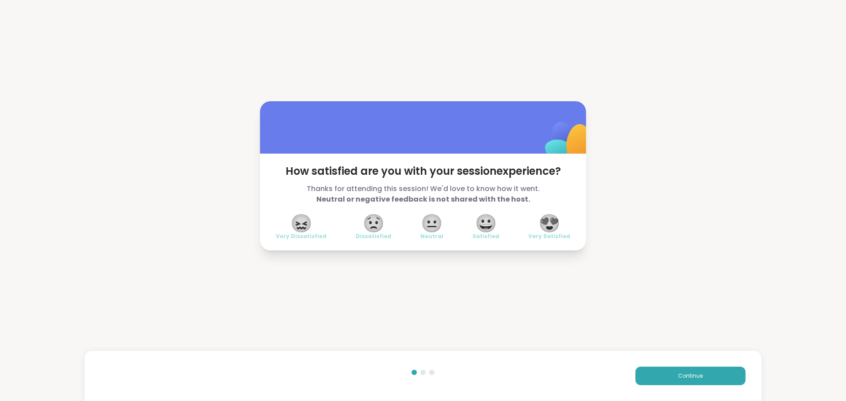
click at [544, 228] on span "😍" at bounding box center [549, 223] width 22 height 16
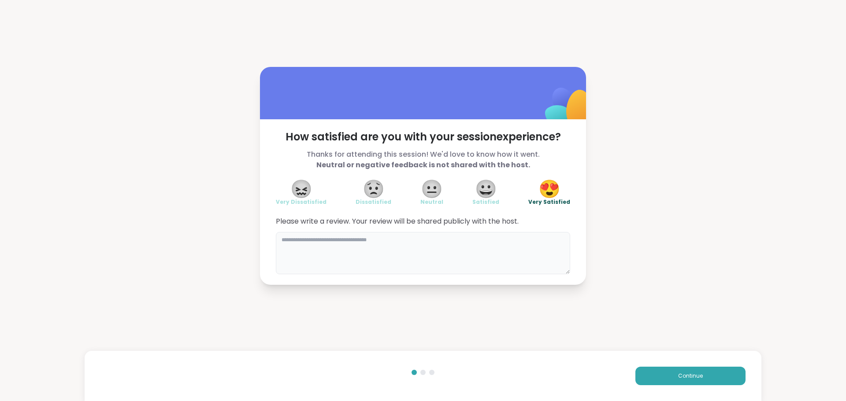
click at [460, 259] on textarea at bounding box center [423, 253] width 294 height 42
type textarea "**********"
click at [638, 379] on button "Continue" at bounding box center [690, 376] width 110 height 19
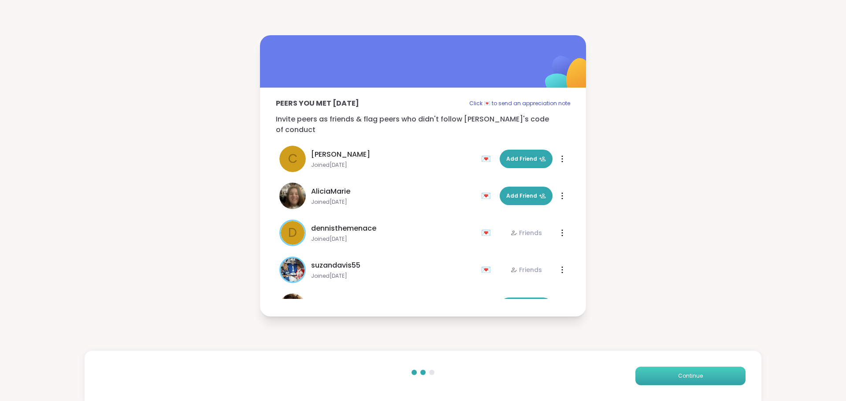
click at [638, 379] on button "Continue" at bounding box center [690, 376] width 110 height 19
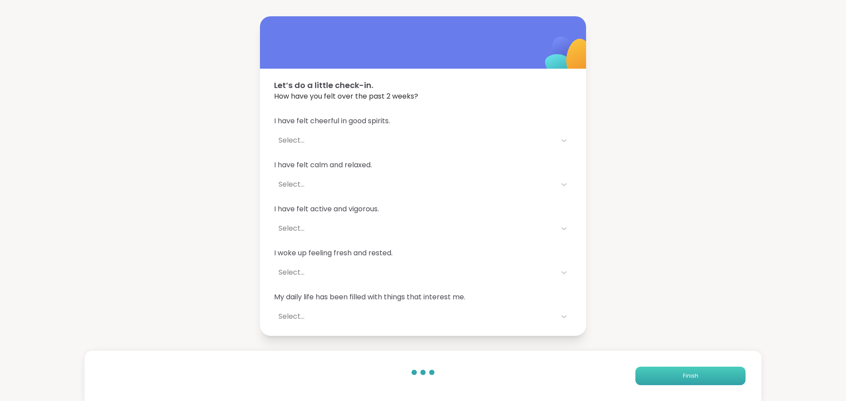
click at [638, 379] on button "Finish" at bounding box center [690, 376] width 110 height 19
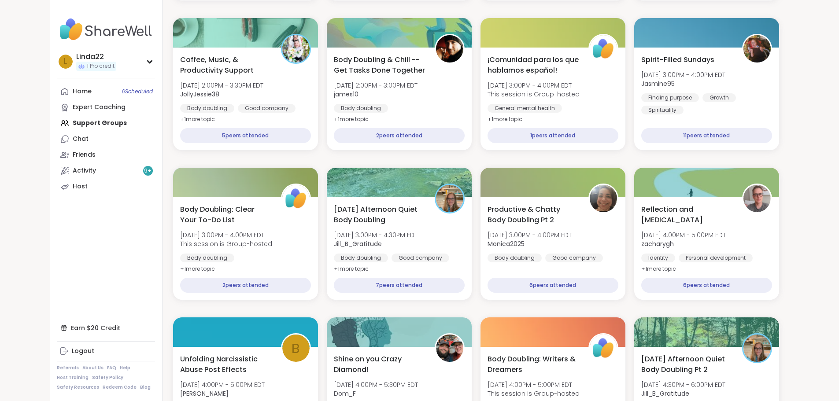
scroll to position [420, 0]
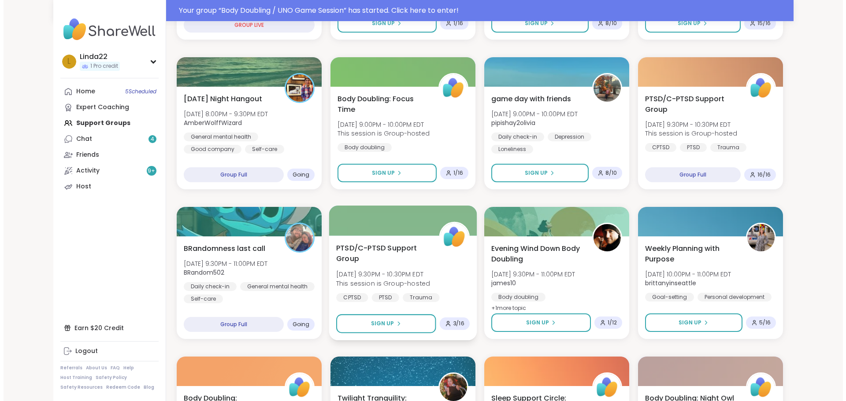
scroll to position [573, 0]
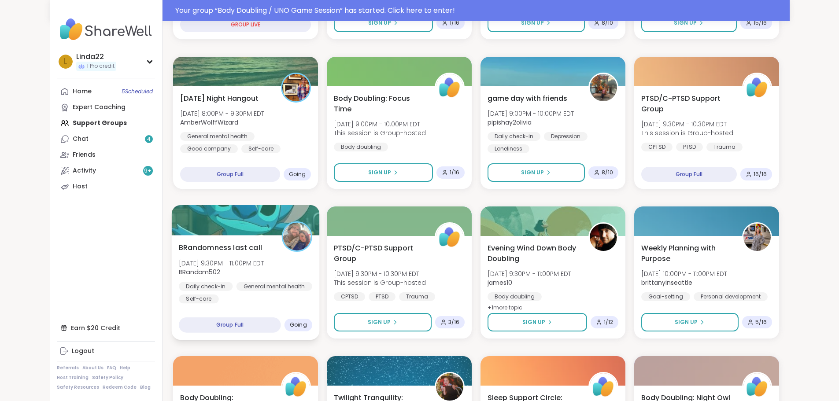
click at [204, 214] on div at bounding box center [245, 220] width 148 height 30
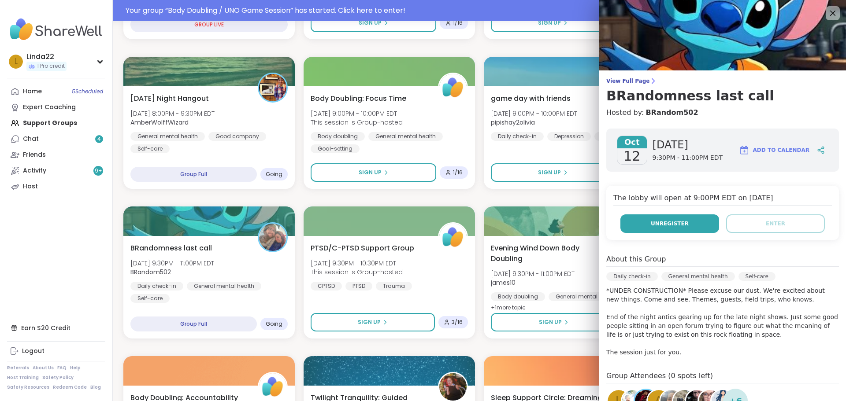
click at [669, 221] on span "Unregister" at bounding box center [670, 224] width 38 height 8
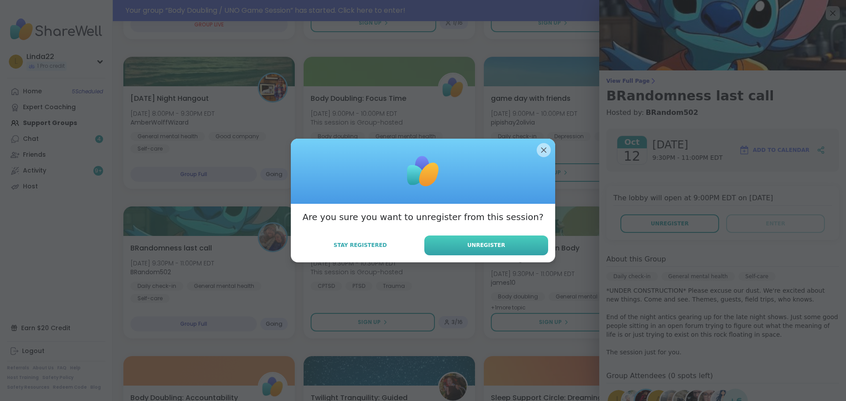
click at [531, 245] on button "Unregister" at bounding box center [486, 246] width 124 height 20
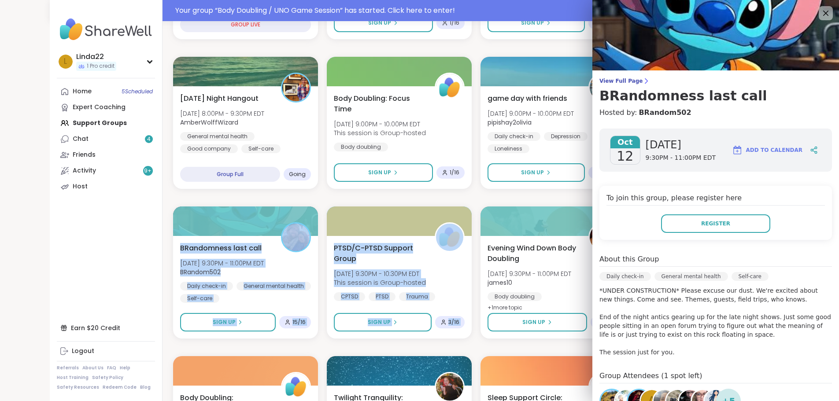
click at [576, 197] on div "Sound Immersion Sun, Oct 12 | 6:00PM - 7:30PM EDT Light2Newlife Breathwork Medi…" at bounding box center [476, 272] width 606 height 1331
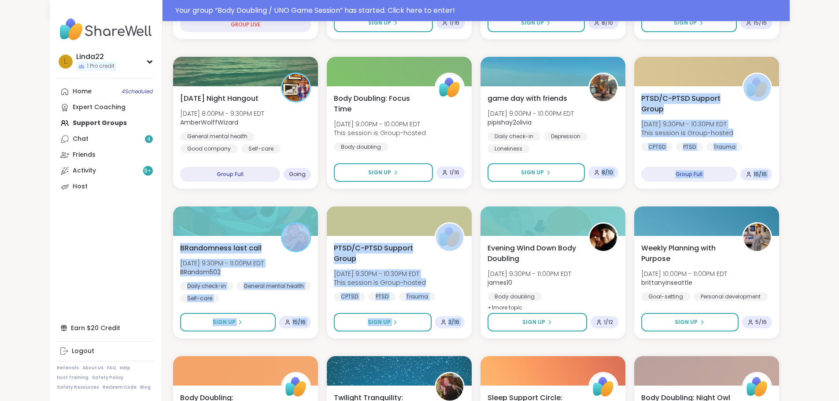
click at [576, 197] on div "Sound Immersion Sun, Oct 12 | 6:00PM - 7:30PM EDT Light2Newlife Breathwork Medi…" at bounding box center [476, 272] width 606 height 1331
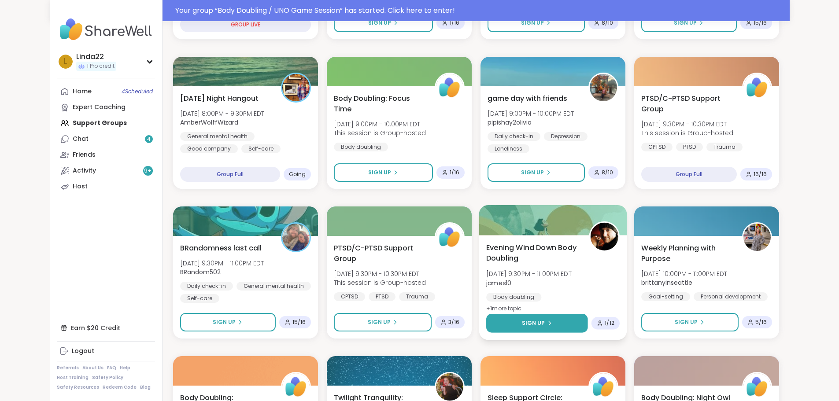
click at [545, 327] on span "Sign Up" at bounding box center [533, 323] width 23 height 8
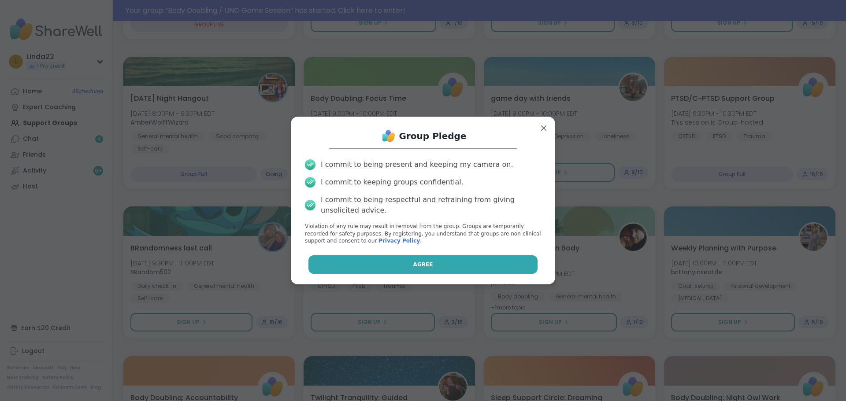
click at [495, 270] on button "Agree" at bounding box center [423, 265] width 230 height 19
click at [495, 270] on div "Agree" at bounding box center [423, 265] width 250 height 19
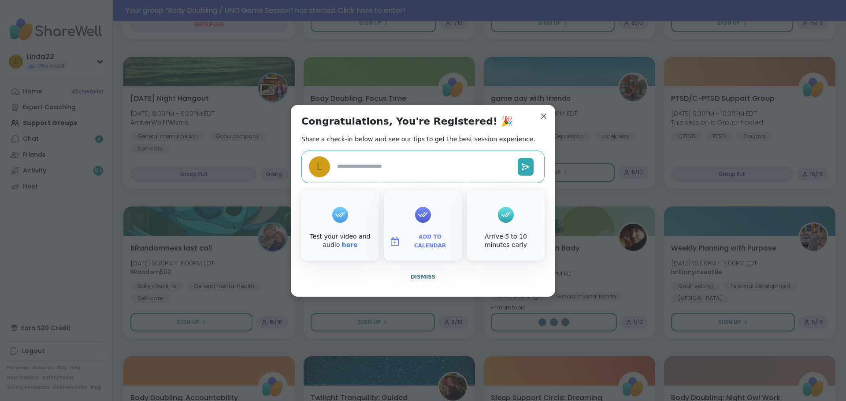
type textarea "*"
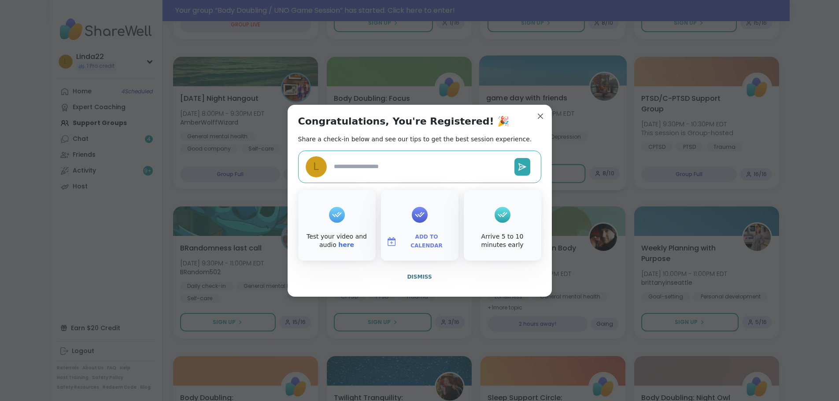
click at [539, 117] on span "[DATE] 9:00PM - 10:00PM EDT" at bounding box center [530, 113] width 88 height 9
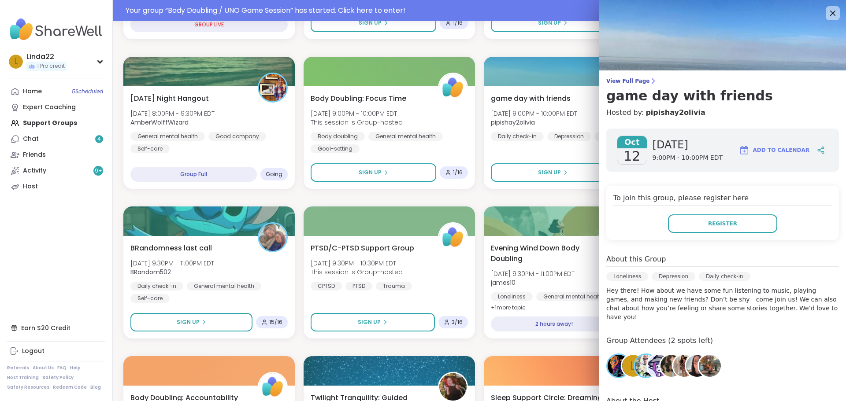
click at [538, 199] on div "Sound Immersion Sun, Oct 12 | 6:00PM - 7:30PM EDT Light2Newlife Breathwork Medi…" at bounding box center [479, 272] width 712 height 1331
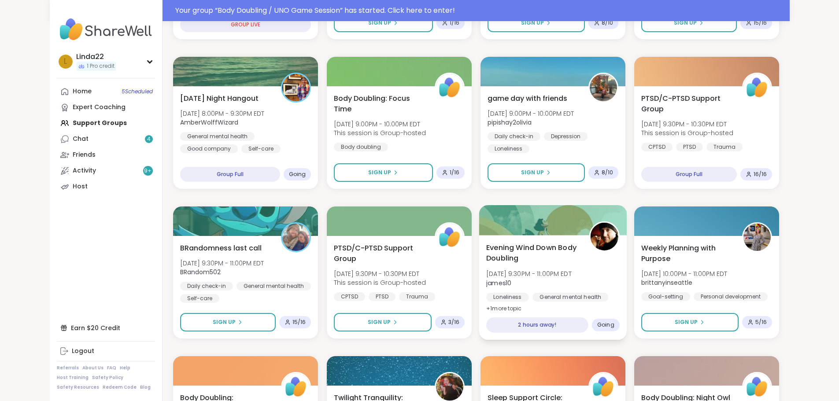
click at [537, 228] on div at bounding box center [553, 220] width 148 height 30
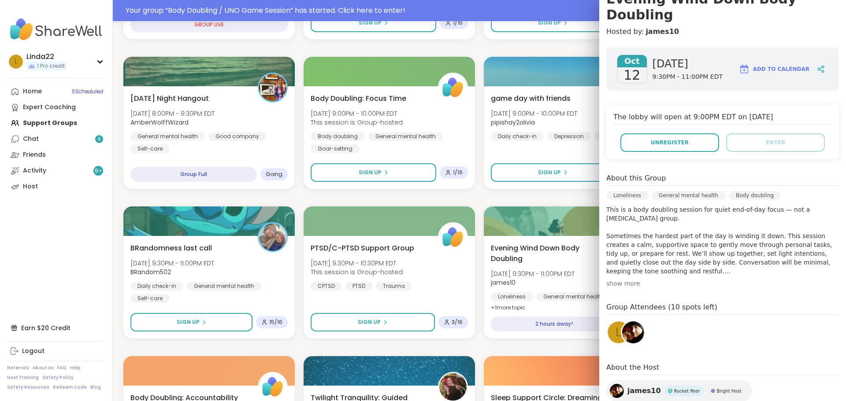
scroll to position [106, 0]
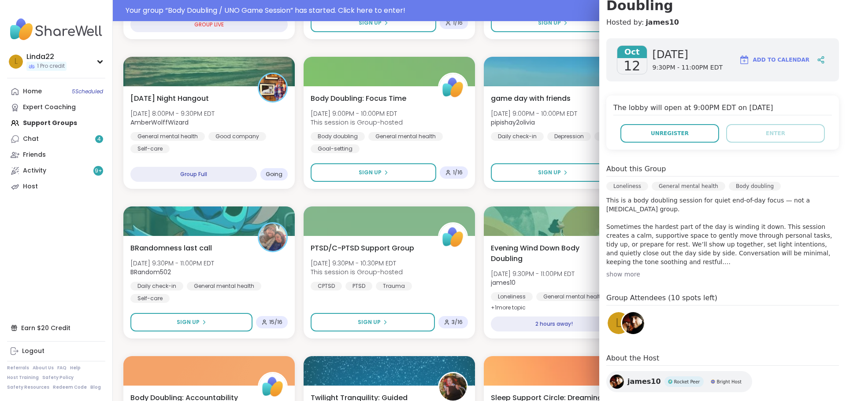
click at [545, 199] on div "Sound Immersion Sun, Oct 12 | 6:00PM - 7:30PM EDT Light2Newlife Breathwork Medi…" at bounding box center [479, 272] width 712 height 1331
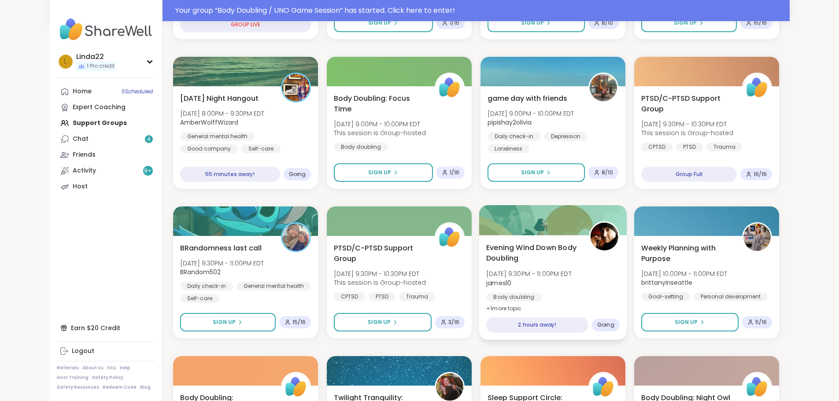
click at [537, 234] on div at bounding box center [553, 220] width 148 height 30
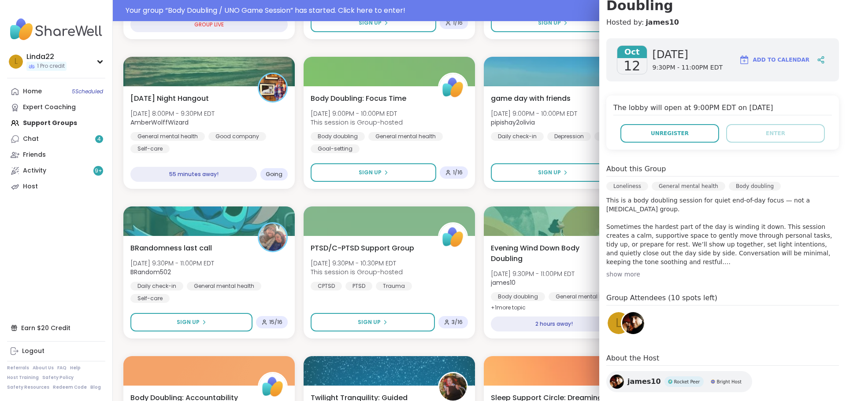
click at [548, 200] on div "Sound Immersion Sun, Oct 12 | 6:00PM - 7:30PM EDT Light2Newlife Breathwork Medi…" at bounding box center [479, 272] width 712 height 1331
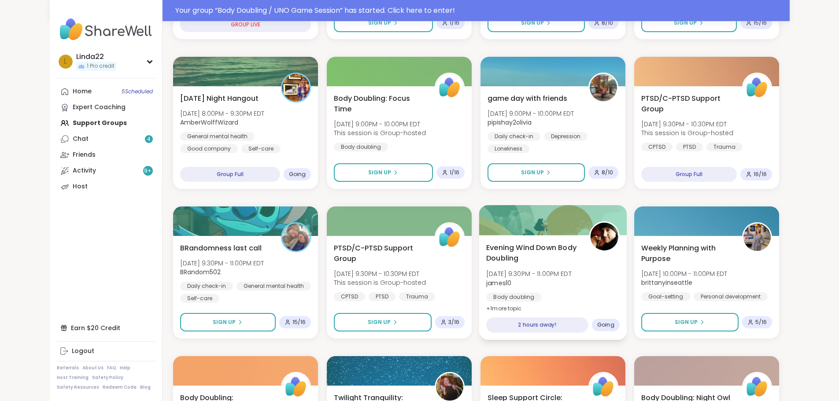
click at [511, 221] on div at bounding box center [553, 220] width 148 height 30
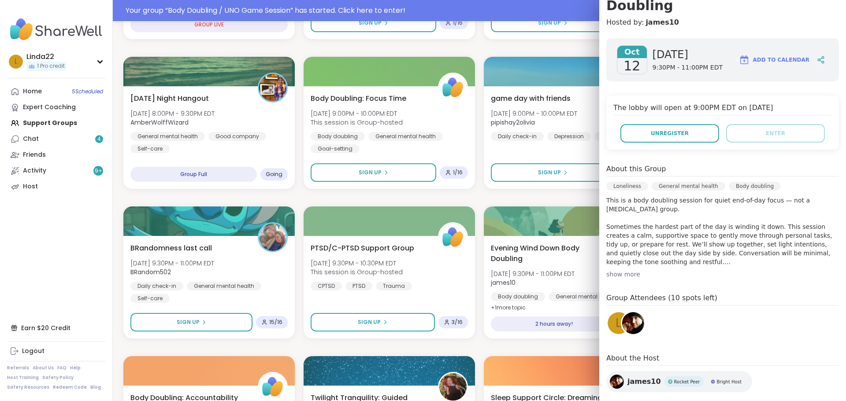
click at [537, 196] on div "Sound Immersion Sun, Oct 12 | 6:00PM - 7:30PM EDT Light2Newlife Breathwork Medi…" at bounding box center [479, 272] width 712 height 1331
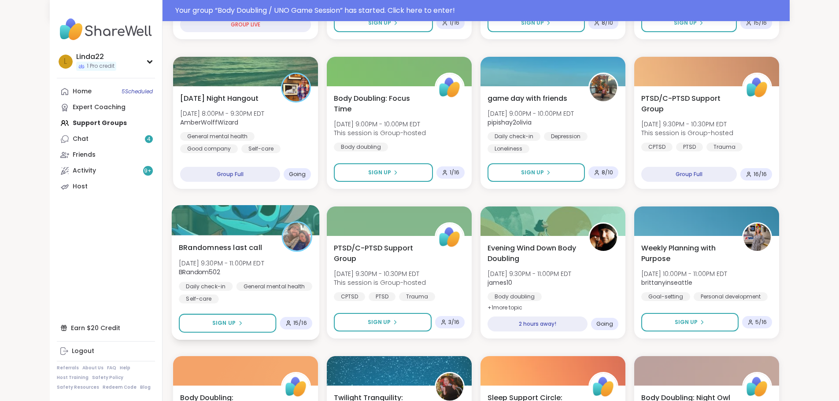
click at [248, 227] on div at bounding box center [245, 220] width 148 height 30
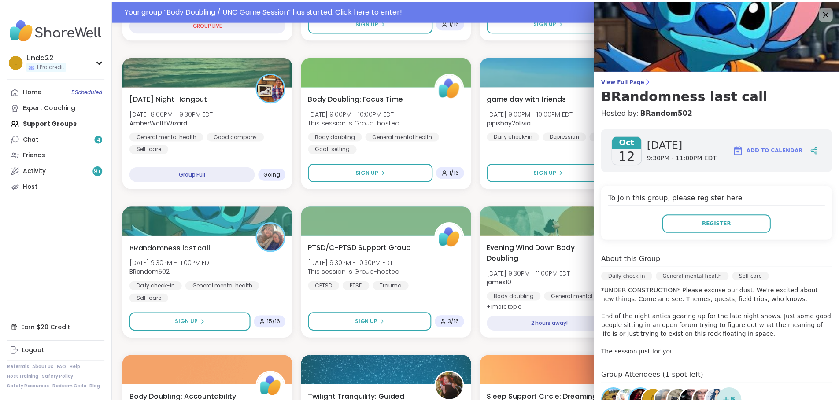
scroll to position [132, 0]
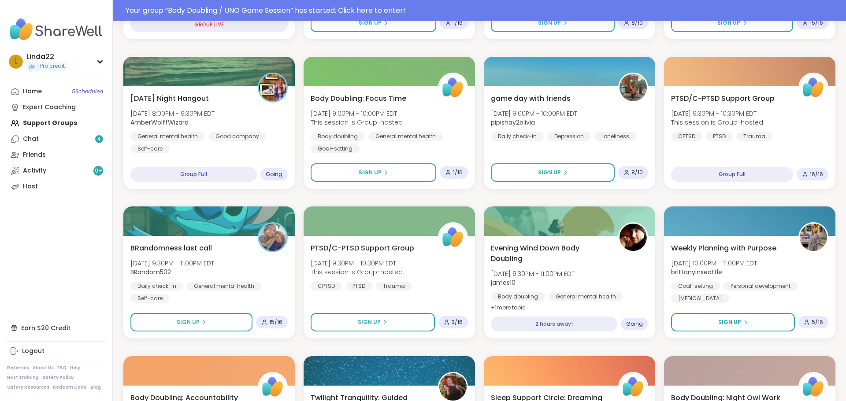
click at [524, 196] on div "Sound Immersion Sun, Oct 12 | 6:00PM - 7:30PM EDT Light2Newlife Breathwork Medi…" at bounding box center [479, 272] width 712 height 1331
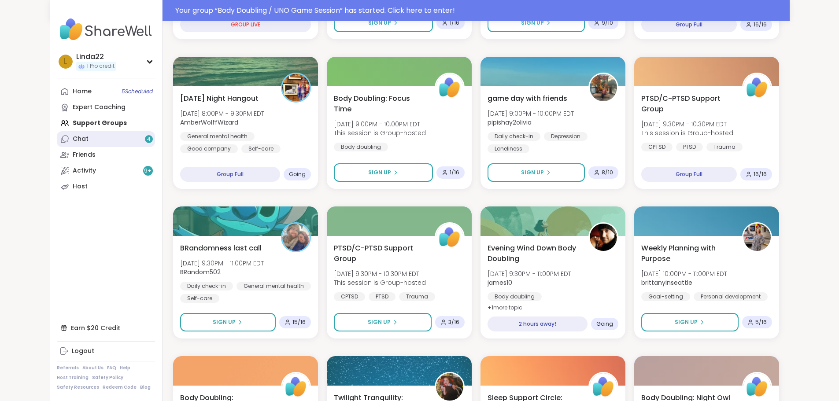
click at [77, 144] on link "Chat 4" at bounding box center [106, 139] width 98 height 16
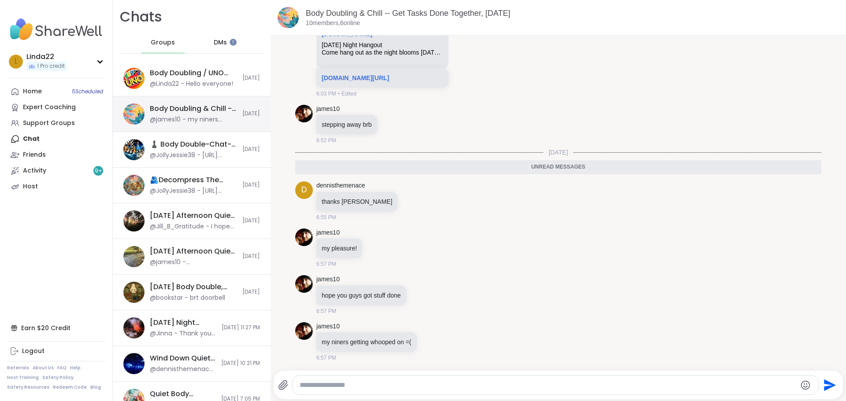
click at [186, 106] on div "Body Doubling & Chill -- Get Tasks Done Together, Oct 12" at bounding box center [193, 109] width 87 height 10
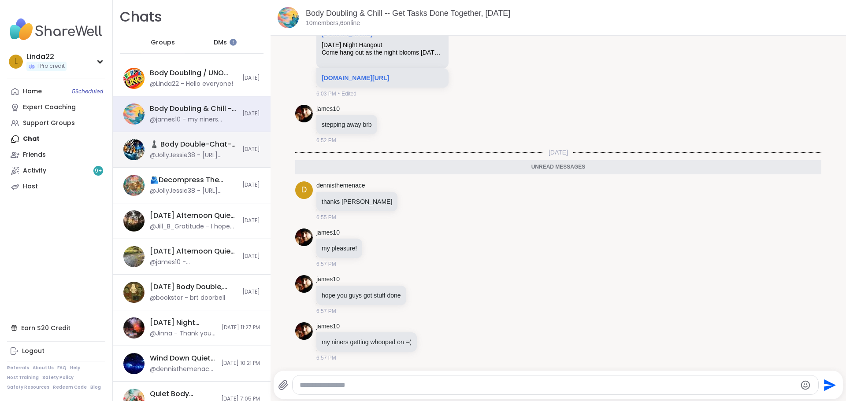
click at [184, 152] on div "@JollyJessie38 - https://sharewellnow.com/session/527d1936-303b-4ebb-b93d-d1ad8…" at bounding box center [193, 155] width 87 height 9
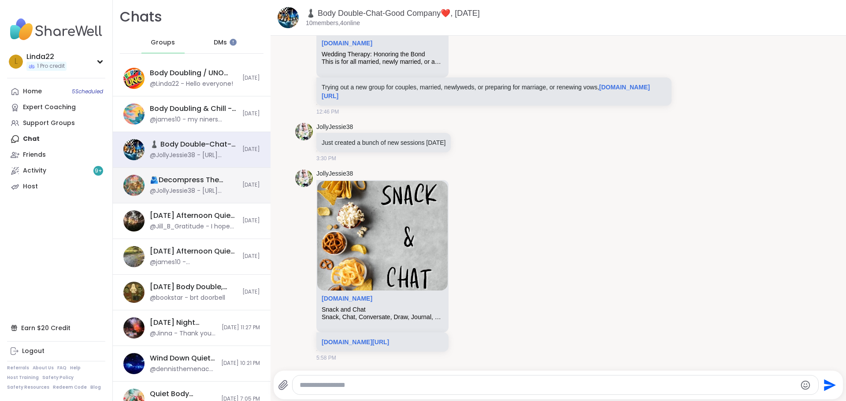
click at [179, 196] on div "🫂Decompress The Stress🫂, Oct 09 @JollyJessie38 - https://sharewellnow.com/sessi…" at bounding box center [192, 186] width 158 height 36
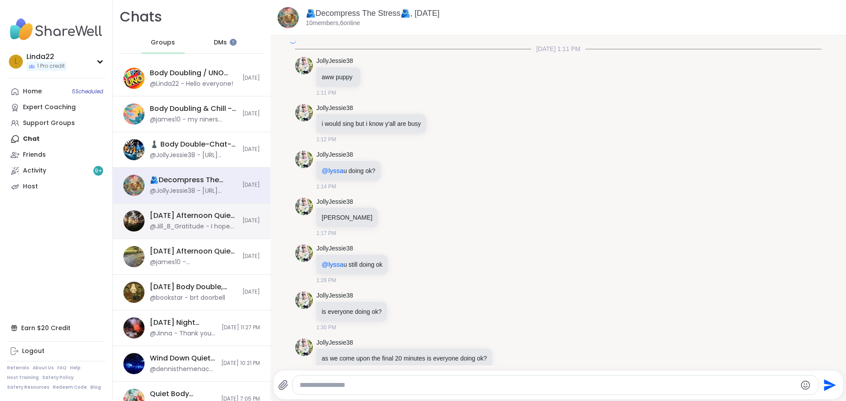
scroll to position [4036, 0]
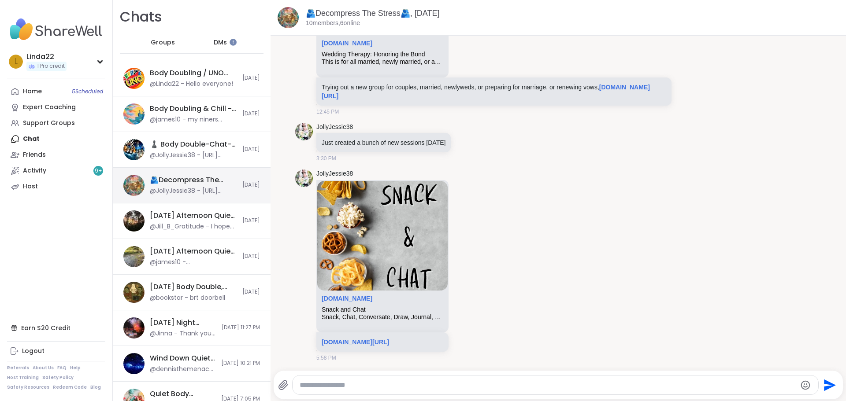
click at [170, 190] on div "@JollyJessie38 - https://sharewellnow.com/session/527d1936-303b-4ebb-b93d-d1ad8…" at bounding box center [193, 191] width 87 height 9
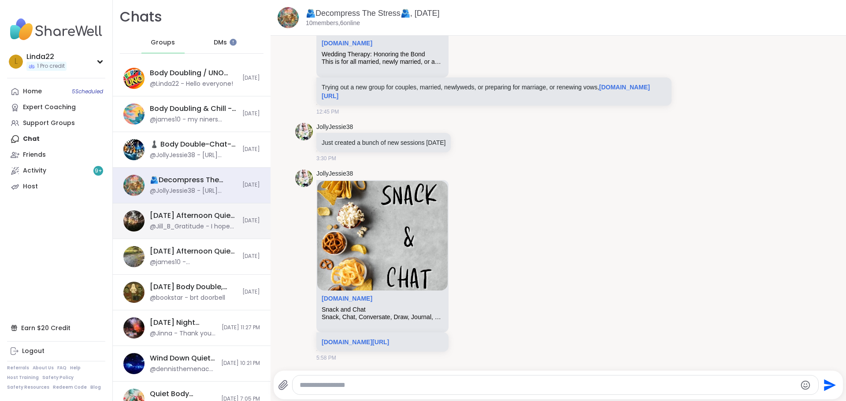
scroll to position [0, 0]
click at [174, 214] on div "Sunday Afternoon Quiet Body Doubling Pt 2 , Oct 12" at bounding box center [193, 216] width 87 height 10
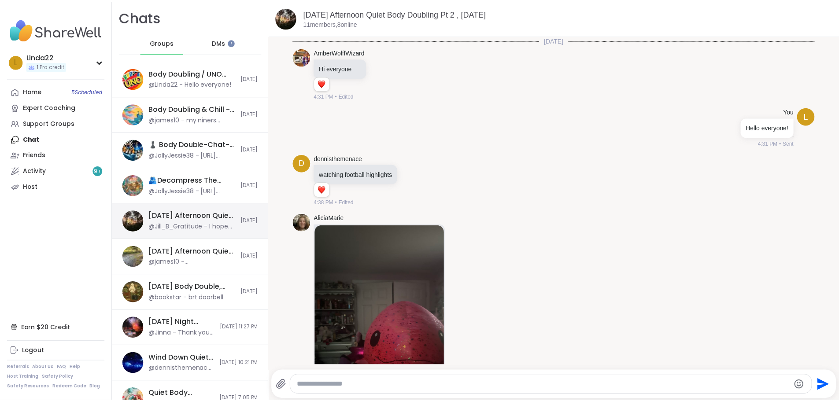
scroll to position [1150, 0]
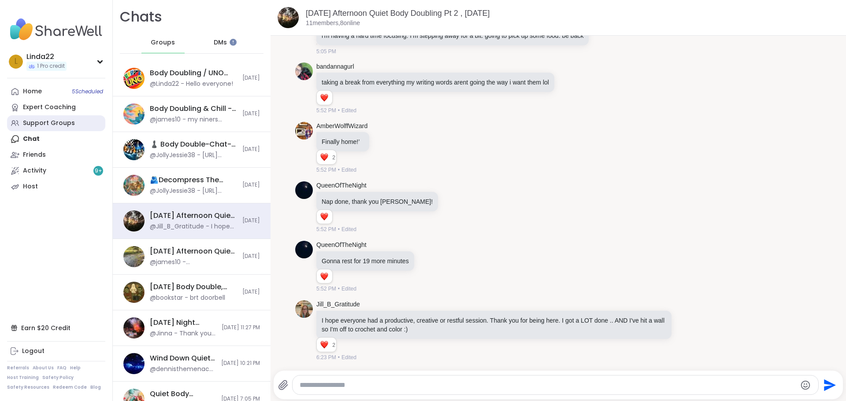
click at [67, 123] on div "Support Groups" at bounding box center [49, 123] width 52 height 9
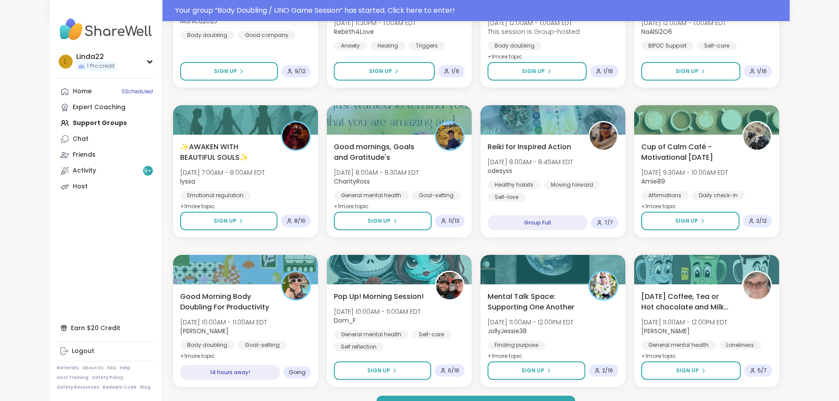
scroll to position [1146, 0]
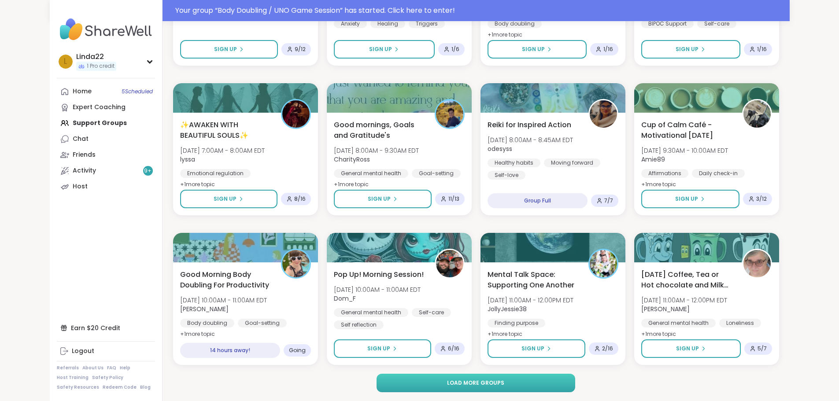
click at [405, 382] on button "Load more groups" at bounding box center [476, 383] width 199 height 19
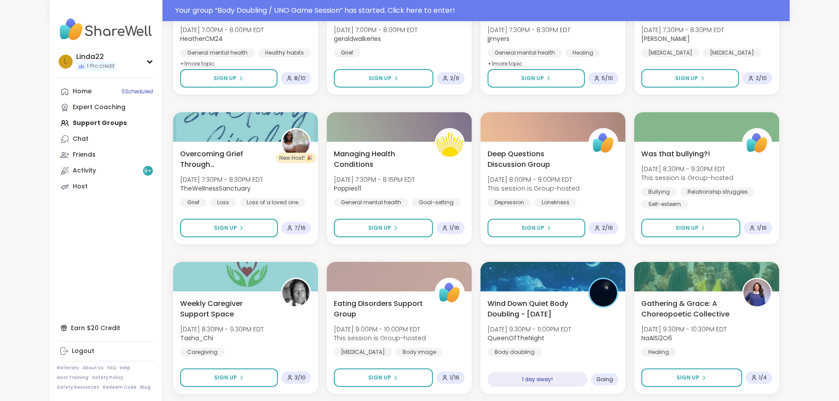
scroll to position [2494, 0]
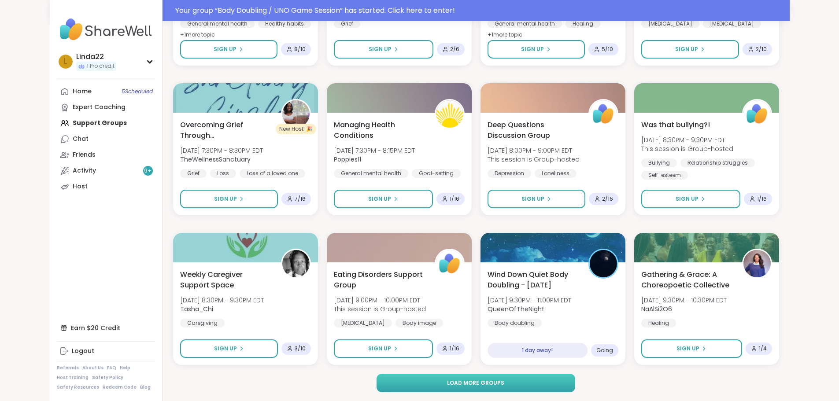
click at [443, 381] on button "Load more groups" at bounding box center [476, 383] width 199 height 19
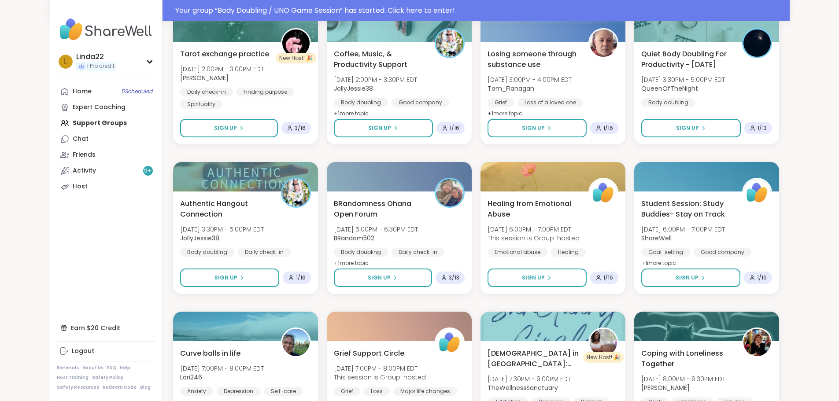
scroll to position [3843, 0]
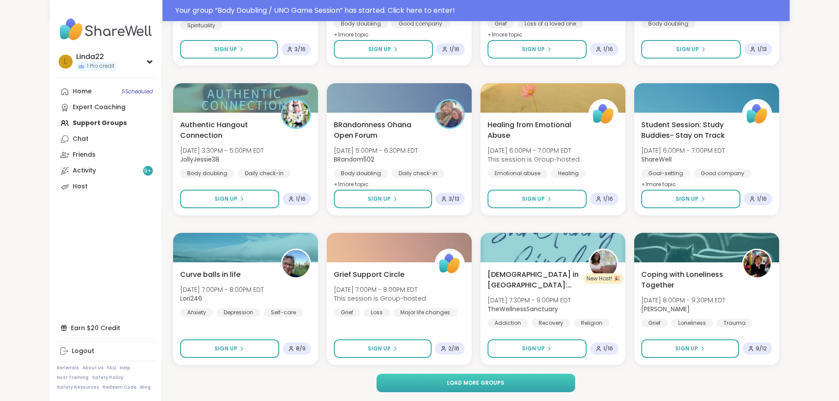
click at [430, 382] on button "Load more groups" at bounding box center [476, 383] width 199 height 19
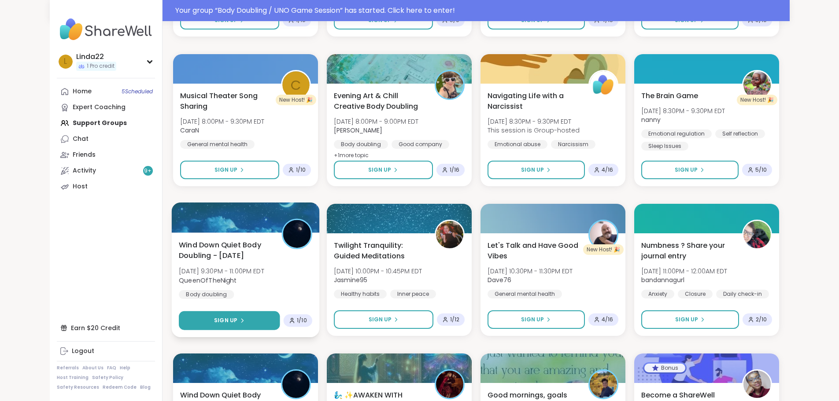
scroll to position [4327, 0]
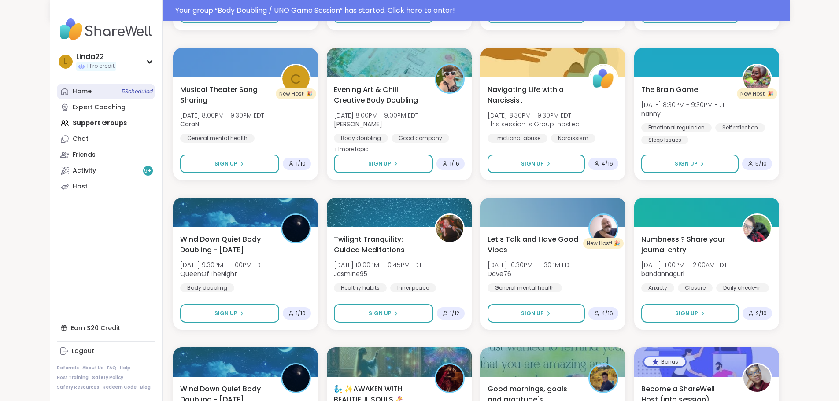
click at [83, 86] on link "Home 5 Scheduled" at bounding box center [106, 92] width 98 height 16
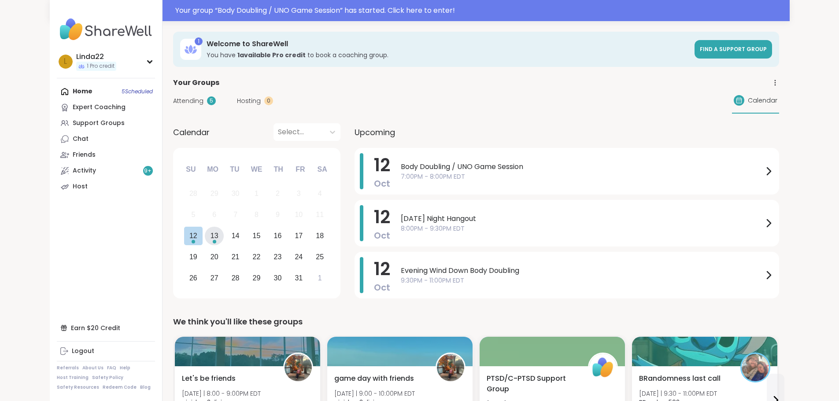
click at [211, 238] on div "13" at bounding box center [215, 236] width 8 height 12
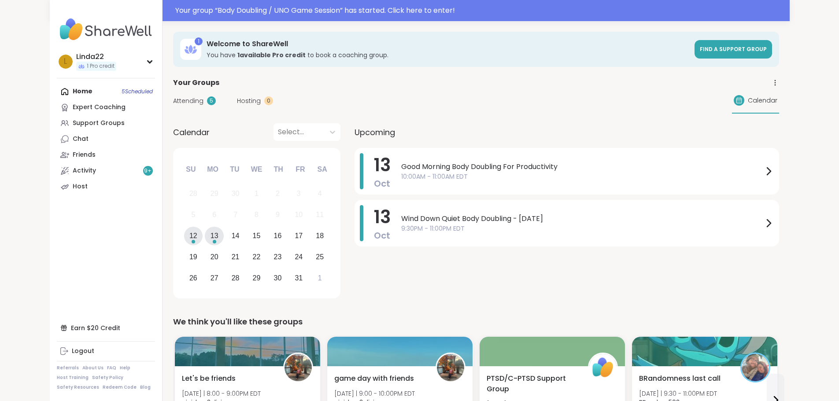
click at [189, 232] on div "12" at bounding box center [193, 236] width 8 height 12
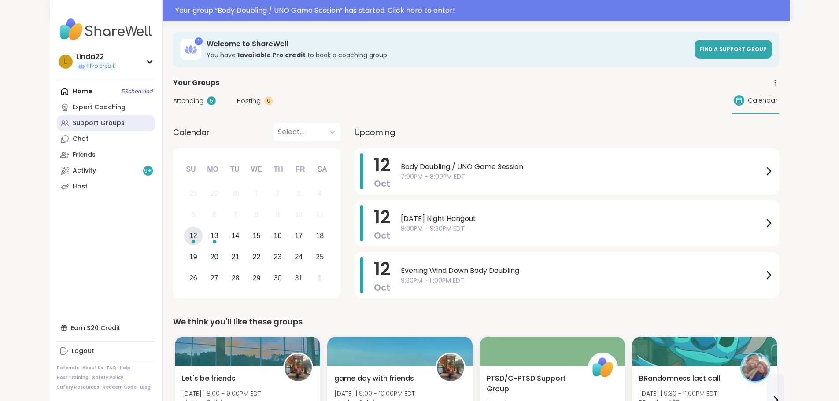
click at [86, 126] on link "Support Groups" at bounding box center [106, 123] width 98 height 16
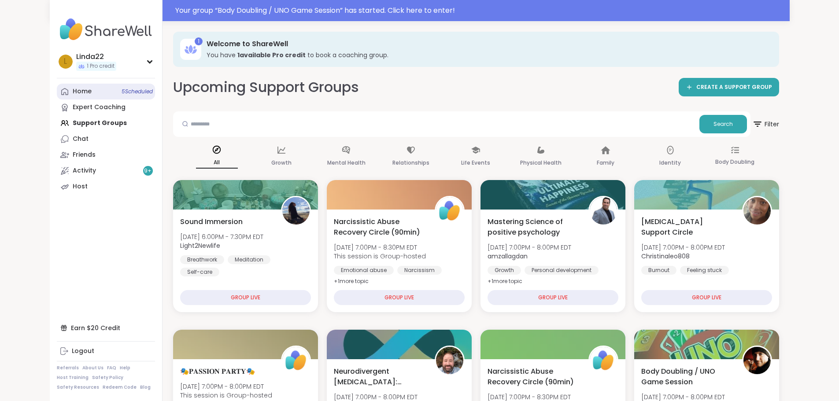
click at [122, 93] on span "5 Scheduled" at bounding box center [137, 91] width 31 height 7
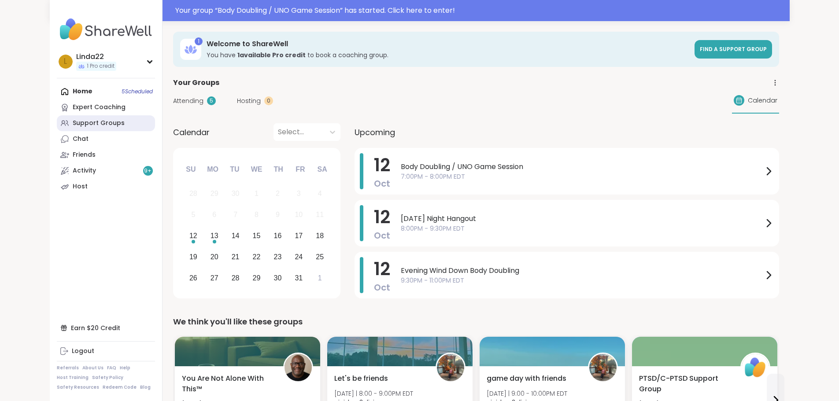
click at [81, 126] on link "Support Groups" at bounding box center [106, 123] width 98 height 16
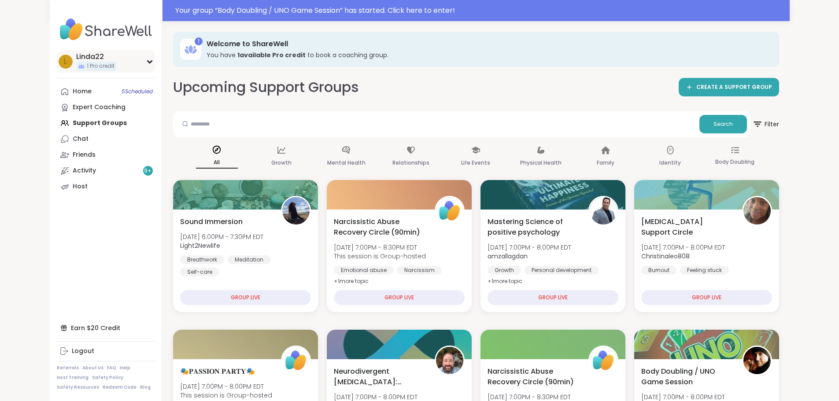
click at [83, 69] on div "L Linda22 1 Pro credit" at bounding box center [106, 61] width 98 height 22
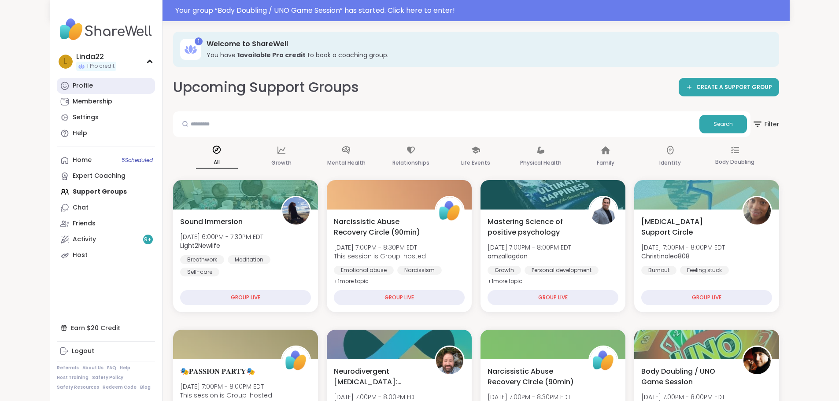
click at [68, 84] on link "Profile" at bounding box center [106, 86] width 98 height 16
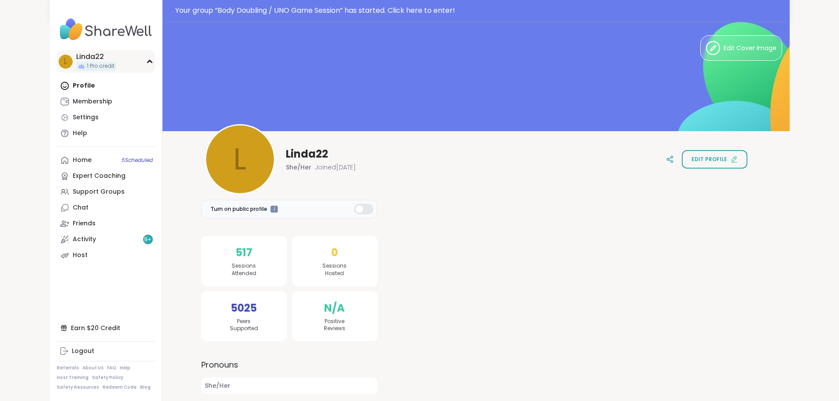
click at [69, 64] on div "L Linda22 1 Pro credit" at bounding box center [106, 61] width 98 height 22
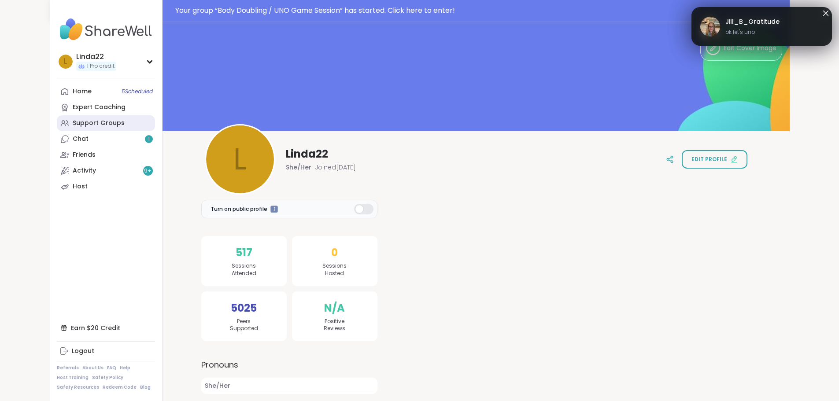
click at [73, 124] on div "Support Groups" at bounding box center [99, 123] width 52 height 9
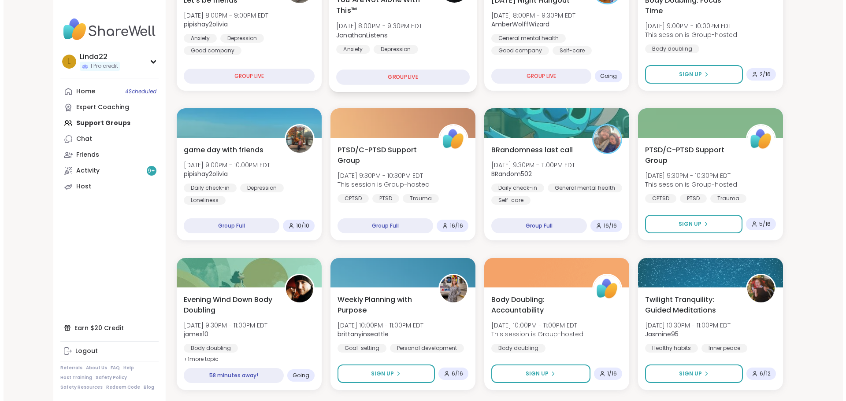
scroll to position [220, 0]
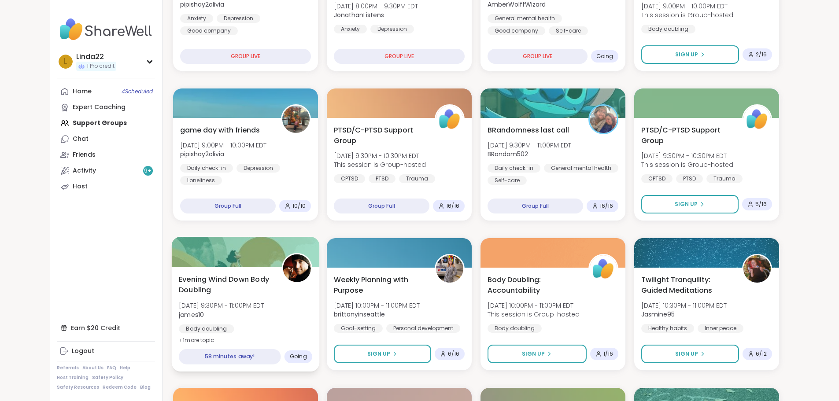
click at [249, 251] on div at bounding box center [245, 252] width 148 height 30
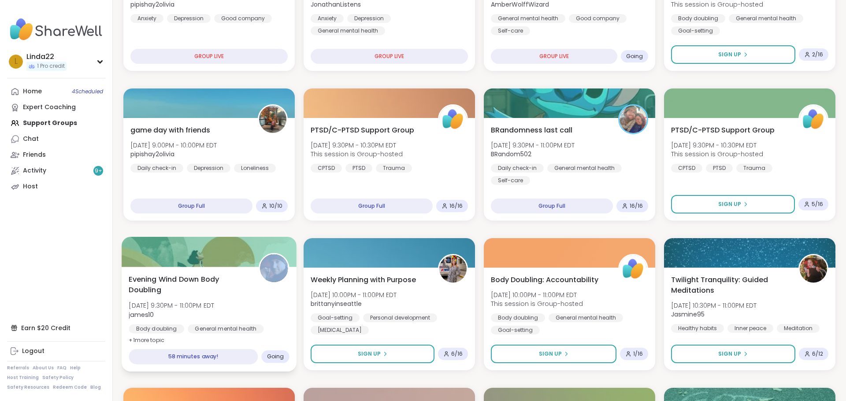
click at [249, 251] on div at bounding box center [209, 252] width 175 height 30
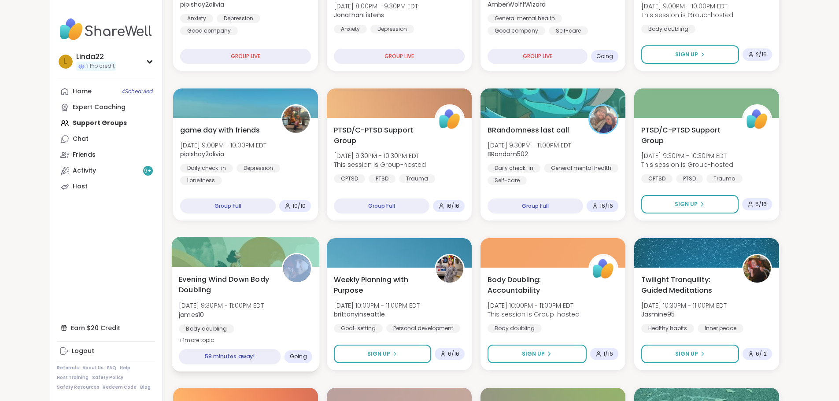
click at [215, 244] on div at bounding box center [245, 252] width 148 height 30
click at [219, 246] on div at bounding box center [245, 252] width 148 height 30
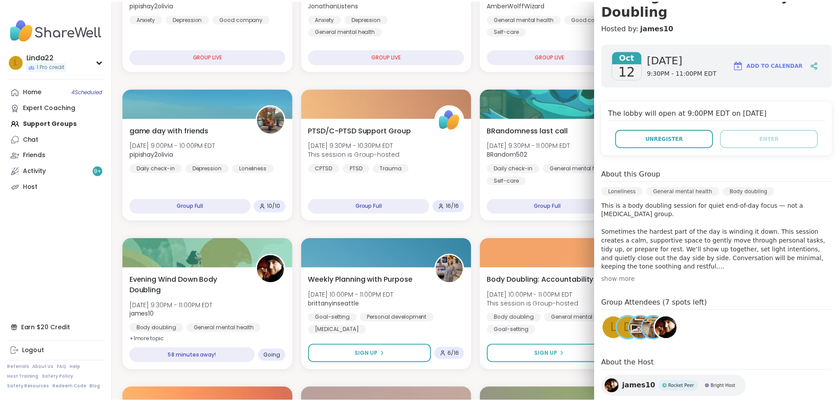
scroll to position [106, 0]
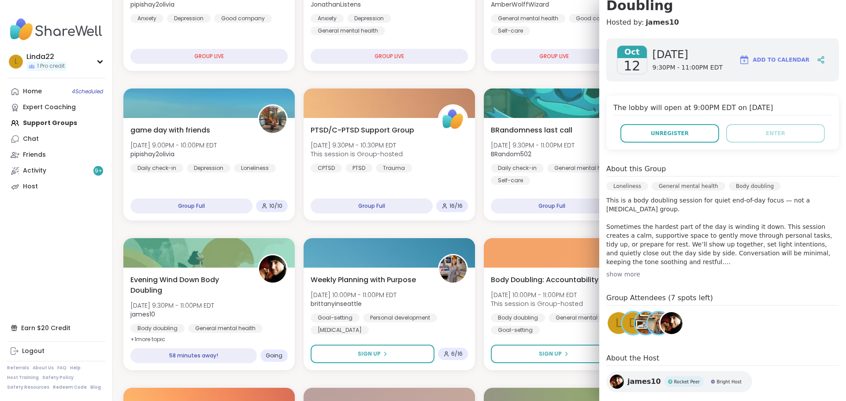
click at [629, 315] on span "d" at bounding box center [633, 323] width 9 height 17
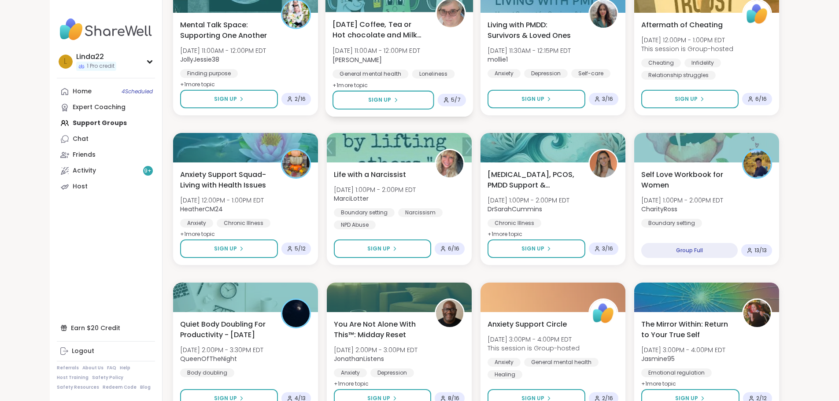
scroll to position [1125, 0]
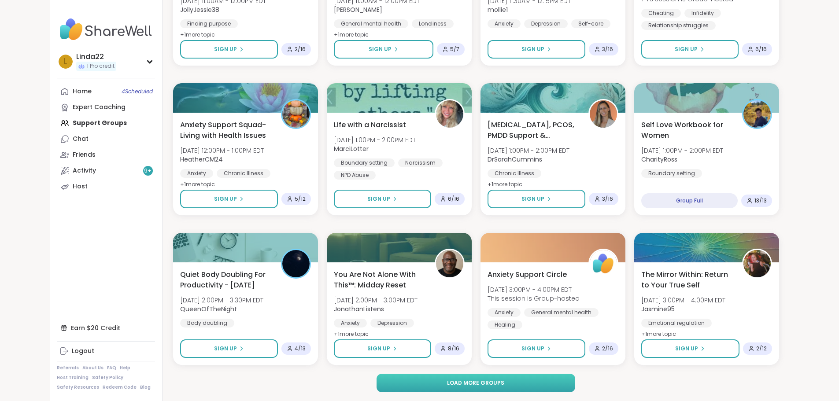
click at [395, 387] on button "Load more groups" at bounding box center [476, 383] width 199 height 19
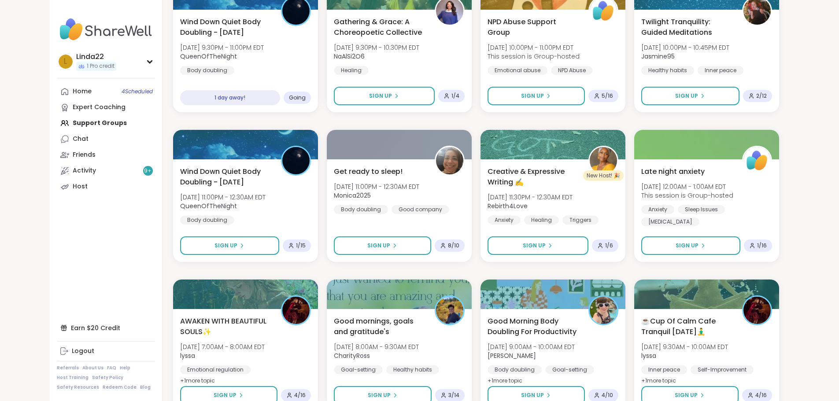
scroll to position [2473, 0]
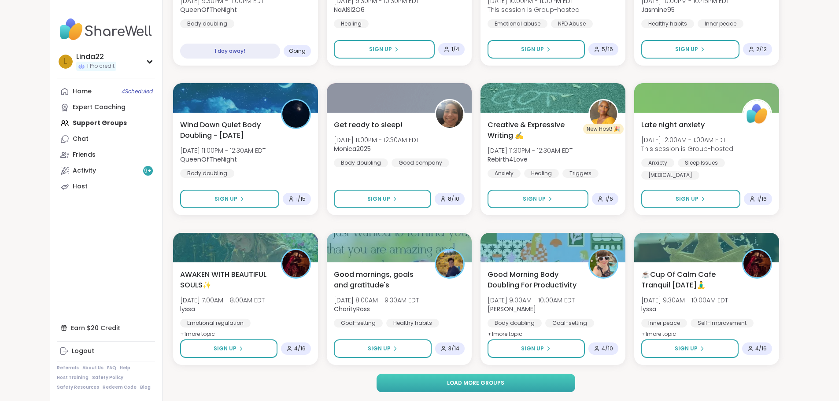
click at [402, 379] on button "Load more groups" at bounding box center [476, 383] width 199 height 19
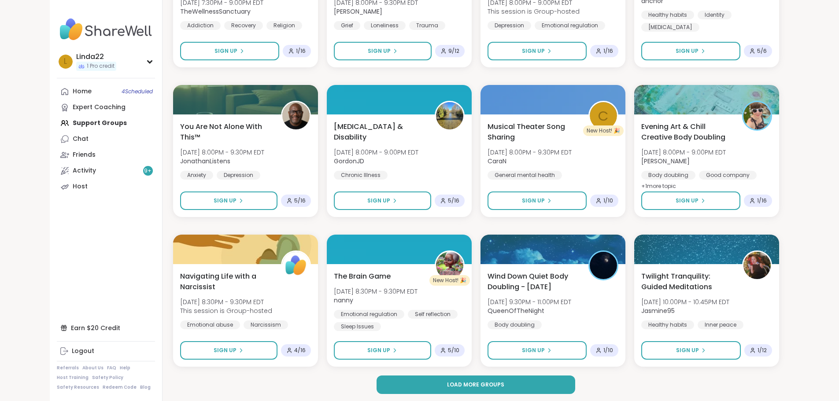
scroll to position [3821, 0]
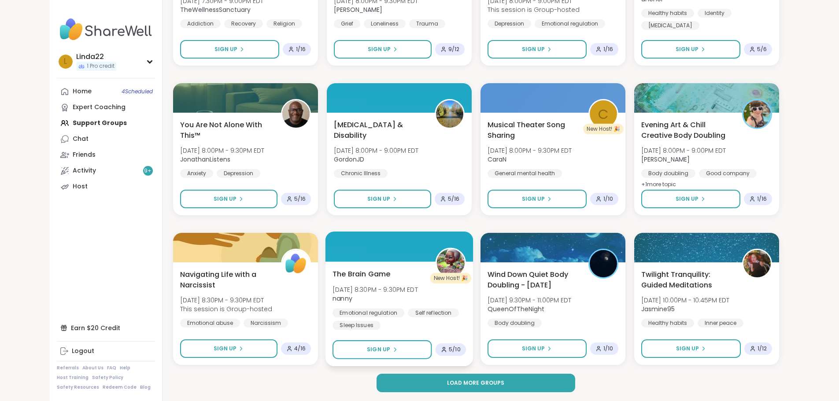
click at [394, 256] on div at bounding box center [399, 247] width 148 height 30
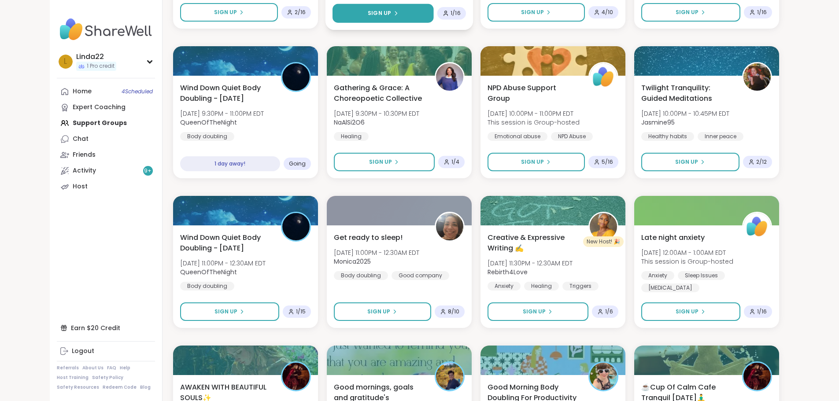
scroll to position [2235, 0]
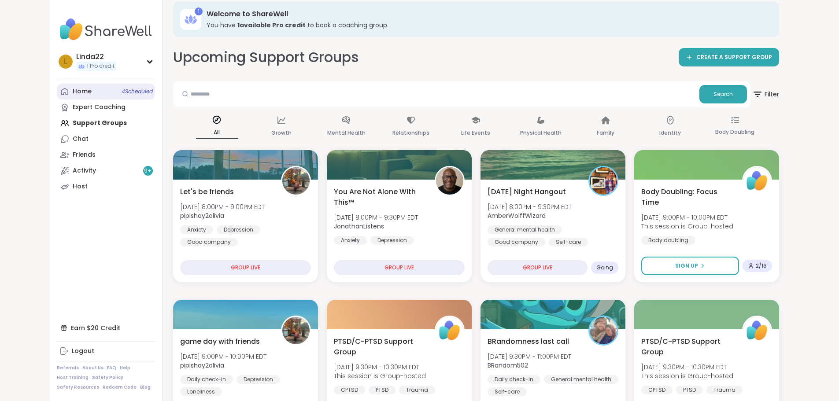
click at [122, 93] on span "4 Scheduled" at bounding box center [137, 91] width 31 height 7
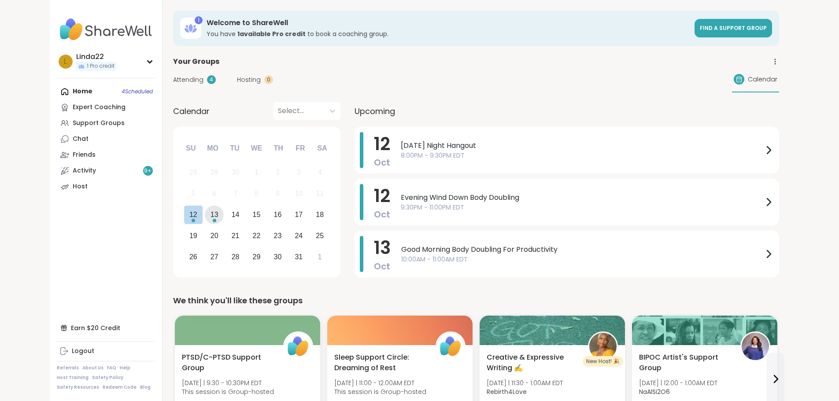
click at [205, 215] on div "13" at bounding box center [214, 215] width 19 height 19
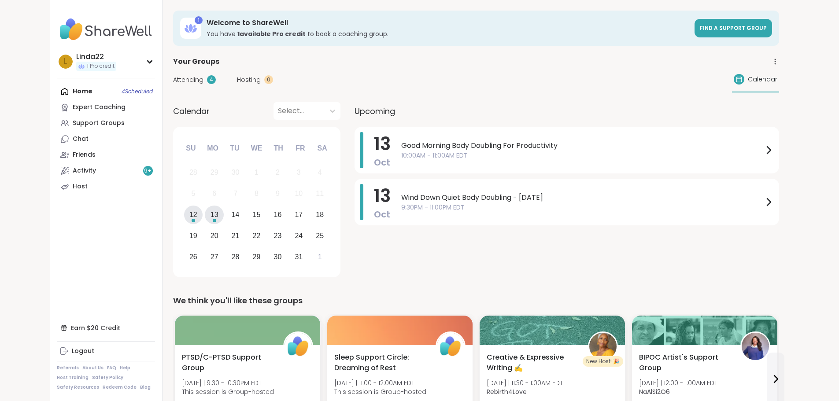
click at [184, 218] on div "12" at bounding box center [193, 215] width 19 height 19
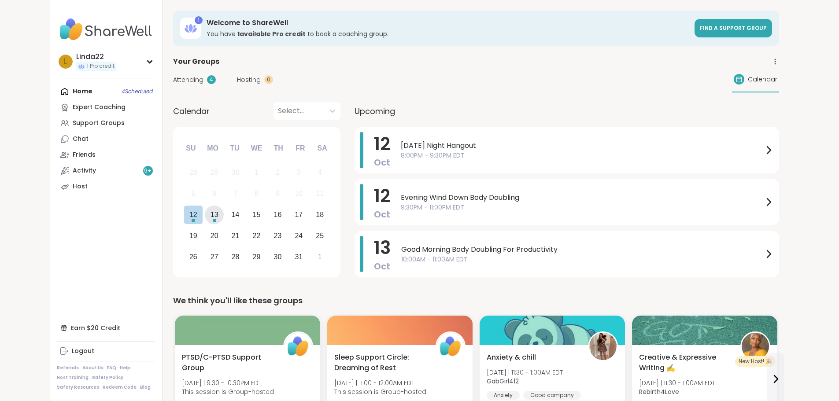
click at [205, 219] on div "13" at bounding box center [214, 215] width 19 height 19
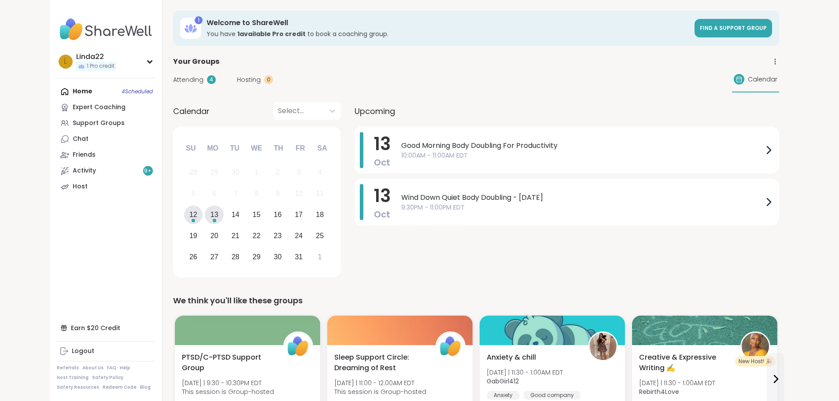
click at [189, 219] on div "12" at bounding box center [193, 215] width 8 height 12
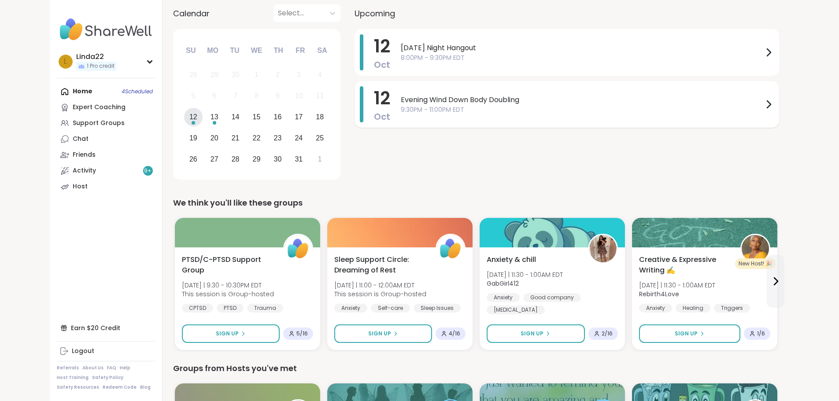
scroll to position [132, 0]
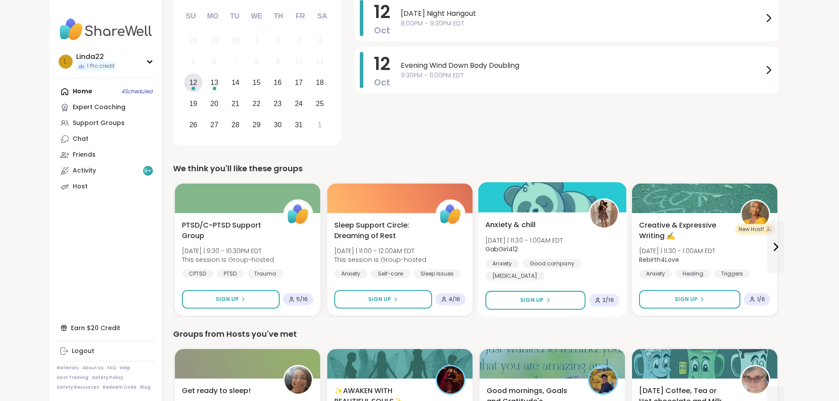
click at [490, 193] on div at bounding box center [552, 197] width 149 height 30
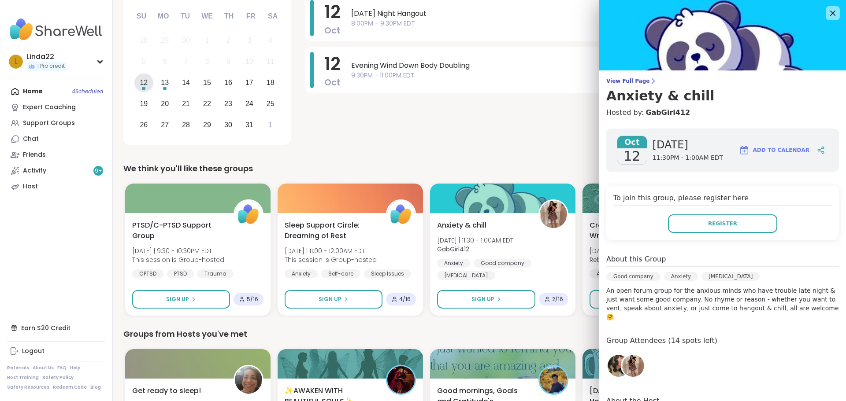
click at [608, 355] on img at bounding box center [619, 366] width 22 height 22
click at [626, 355] on img at bounding box center [633, 366] width 22 height 22
click at [418, 148] on div "12 Oct Sunday Night Hangout 8:00PM - 9:30PM EDT 12 Oct Evening Wind Down Body D…" at bounding box center [570, 72] width 531 height 154
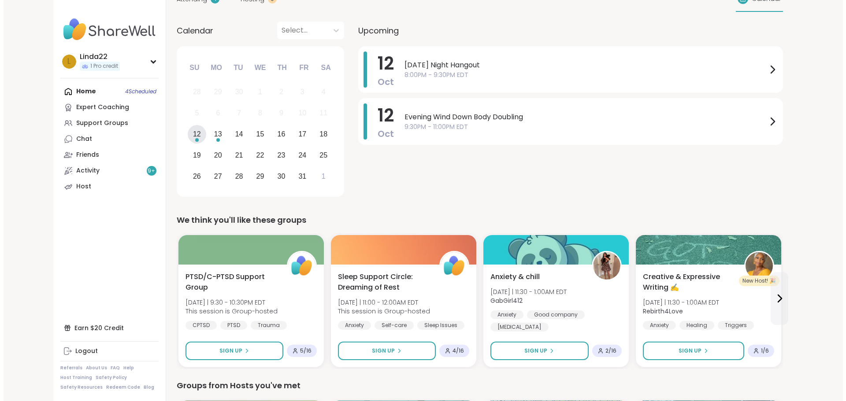
scroll to position [0, 0]
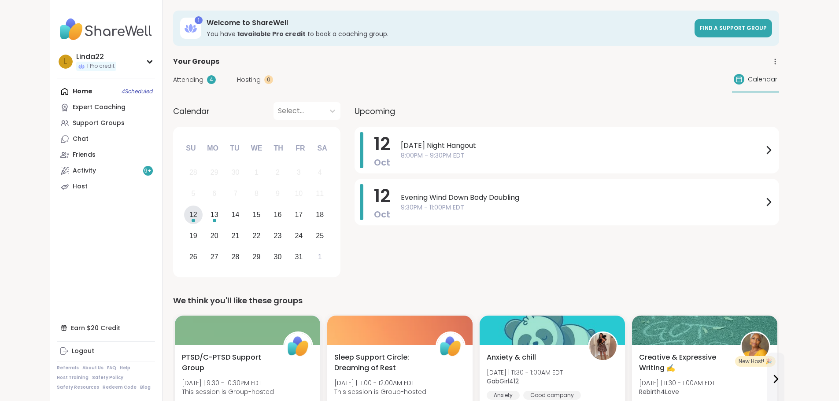
click at [189, 216] on div "12" at bounding box center [193, 215] width 8 height 12
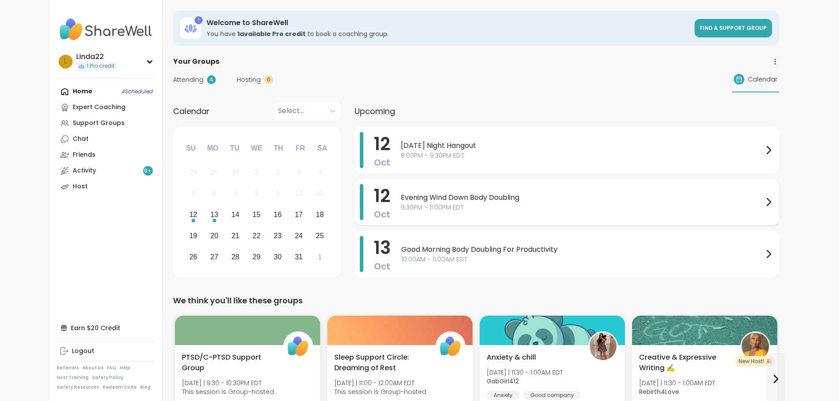
click at [401, 205] on span "9:30PM - 11:00PM EDT" at bounding box center [582, 207] width 363 height 9
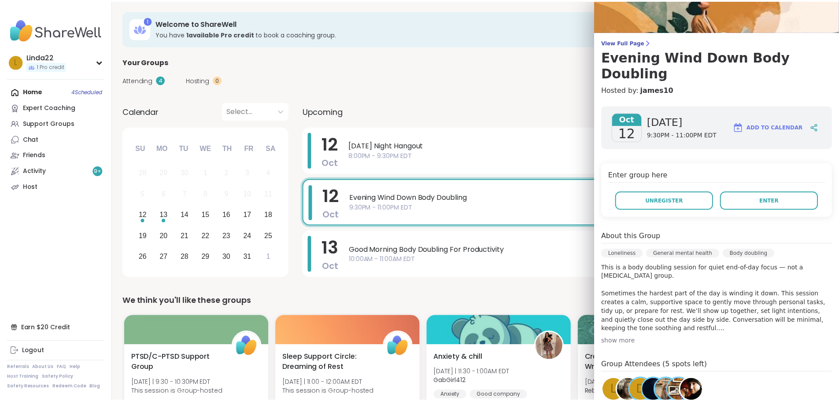
scroll to position [106, 0]
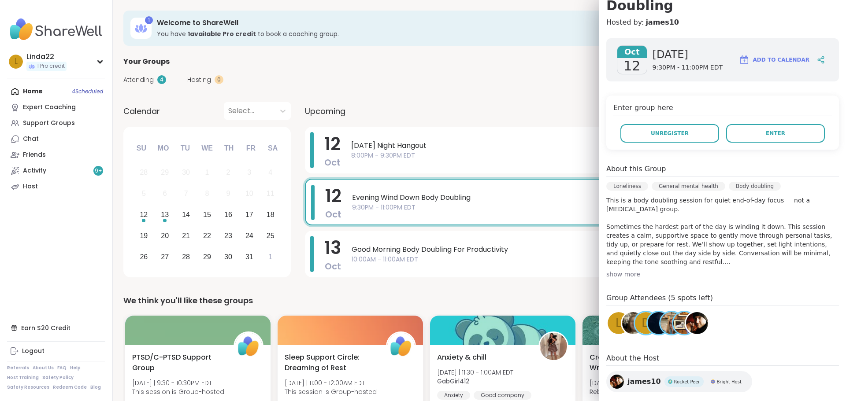
click at [648, 312] on img at bounding box center [659, 323] width 22 height 22
click at [410, 83] on div "Attending 4 Hosting 0 Calendar" at bounding box center [479, 80] width 712 height 26
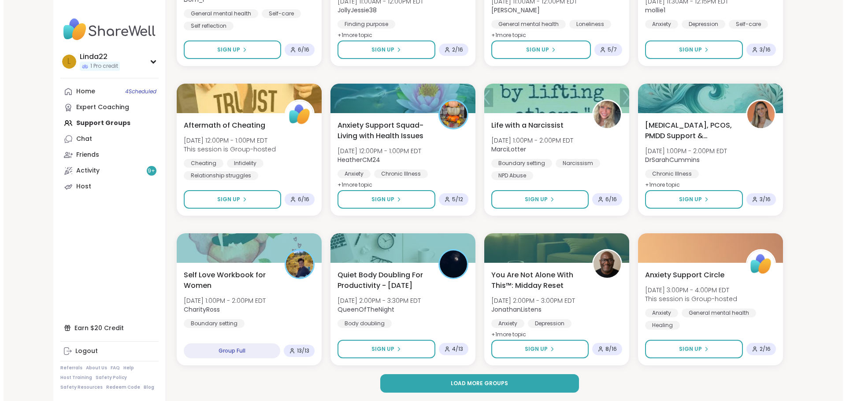
scroll to position [1125, 0]
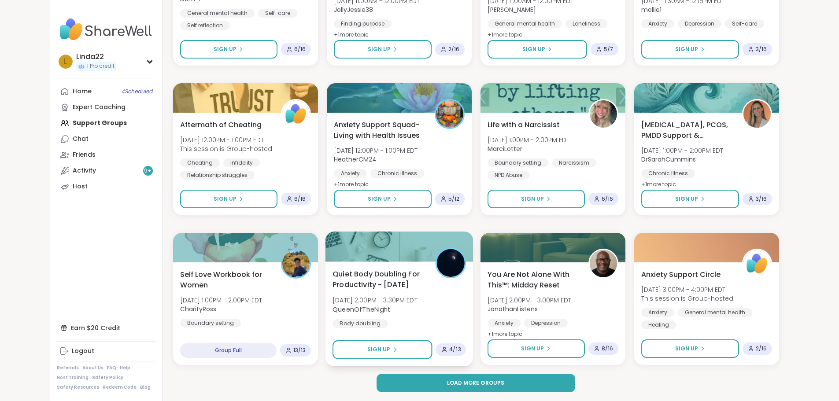
click at [389, 252] on div at bounding box center [399, 247] width 148 height 30
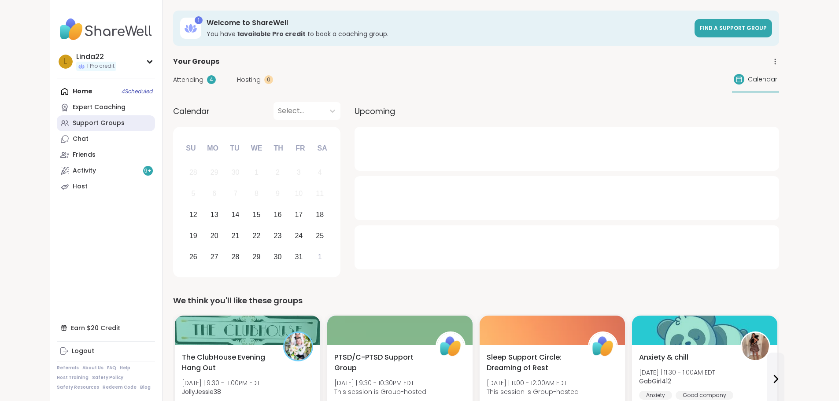
click at [73, 123] on div "Support Groups" at bounding box center [99, 123] width 52 height 9
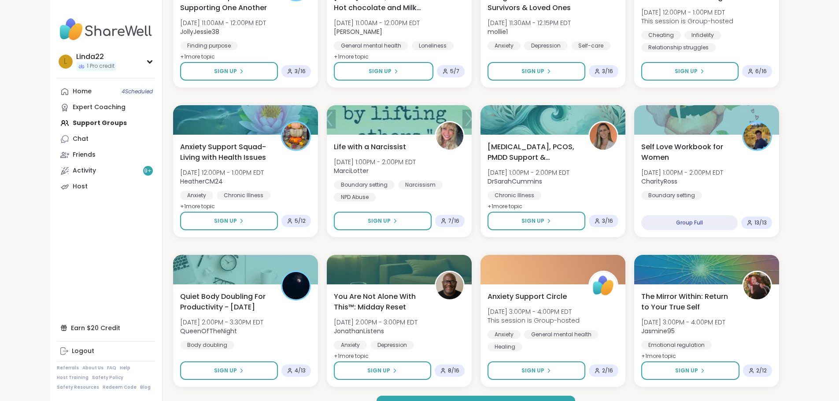
scroll to position [1125, 0]
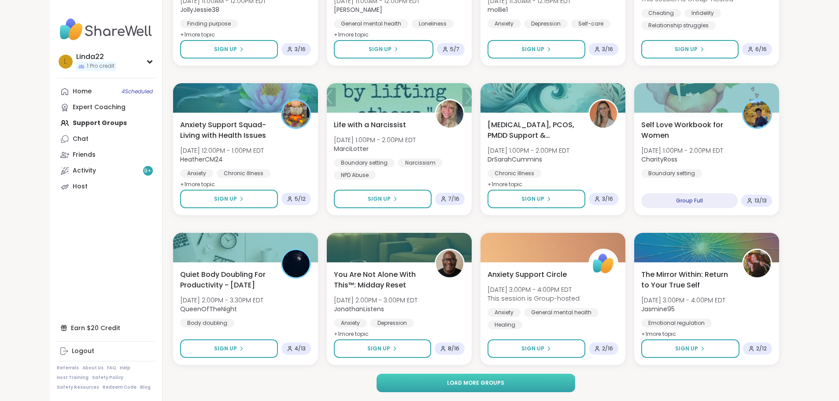
click at [402, 380] on button "Load more groups" at bounding box center [476, 383] width 199 height 19
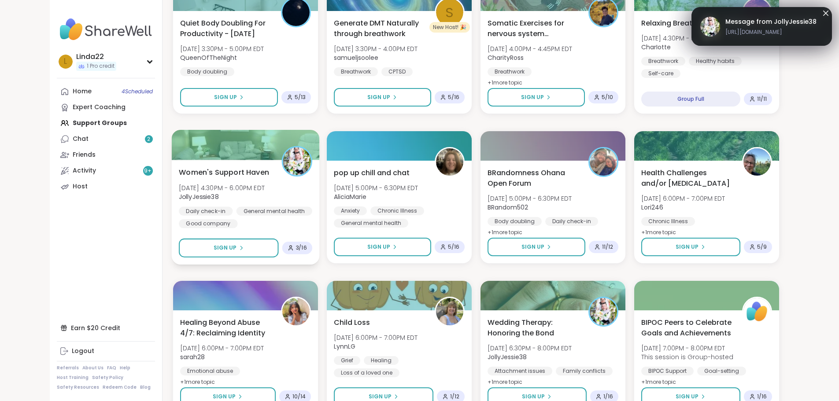
scroll to position [1521, 0]
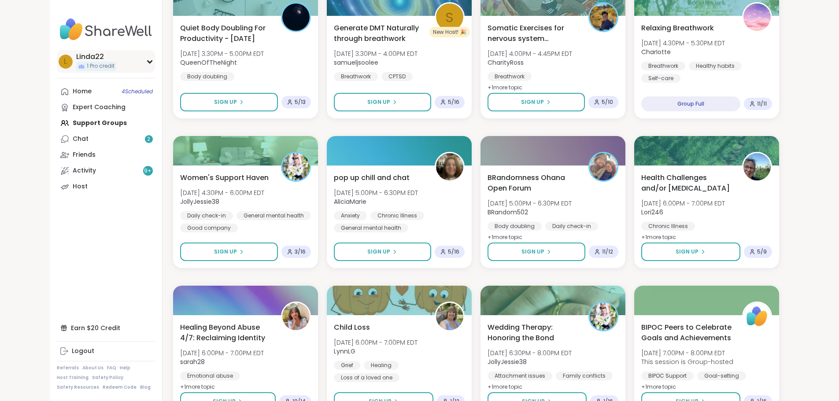
click at [74, 61] on div "L Linda22 1 Pro credit" at bounding box center [106, 61] width 98 height 22
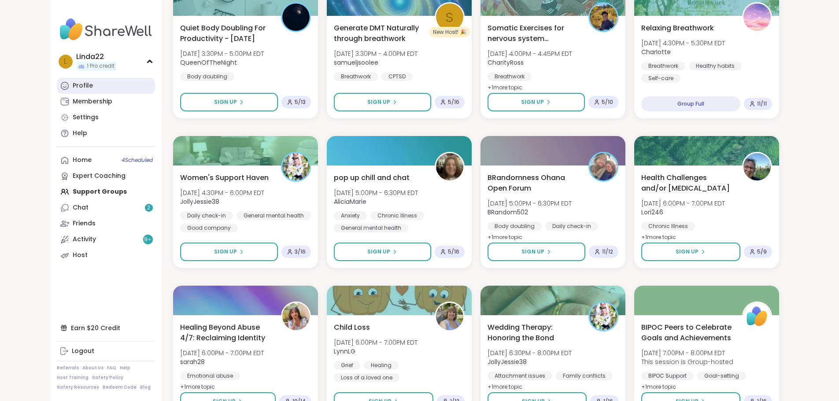
click at [63, 79] on link "Profile" at bounding box center [106, 86] width 98 height 16
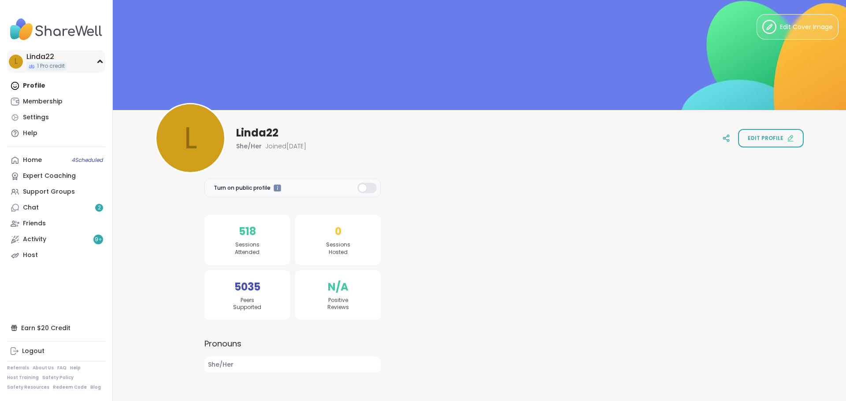
click at [71, 59] on div "L Linda22 1 Pro credit" at bounding box center [56, 61] width 98 height 22
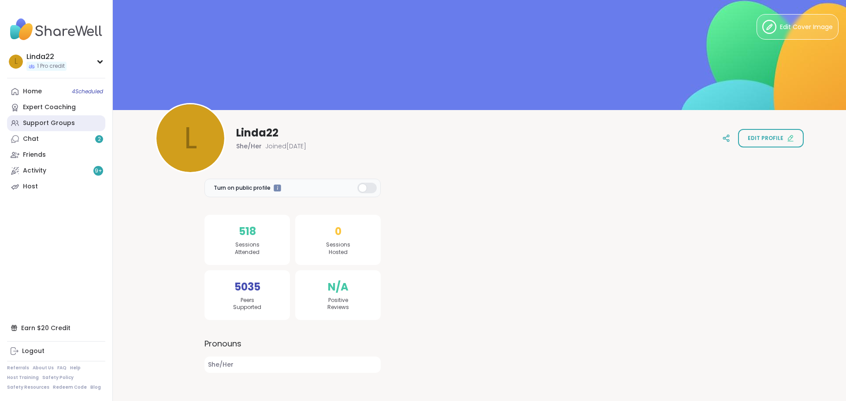
click at [65, 124] on div "Support Groups" at bounding box center [49, 123] width 52 height 9
